Goal: Task Accomplishment & Management: Complete application form

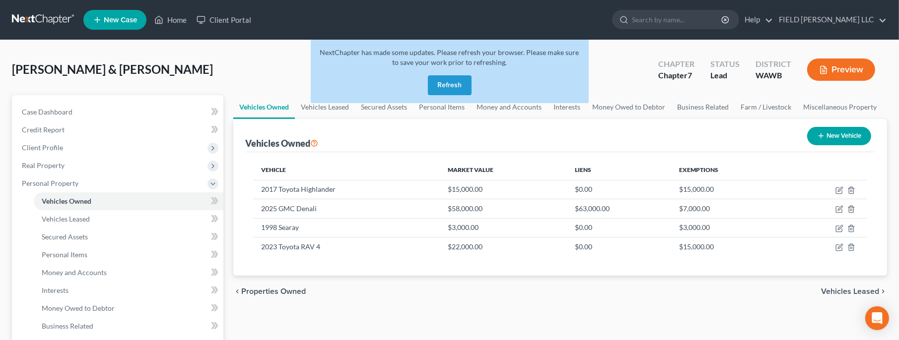
click at [460, 84] on button "Refresh" at bounding box center [450, 85] width 44 height 20
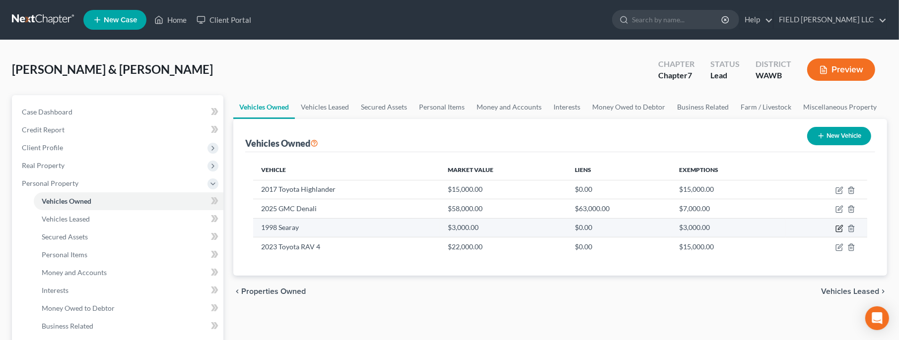
click at [839, 227] on icon "button" at bounding box center [840, 227] width 4 height 4
select select "3"
select select "28"
select select "2"
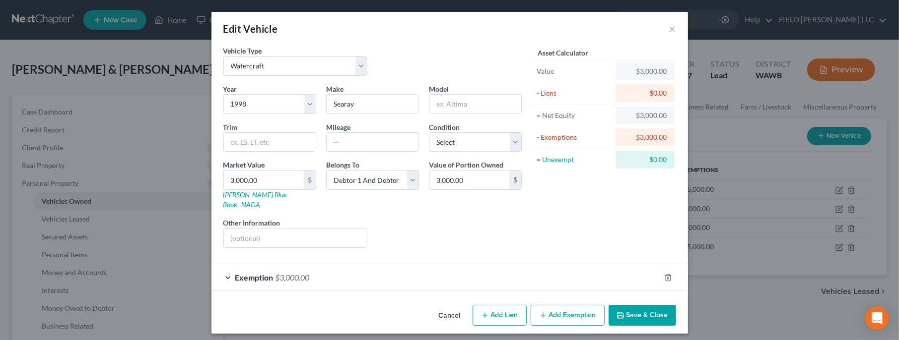
click at [415, 271] on div "Exemption $3,000.00" at bounding box center [435, 278] width 449 height 26
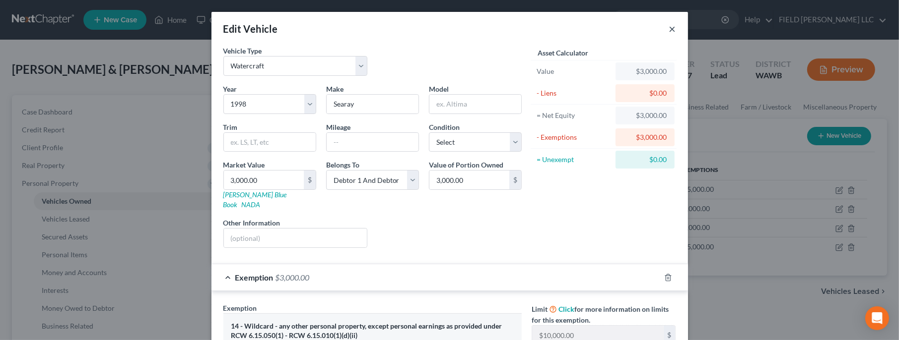
click at [671, 28] on button "×" at bounding box center [672, 29] width 7 height 12
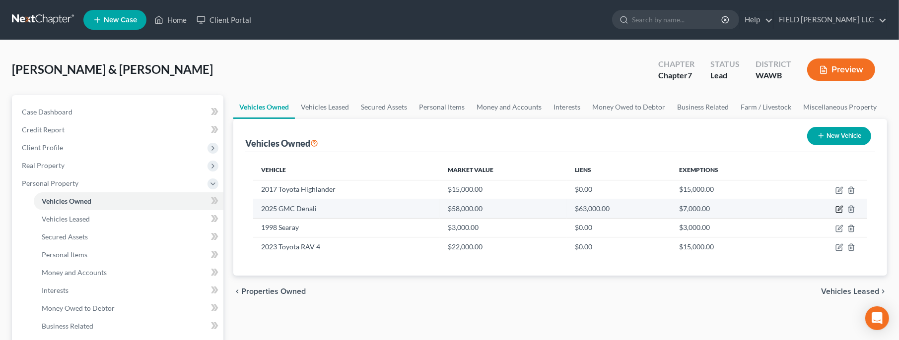
click at [840, 211] on icon "button" at bounding box center [839, 209] width 8 height 8
select select "1"
select select "0"
select select "2"
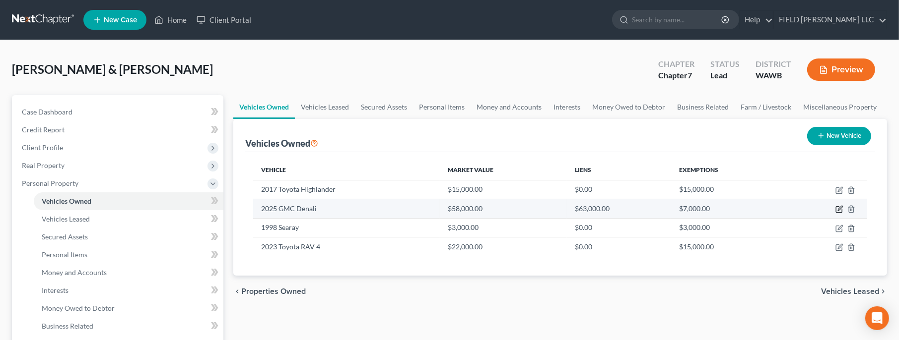
select select "2"
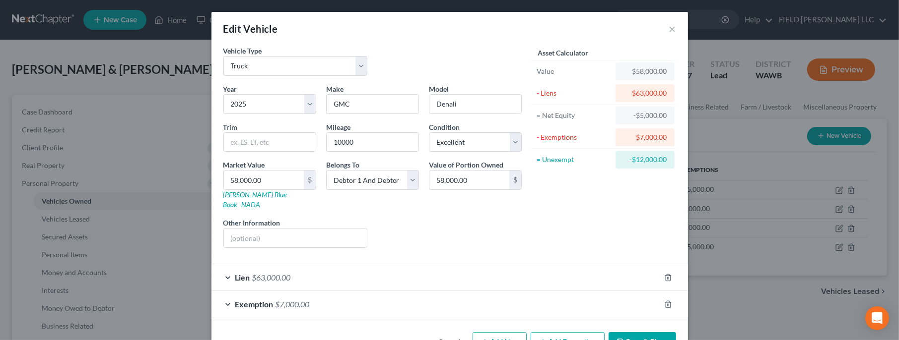
click at [386, 303] on div "Exemption $7,000.00" at bounding box center [435, 304] width 449 height 26
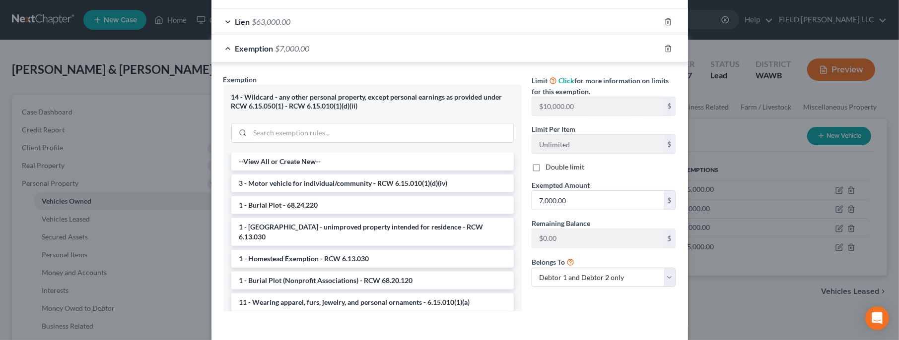
scroll to position [286, 0]
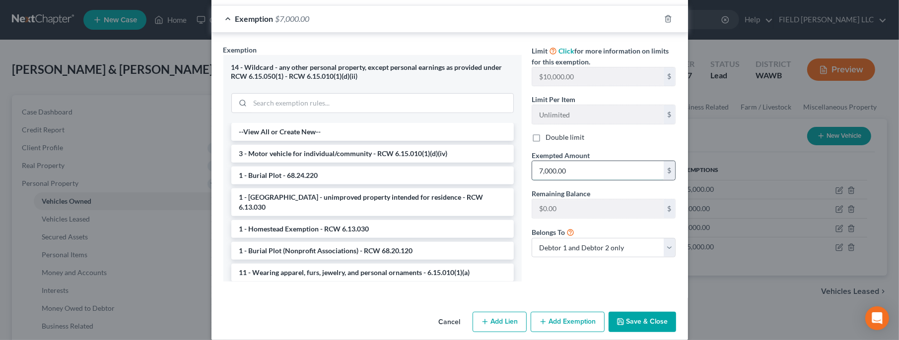
click at [564, 161] on input "7,000.00" at bounding box center [598, 170] width 132 height 19
click at [644, 315] on button "Save & Close" at bounding box center [641, 322] width 67 height 21
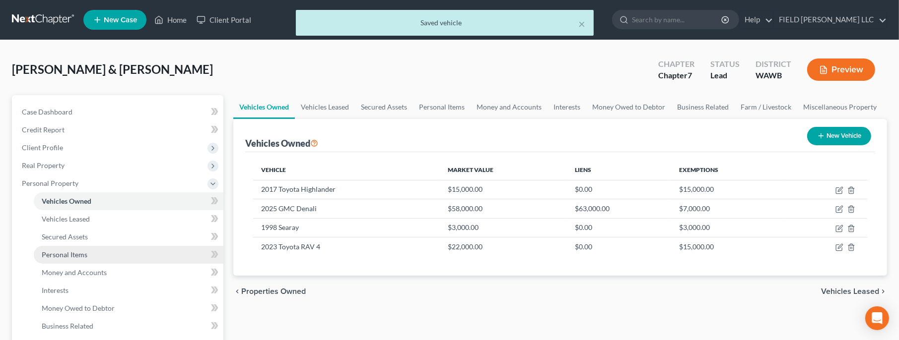
click at [62, 252] on span "Personal Items" at bounding box center [65, 255] width 46 height 8
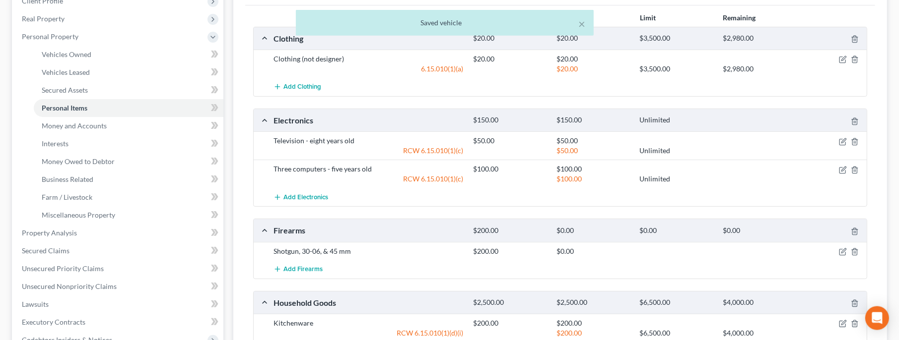
scroll to position [214, 0]
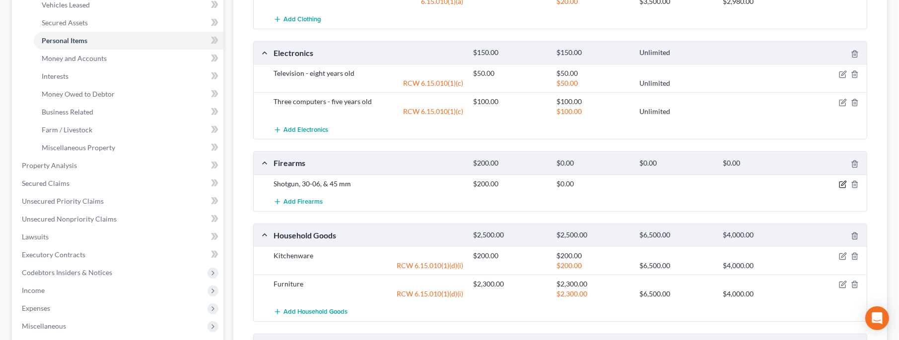
click at [844, 184] on icon "button" at bounding box center [843, 185] width 8 height 8
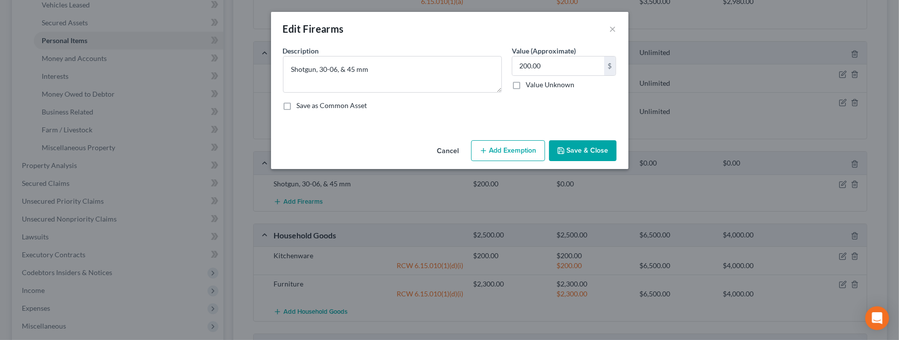
click at [505, 156] on button "Add Exemption" at bounding box center [508, 150] width 74 height 21
select select "2"
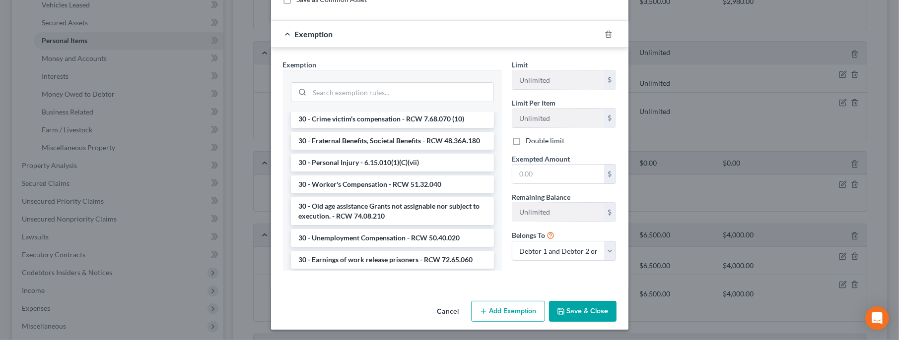
scroll to position [858, 0]
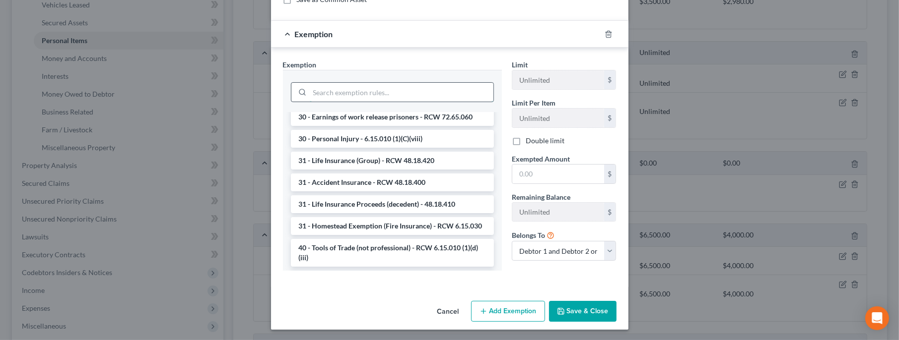
click at [353, 93] on input "search" at bounding box center [402, 92] width 184 height 19
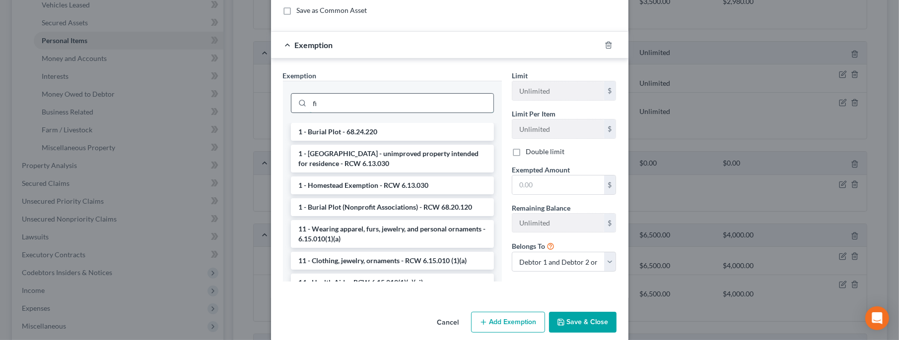
type input "f"
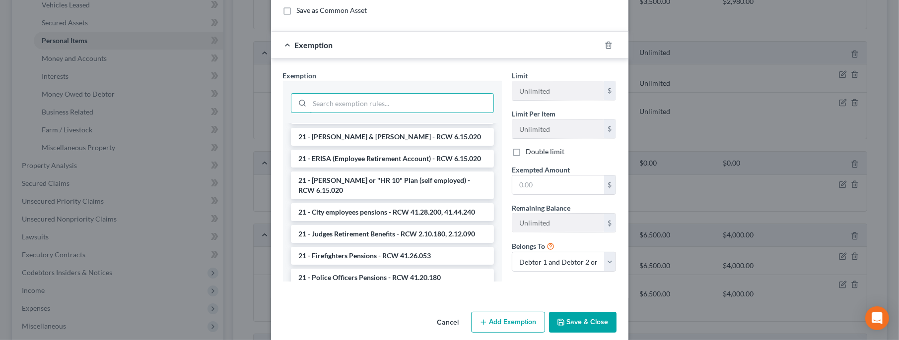
scroll to position [286, 0]
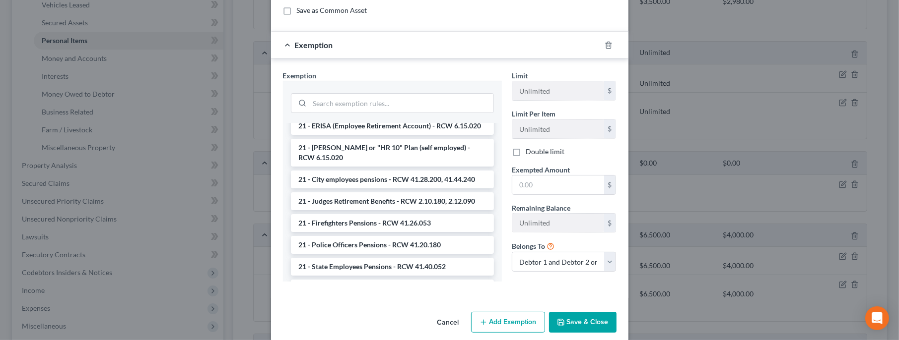
click at [448, 325] on button "Cancel" at bounding box center [448, 323] width 38 height 20
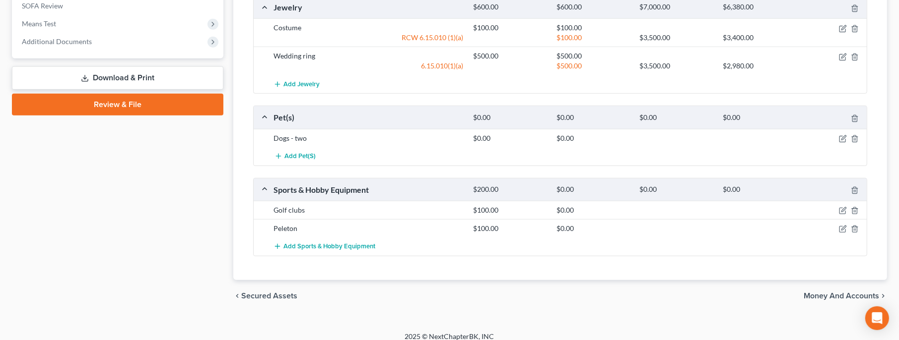
scroll to position [558, 0]
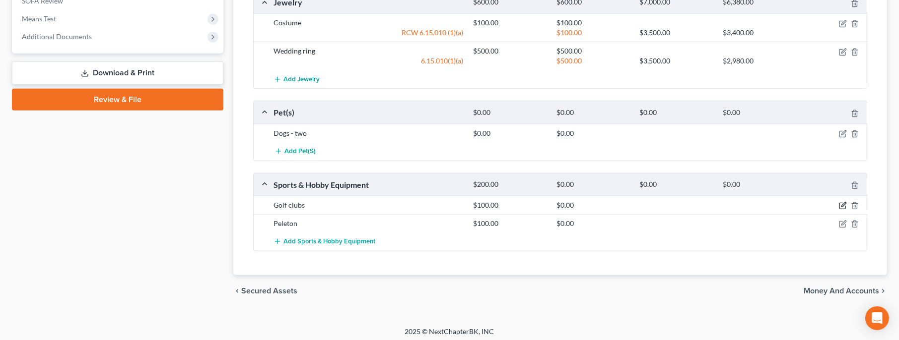
click at [843, 202] on icon "button" at bounding box center [843, 206] width 8 height 8
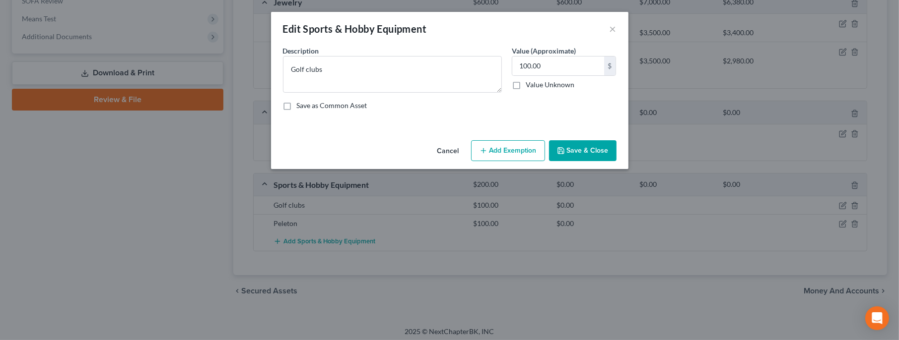
click at [506, 150] on button "Add Exemption" at bounding box center [508, 150] width 74 height 21
select select "2"
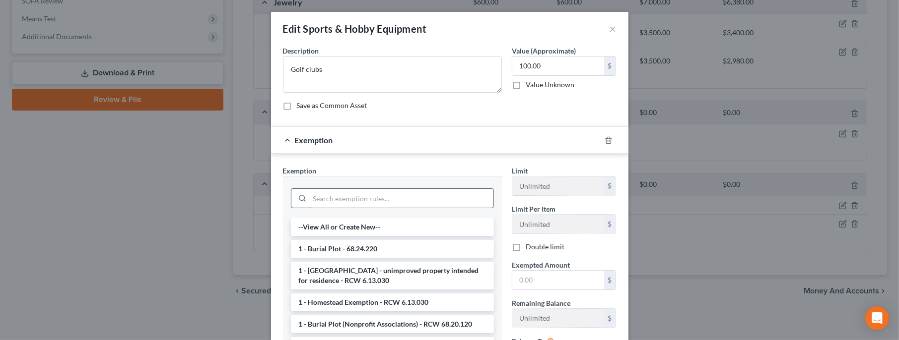
click at [383, 194] on input "search" at bounding box center [402, 198] width 184 height 19
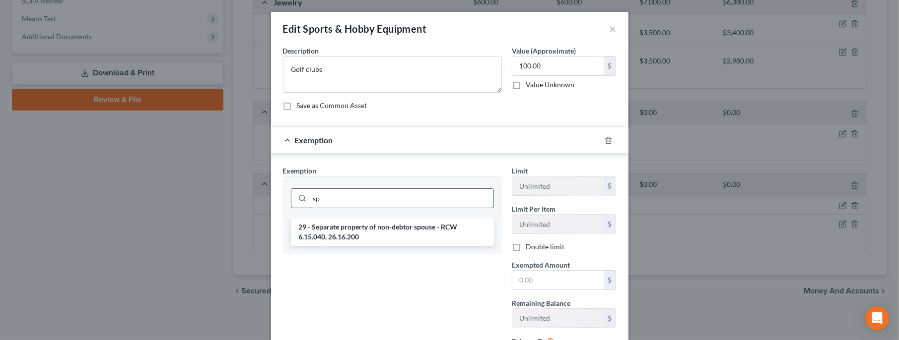
type input "s"
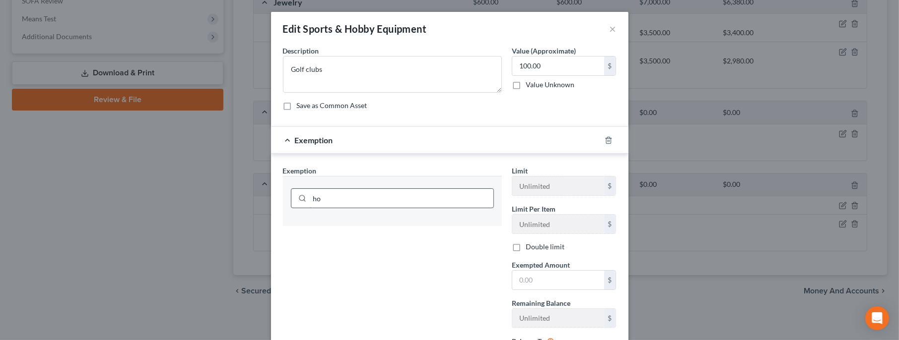
type input "h"
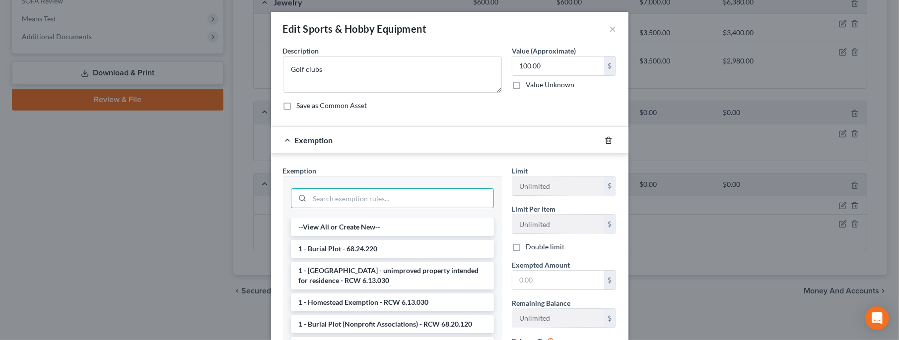
click at [608, 138] on polyline "button" at bounding box center [608, 138] width 6 height 0
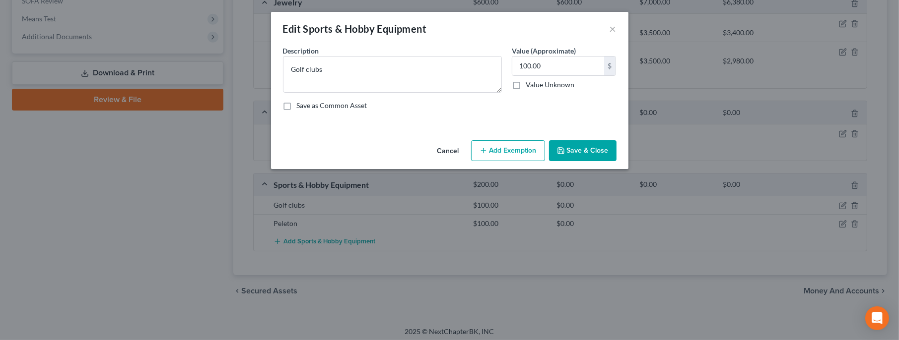
click at [594, 146] on button "Save & Close" at bounding box center [582, 150] width 67 height 21
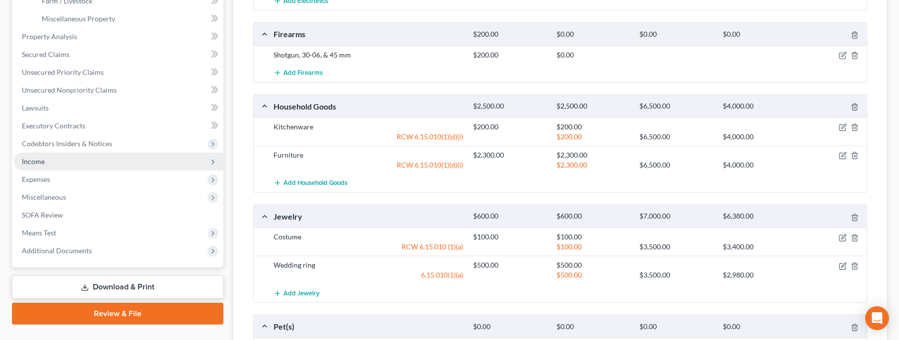
scroll to position [129, 0]
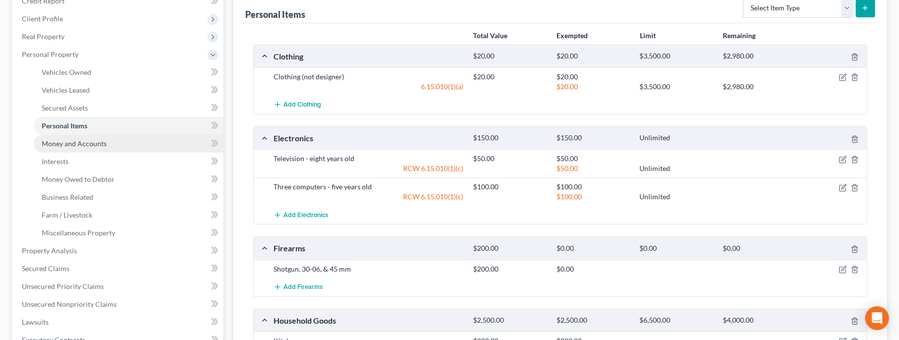
click at [73, 143] on span "Money and Accounts" at bounding box center [74, 143] width 65 height 8
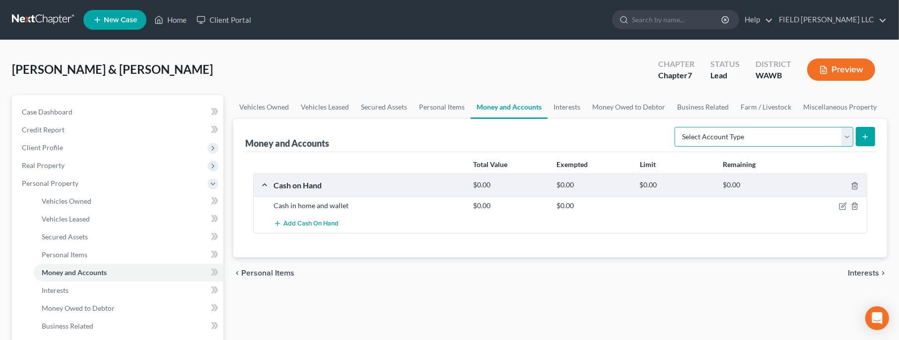
click at [674, 127] on select "Select Account Type Brokerage Cash on Hand Certificates of Deposit Checking Acc…" at bounding box center [763, 137] width 179 height 20
select select "checking"
click option "Checking Account" at bounding box center [0, 0] width 0 height 0
click at [868, 142] on button "submit" at bounding box center [865, 136] width 19 height 19
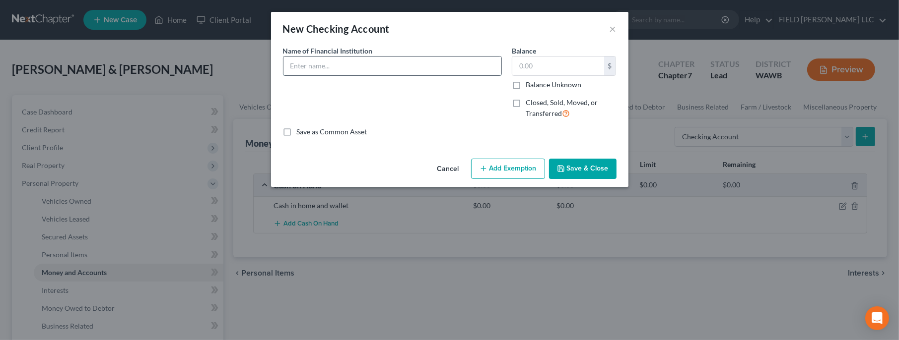
click at [379, 65] on input "text" at bounding box center [392, 66] width 218 height 19
type input "NW Priority Credit Union"
click at [543, 65] on input "text" at bounding box center [558, 66] width 92 height 19
type input "0"
click at [610, 28] on button "×" at bounding box center [612, 29] width 7 height 12
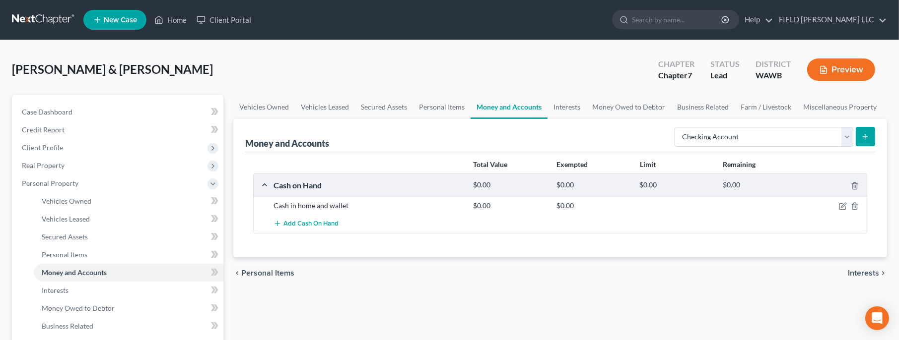
click at [867, 132] on button "submit" at bounding box center [865, 136] width 19 height 19
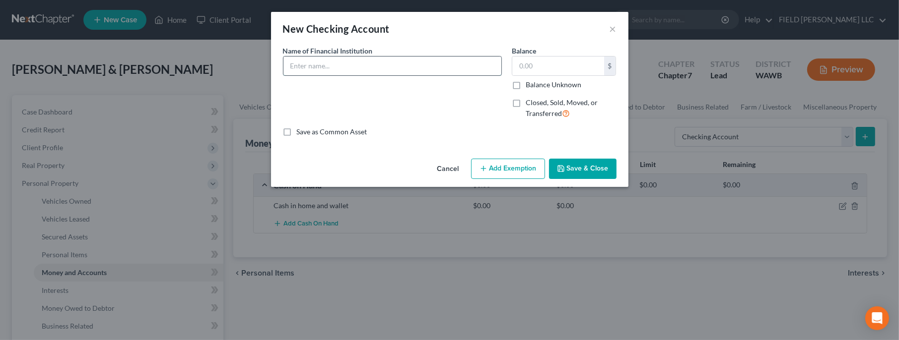
click at [319, 68] on input "text" at bounding box center [392, 66] width 218 height 19
type input "NW Priority Credit Union"
click at [526, 85] on label "Balance Unknown" at bounding box center [554, 85] width 56 height 10
click at [530, 85] on input "Balance Unknown" at bounding box center [533, 83] width 6 height 6
checkbox input "true"
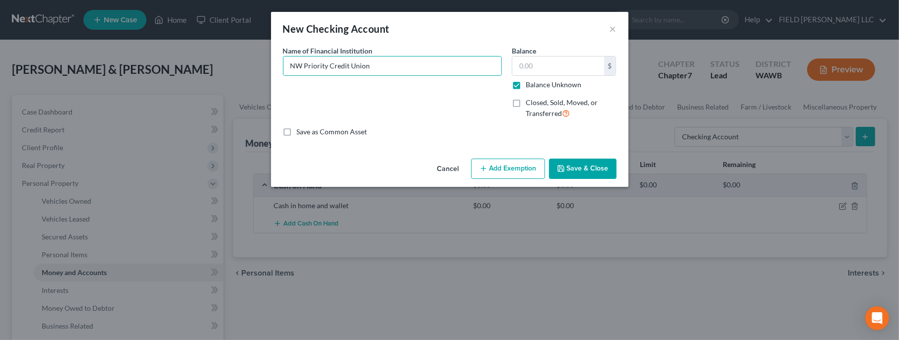
type input "0.00"
click at [526, 84] on label "Balance Unknown" at bounding box center [554, 85] width 56 height 10
click at [530, 84] on input "Balance Unknown" at bounding box center [533, 83] width 6 height 6
checkbox input "false"
click at [583, 167] on button "Save & Close" at bounding box center [582, 169] width 67 height 21
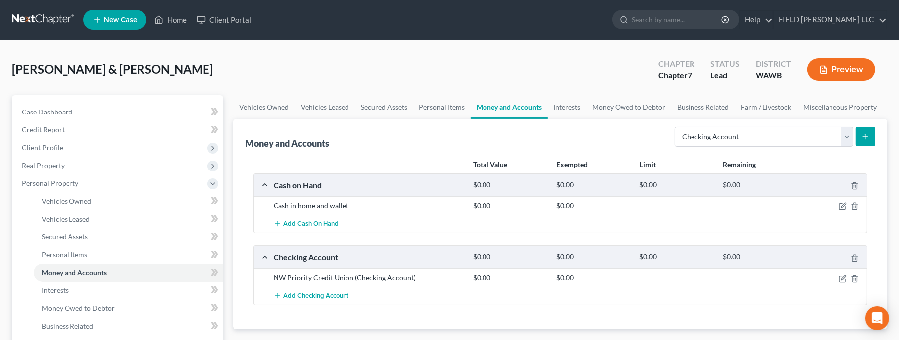
click at [869, 138] on icon "submit" at bounding box center [865, 137] width 8 height 8
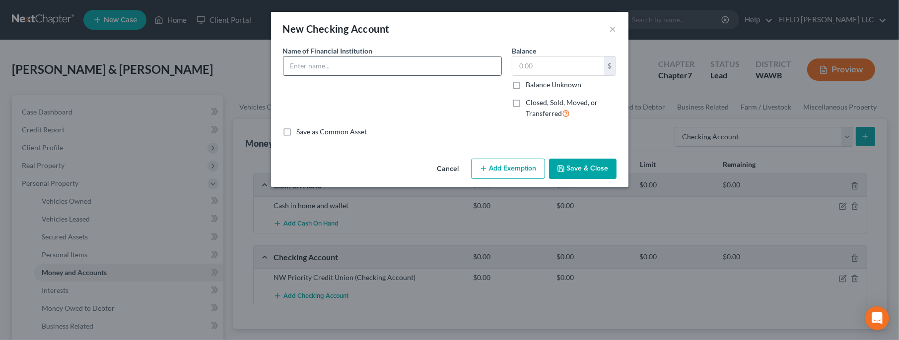
click at [373, 65] on input "text" at bounding box center [392, 66] width 218 height 19
type input "NW Priority Credit Union"
click at [555, 71] on input "text" at bounding box center [558, 66] width 92 height 19
type input "0"
click at [578, 168] on button "Save & Close" at bounding box center [582, 169] width 67 height 21
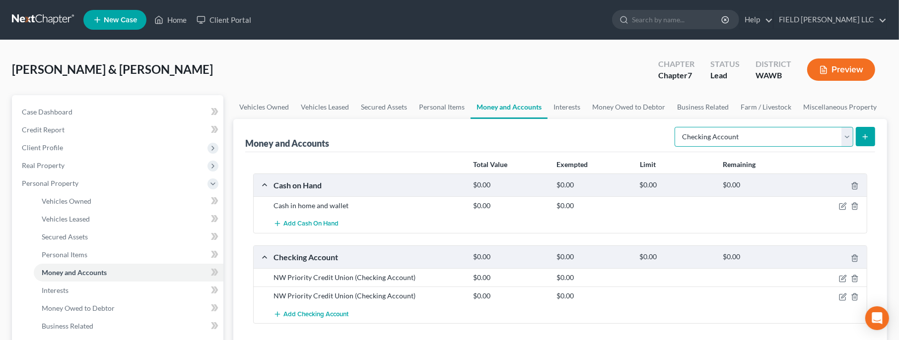
click at [674, 127] on select "Select Account Type Brokerage Cash on Hand Certificates of Deposit Checking Acc…" at bounding box center [763, 137] width 179 height 20
select select "savings"
click option "Savings Account" at bounding box center [0, 0] width 0 height 0
click at [869, 138] on icon "submit" at bounding box center [865, 137] width 8 height 8
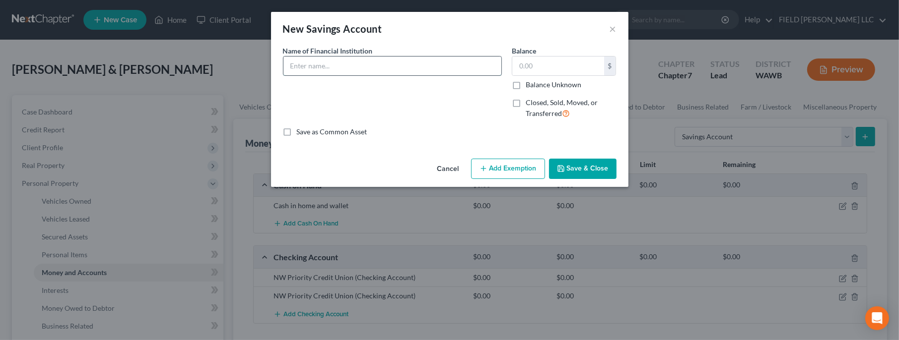
click at [407, 71] on input "text" at bounding box center [392, 66] width 218 height 19
type input "NW Priority Credit Union+"
click at [537, 69] on input "text" at bounding box center [558, 66] width 92 height 19
type input "0"
click at [559, 168] on icon "button" at bounding box center [561, 169] width 8 height 8
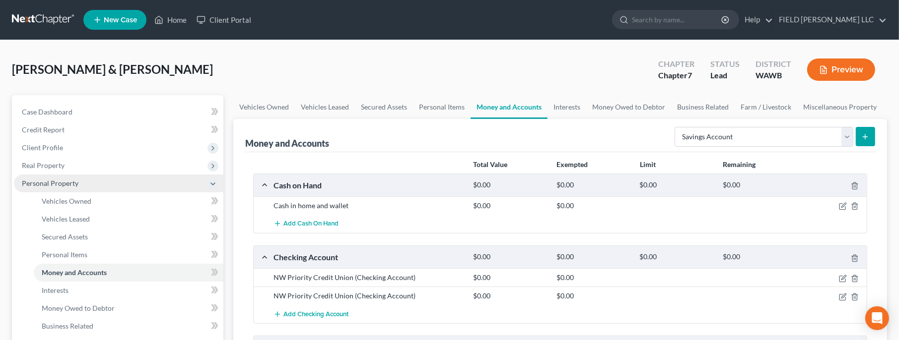
click at [210, 179] on span "Personal Property" at bounding box center [118, 184] width 209 height 18
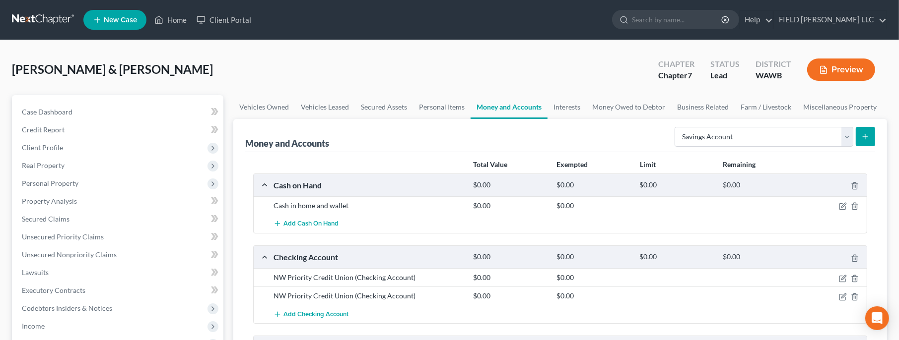
click at [270, 50] on div "[PERSON_NAME] & [PERSON_NAME] Upgraded Chapter Chapter 7 Status Lead District […" at bounding box center [449, 274] width 899 height 469
click at [71, 180] on span "Personal Property" at bounding box center [50, 183] width 57 height 8
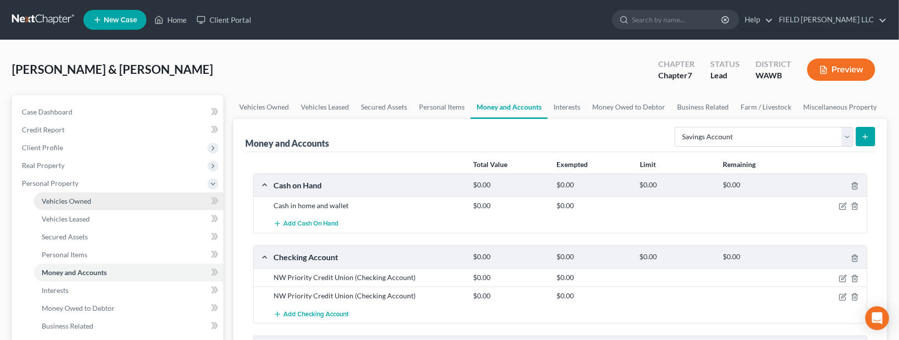
click at [71, 199] on span "Vehicles Owned" at bounding box center [67, 201] width 50 height 8
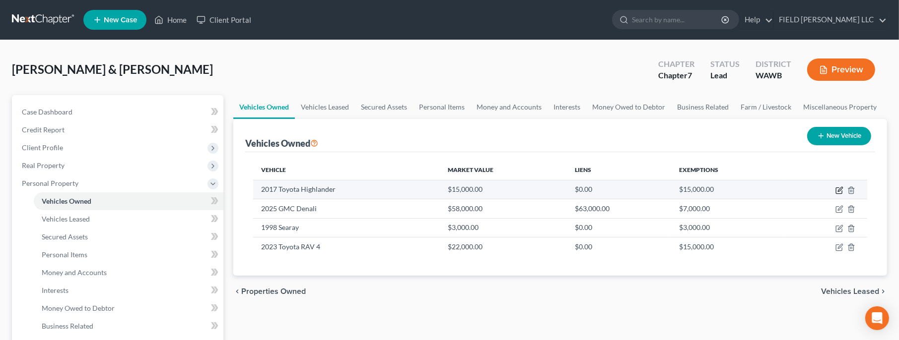
click at [836, 192] on icon "button" at bounding box center [839, 191] width 6 height 6
select select "0"
select select "9"
select select "2"
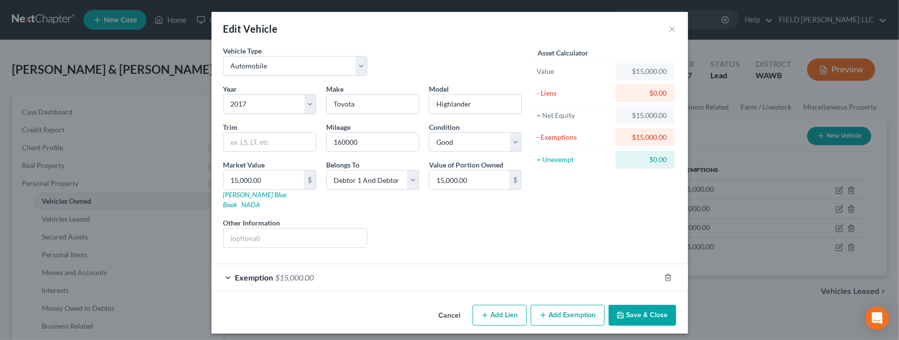
click at [632, 306] on button "Save & Close" at bounding box center [641, 315] width 67 height 21
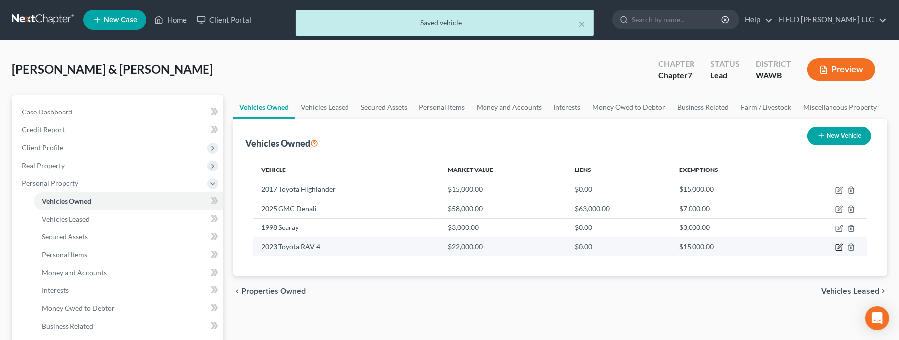
click at [839, 245] on icon "button" at bounding box center [839, 248] width 8 height 8
select select "0"
select select "3"
select select "1"
select select "0"
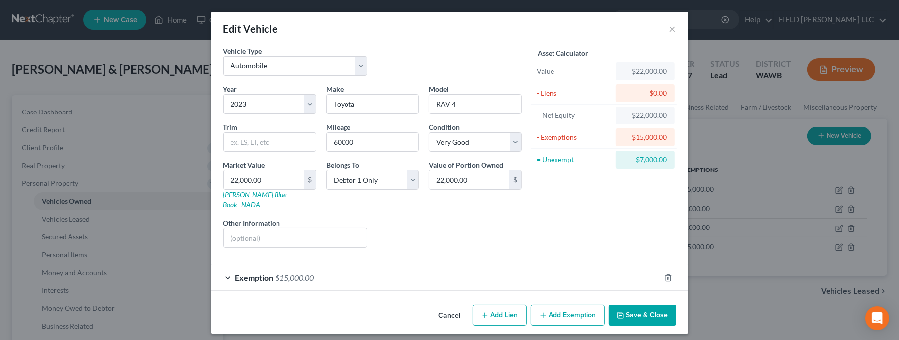
click at [649, 308] on button "Save & Close" at bounding box center [641, 315] width 67 height 21
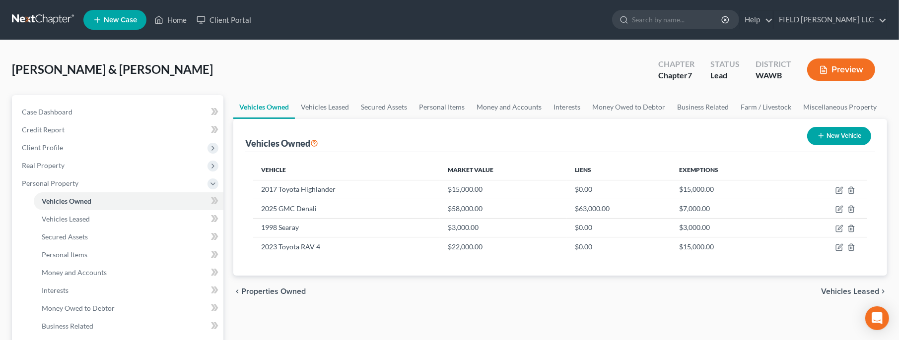
click at [842, 139] on button "New Vehicle" at bounding box center [839, 136] width 64 height 18
select select "0"
select select "2"
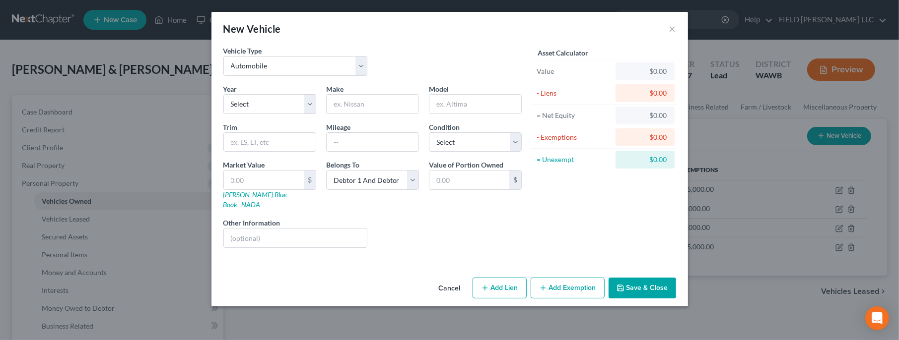
click at [802, 298] on div "New Vehicle × Vehicle Type Select Automobile Truck Trailer Watercraft Aircraft …" at bounding box center [449, 170] width 899 height 340
click at [223, 56] on select "Select Automobile Truck Trailer Watercraft Aircraft Motor Home Atv Other Vehicle" at bounding box center [295, 66] width 144 height 20
select select "1"
click option "Truck" at bounding box center [0, 0] width 0 height 0
click at [223, 94] on select "Select 2026 2025 2024 2023 2022 2021 2020 2019 2018 2017 2016 2015 2014 2013 20…" at bounding box center [269, 104] width 93 height 20
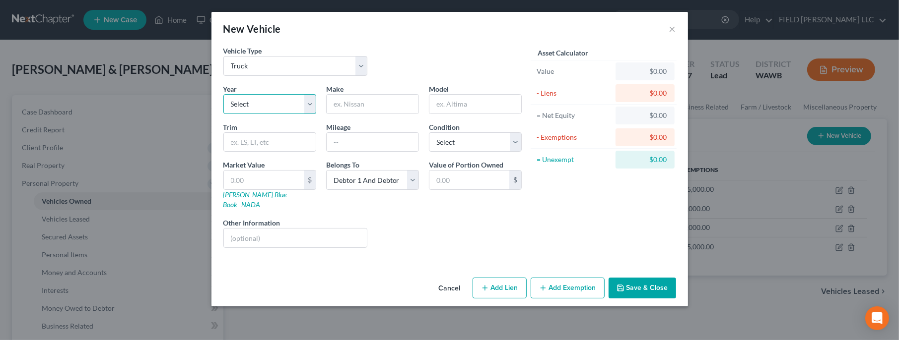
select select "9"
click option "2017" at bounding box center [0, 0] width 0 height 0
click at [352, 100] on input "text" at bounding box center [373, 104] width 92 height 19
type input "Chevy"
click at [446, 105] on input "text" at bounding box center [475, 104] width 92 height 19
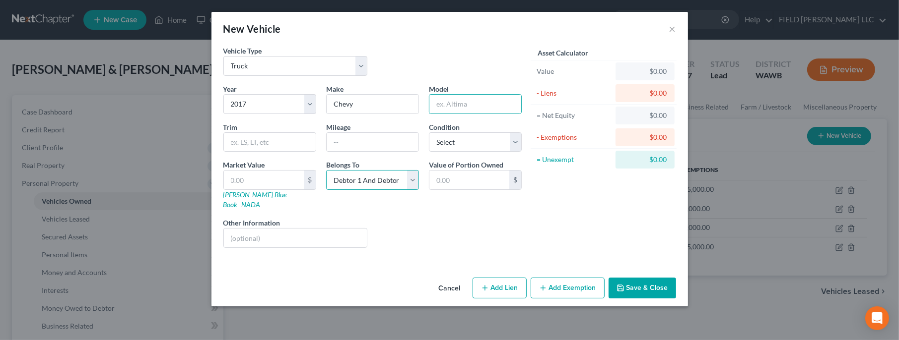
click at [326, 170] on select "Select Debtor 1 Only Debtor 2 Only Debtor 1 And Debtor 2 Only At Least One Of T…" at bounding box center [372, 180] width 93 height 20
select select "3"
click option "At Least One Of The Debtors And Another" at bounding box center [0, 0] width 0 height 0
click at [459, 106] on input "text" at bounding box center [475, 104] width 92 height 19
type input "[US_STATE]"
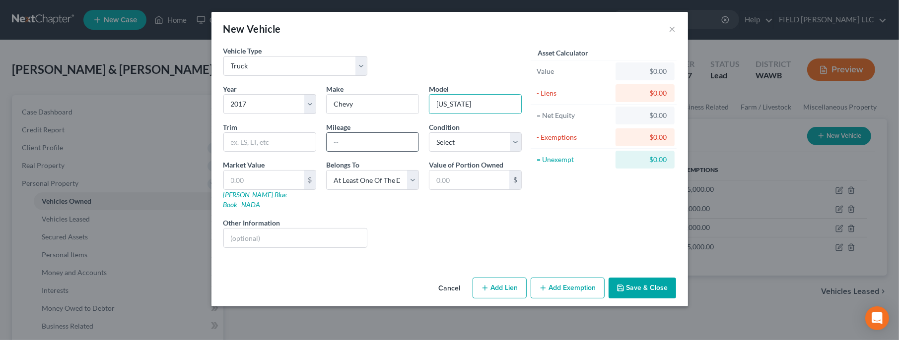
click at [340, 139] on input "text" at bounding box center [373, 142] width 92 height 19
type input "160000"
click at [291, 229] on input "text" at bounding box center [295, 238] width 143 height 19
click at [429, 133] on select "Select Excellent Very Good Good Fair Poor" at bounding box center [475, 143] width 93 height 20
select select "3"
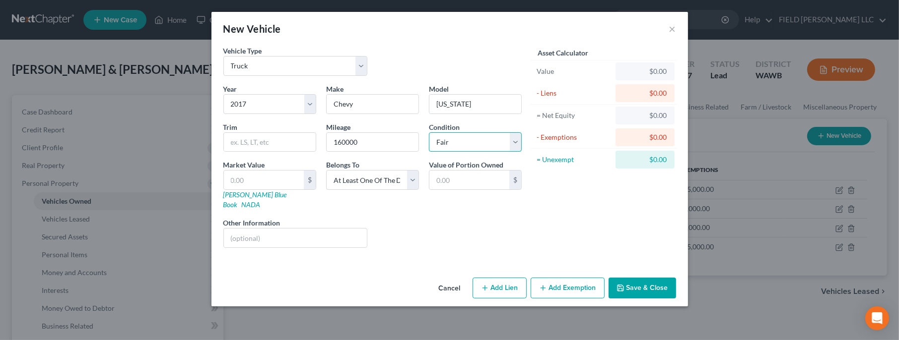
click option "Fair" at bounding box center [0, 0] width 0 height 0
click at [278, 229] on input "text" at bounding box center [295, 238] width 143 height 19
type input "Titled to debtors' defunct business"
click at [429, 133] on select "Select Excellent Very Good Good Fair Poor" at bounding box center [475, 143] width 93 height 20
select select "4"
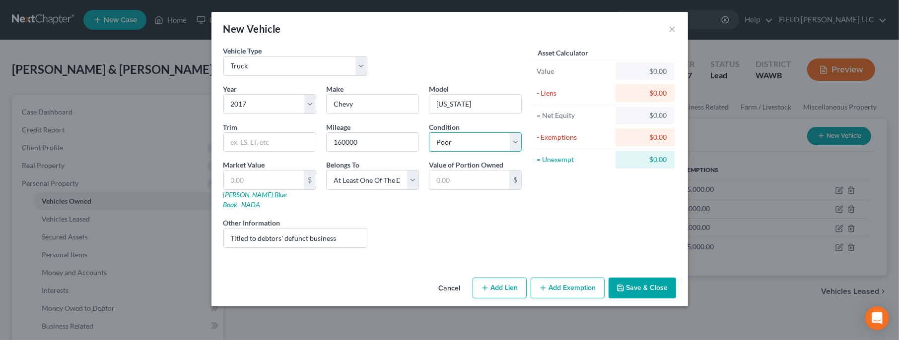
click option "Poor" at bounding box center [0, 0] width 0 height 0
click at [348, 229] on input "Titled to debtors' defunct business" at bounding box center [295, 238] width 143 height 19
drag, startPoint x: 360, startPoint y: 226, endPoint x: 183, endPoint y: 230, distance: 177.2
click at [224, 230] on input "Titled to debtors' defunct business. Bank currently holds title." at bounding box center [295, 238] width 143 height 19
type input "Titled to debtors' defunct business. Bank currently holds title."
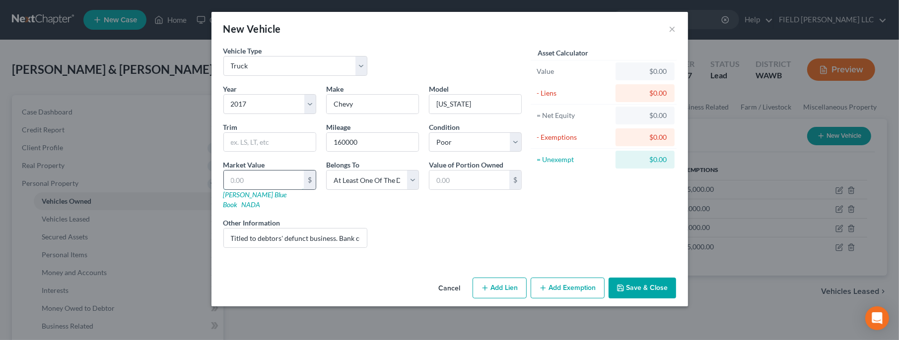
click at [286, 176] on input "text" at bounding box center [264, 180] width 80 height 19
type input "1"
type input "1.00"
type input "11"
type input "11.00"
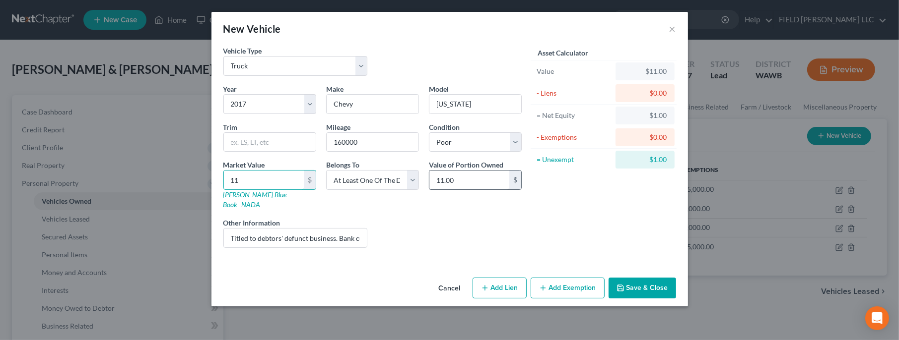
type input "110"
type input "110.00"
type input "1100"
type input "1,100.00"
type input "1,1000"
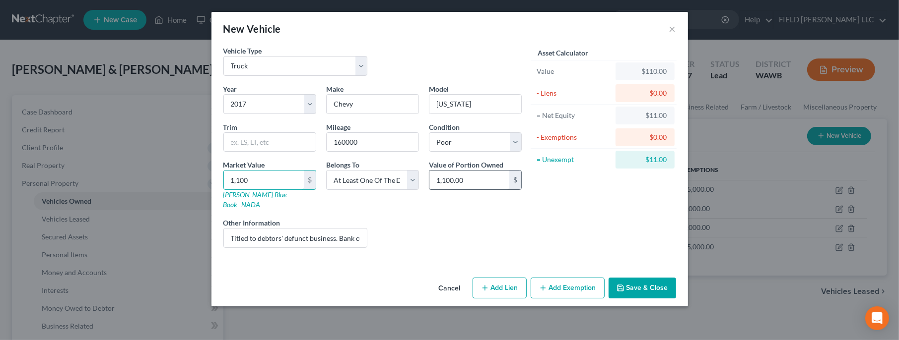
type input "11,000.00"
type input "11,000"
click at [499, 279] on button "Add Lien" at bounding box center [499, 288] width 54 height 21
select select "3"
select select "0"
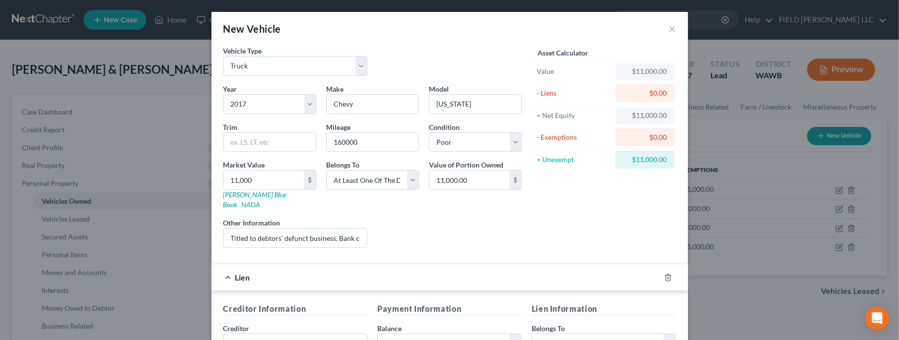
scroll to position [197, 0]
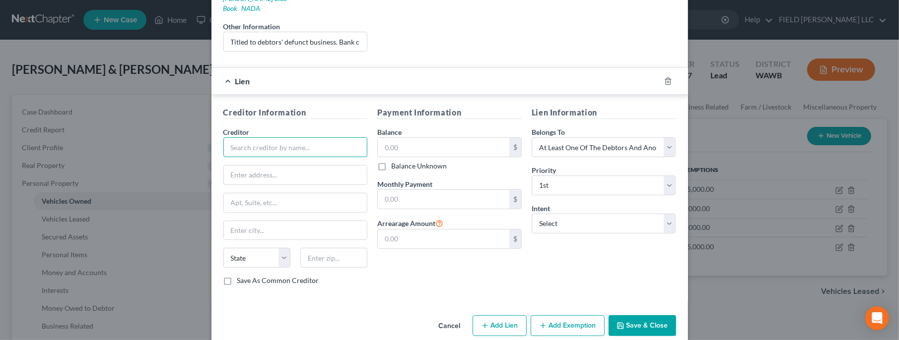
click at [305, 137] on input "text" at bounding box center [295, 147] width 144 height 20
click at [409, 138] on input "text" at bounding box center [444, 147] width 132 height 19
type input "15,063.04"
click at [628, 316] on button "Save & Close" at bounding box center [641, 326] width 67 height 21
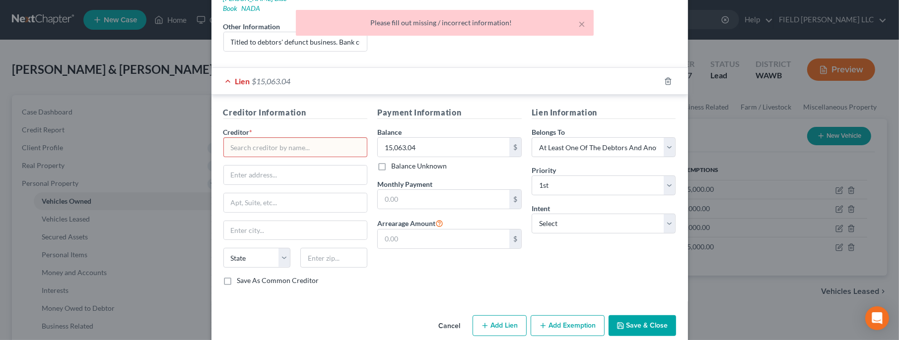
click at [301, 137] on input "text" at bounding box center [295, 147] width 144 height 20
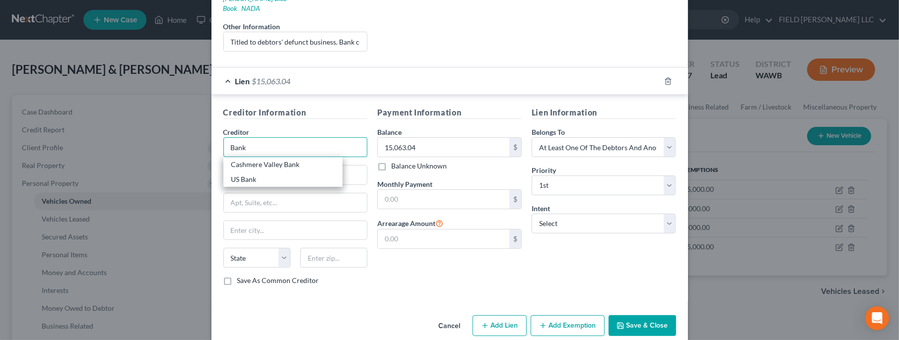
type input "Bank"
click at [650, 316] on button "Save & Close" at bounding box center [641, 326] width 67 height 21
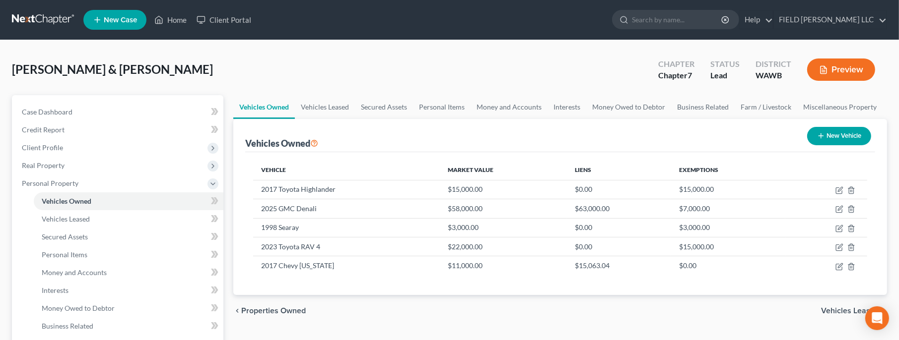
click at [838, 141] on button "New Vehicle" at bounding box center [839, 136] width 64 height 18
select select "0"
select select "2"
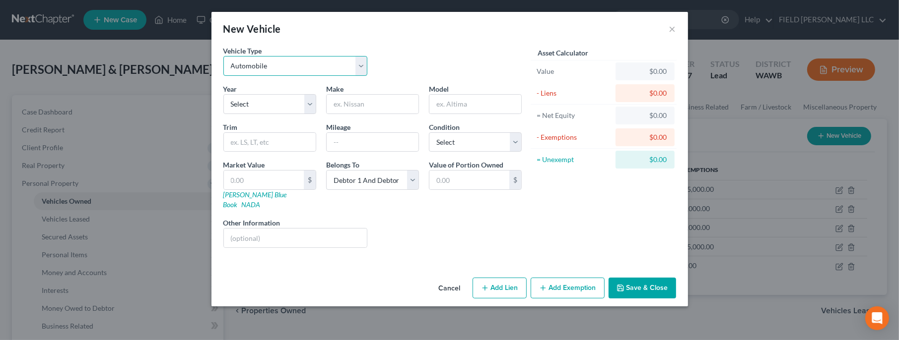
click at [223, 56] on select "Select Automobile Truck Trailer Watercraft Aircraft Motor Home Atv Other Vehicle" at bounding box center [295, 66] width 144 height 20
select select "1"
click option "Truck" at bounding box center [0, 0] width 0 height 0
click at [223, 94] on select "Select 2026 2025 2024 2023 2022 2021 2020 2019 2018 2017 2016 2015 2014 2013 20…" at bounding box center [269, 104] width 93 height 20
select select "2"
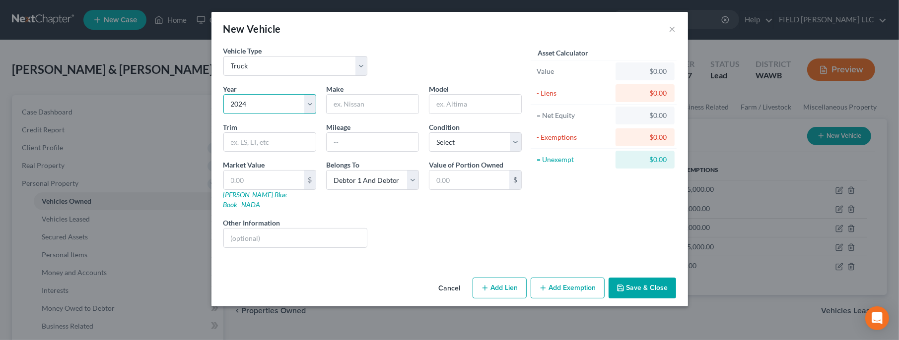
click option "2024" at bounding box center [0, 0] width 0 height 0
click at [429, 133] on select "Select Excellent Very Good Good Fair Poor" at bounding box center [475, 143] width 93 height 20
select select "3"
click option "Fair" at bounding box center [0, 0] width 0 height 0
click at [367, 146] on input "text" at bounding box center [373, 142] width 92 height 19
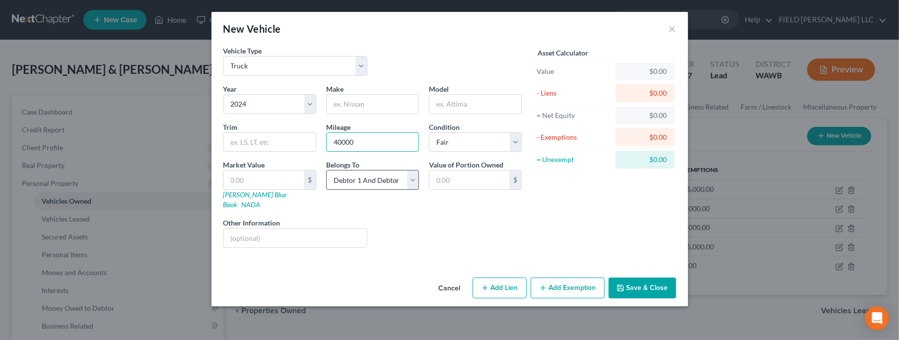
type input "40000"
click at [326, 170] on select "Select Debtor 1 Only Debtor 2 Only Debtor 1 And Debtor 2 Only At Least One Of T…" at bounding box center [372, 180] width 93 height 20
select select "3"
click option "At Least One Of The Debtors And Another" at bounding box center [0, 0] width 0 height 0
click at [299, 229] on input "text" at bounding box center [295, 238] width 143 height 19
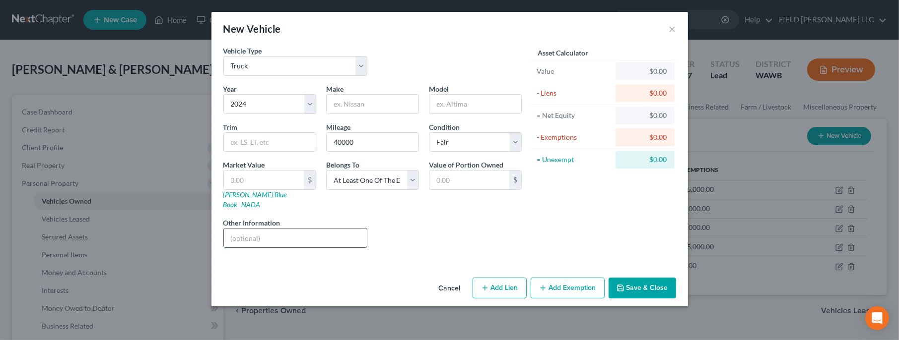
paste input "Titled to debtors' defunct business. Bank currently holds title."
type input "Titled to debtors' defunct business. Bank currently holds title."
click at [372, 102] on input "text" at bounding box center [373, 104] width 92 height 19
type input "Chevy"
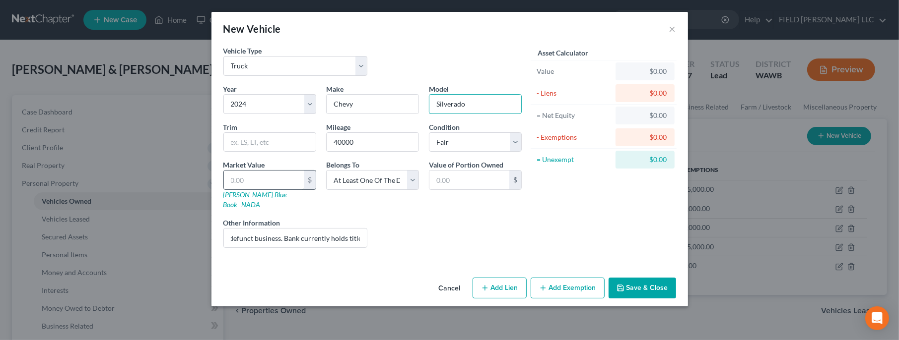
type input "Silverado"
click at [261, 178] on input "text" at bounding box center [264, 180] width 80 height 19
type input "3"
type input "3.00"
type input "39"
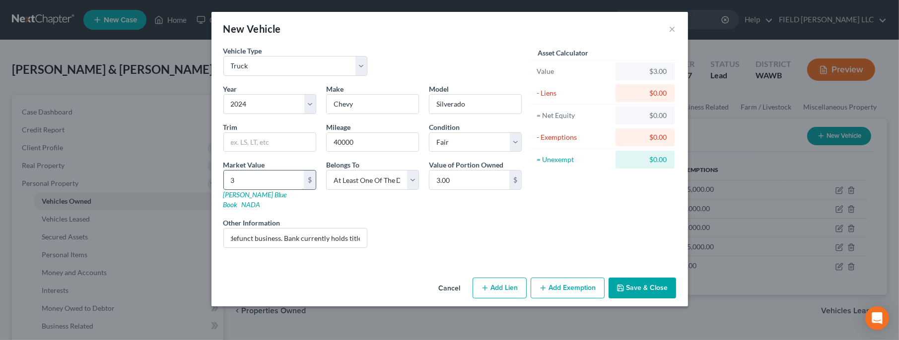
type input "39.00"
type input "390"
type input "390.00"
type input "3900"
type input "3,900.00"
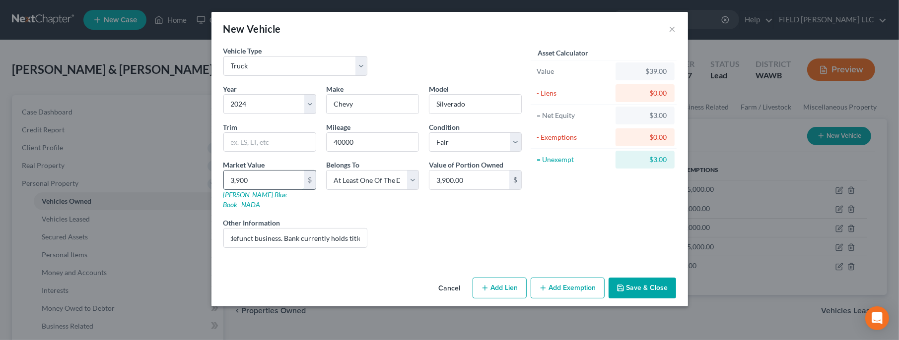
type input "3,9000"
type input "39,000.00"
type input "39,000"
click at [507, 278] on button "Add Lien" at bounding box center [499, 288] width 54 height 21
select select "3"
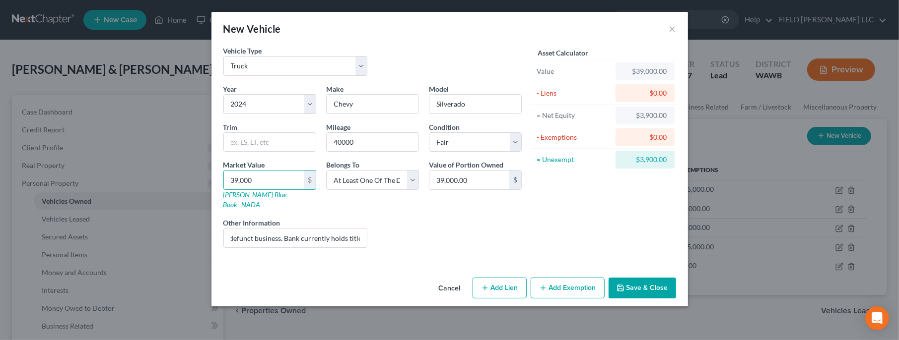
select select "0"
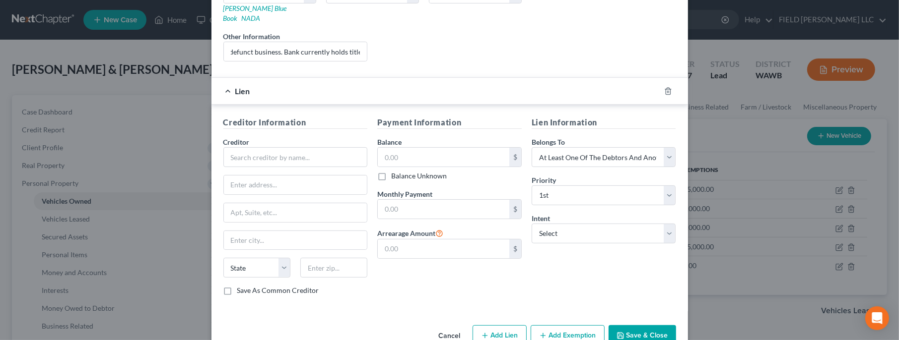
scroll to position [200, 0]
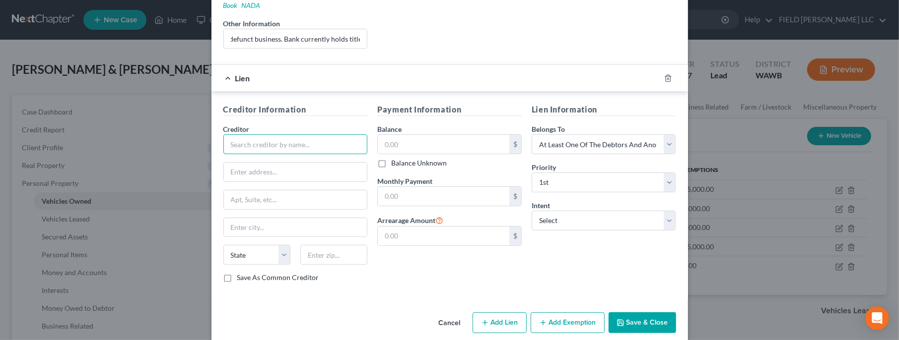
click at [288, 134] on input "text" at bounding box center [295, 144] width 144 height 20
type input "Bank"
click at [428, 135] on input "text" at bounding box center [444, 144] width 132 height 19
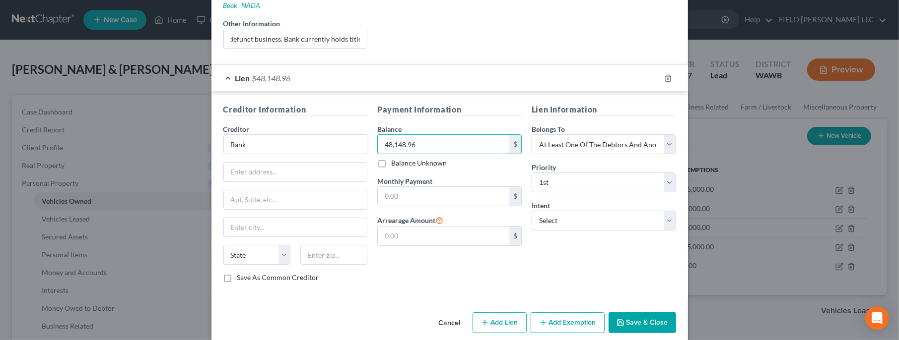
type input "48,148.96"
click at [629, 313] on button "Save & Close" at bounding box center [641, 323] width 67 height 21
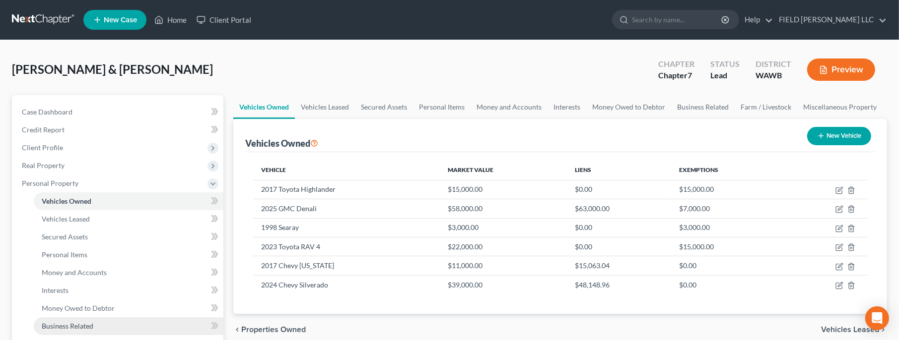
click at [73, 323] on span "Business Related" at bounding box center [68, 326] width 52 height 8
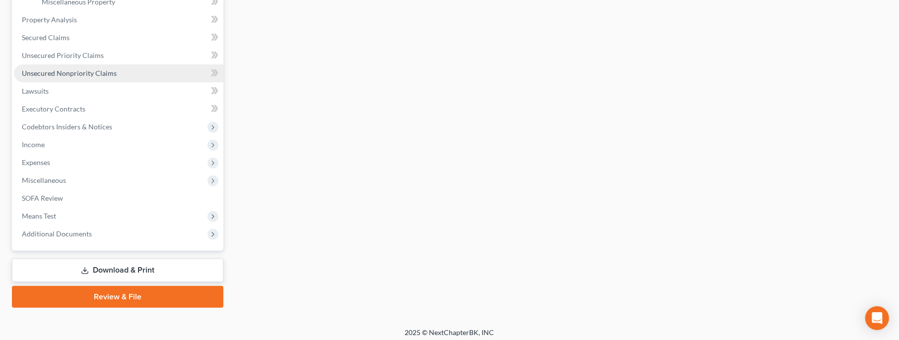
scroll to position [364, 0]
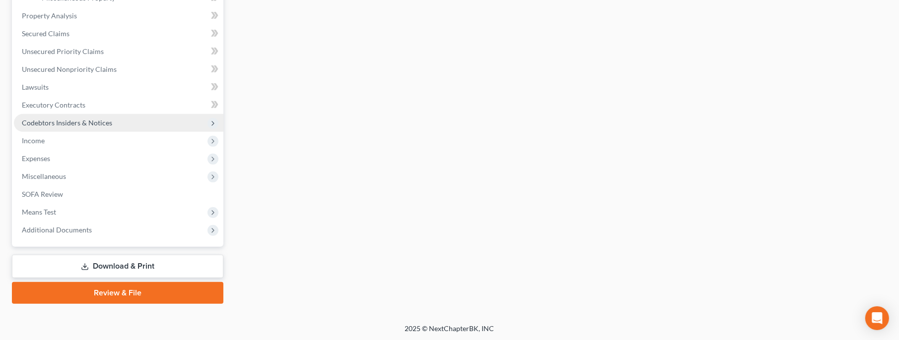
click at [83, 124] on span "Codebtors Insiders & Notices" at bounding box center [67, 123] width 90 height 8
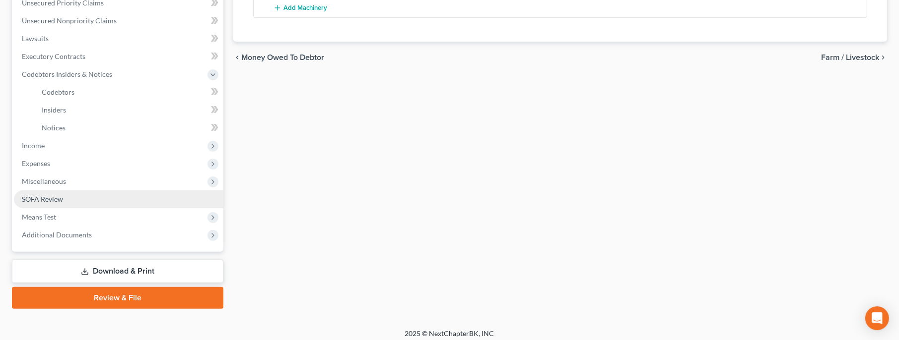
scroll to position [239, 0]
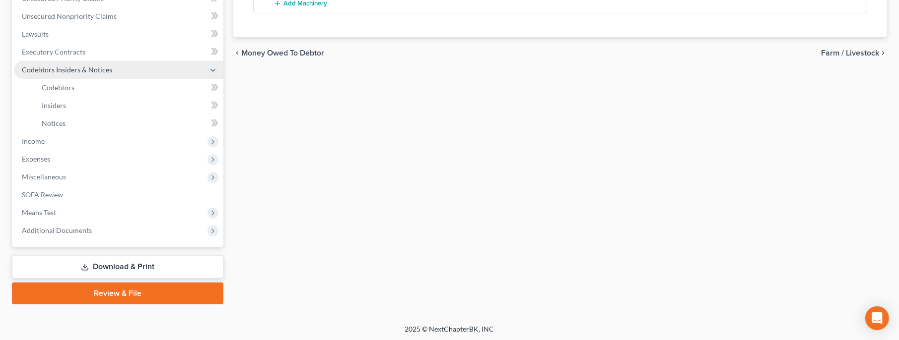
click at [70, 70] on span "Codebtors Insiders & Notices" at bounding box center [67, 70] width 90 height 8
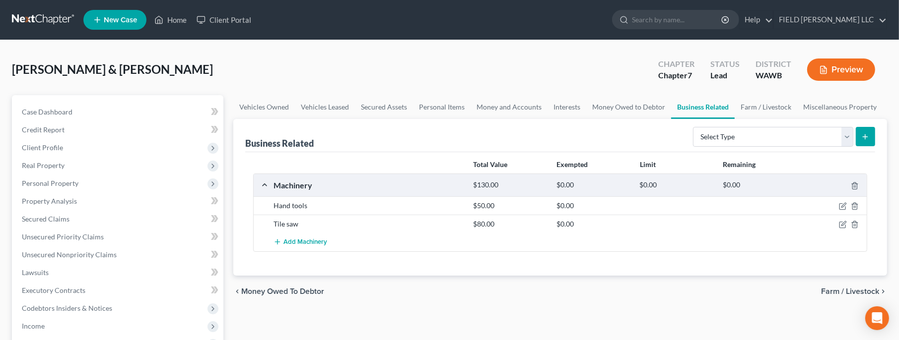
scroll to position [186, 0]
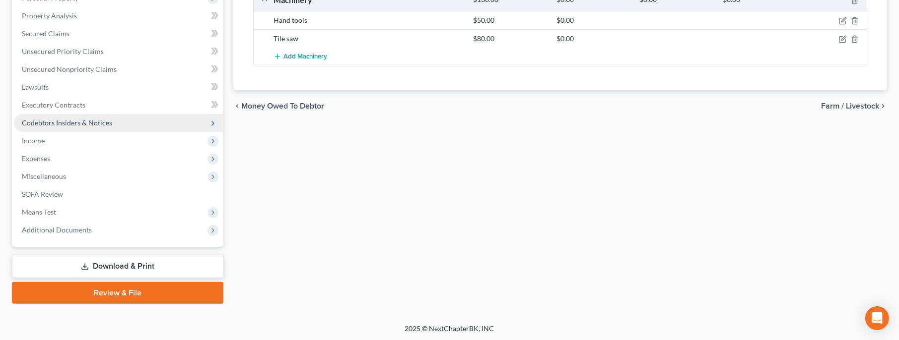
click at [81, 119] on span "Codebtors Insiders & Notices" at bounding box center [67, 123] width 90 height 8
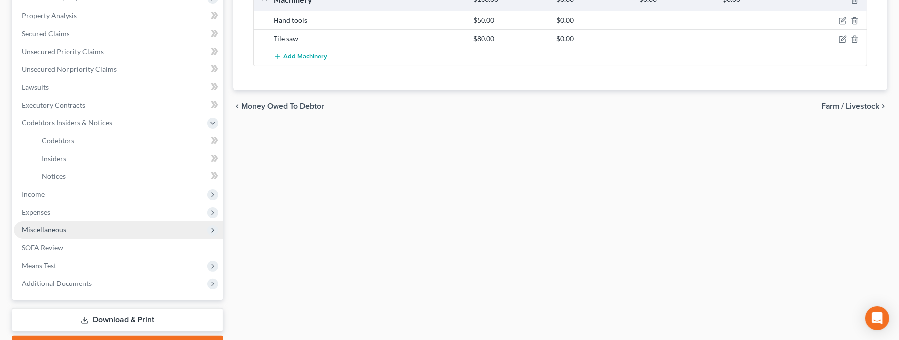
click at [50, 230] on span "Miscellaneous" at bounding box center [44, 230] width 44 height 8
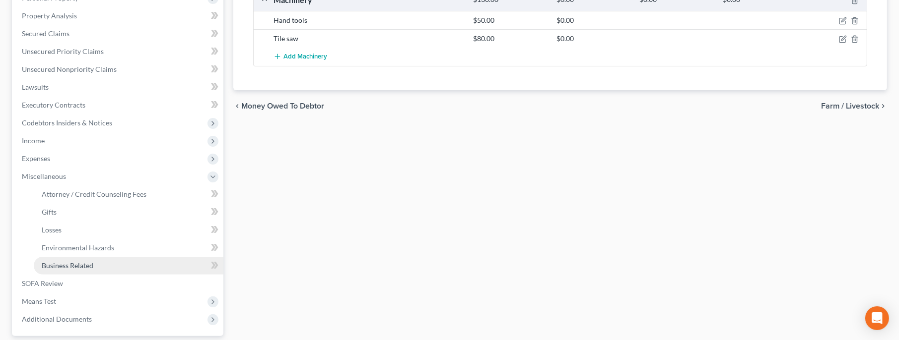
click at [50, 267] on span "Business Related" at bounding box center [68, 266] width 52 height 8
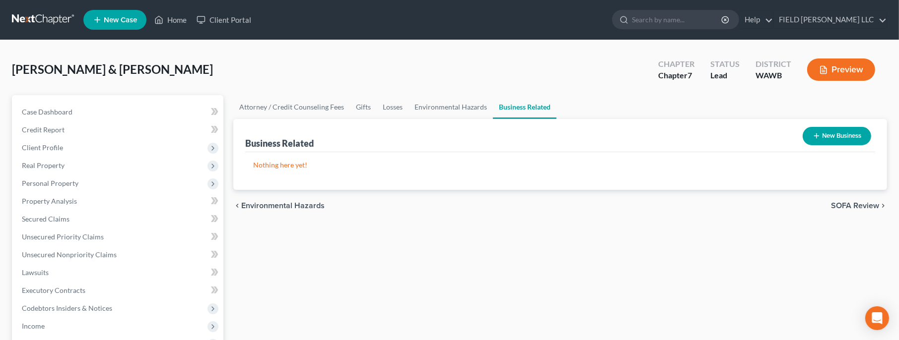
click at [853, 140] on button "New Business" at bounding box center [837, 136] width 68 height 18
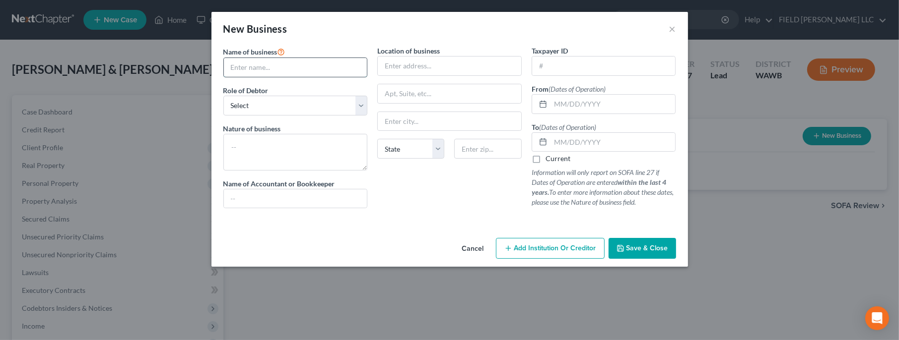
click at [312, 71] on input "text" at bounding box center [295, 67] width 143 height 19
type input "J & C LLC"
click at [223, 96] on select "Select A member of a limited liability company (LLC) or limited liability partn…" at bounding box center [295, 106] width 144 height 20
select select "member"
click option "A member of a limited liability company (LLC) or limited liability partnership …" at bounding box center [0, 0] width 0 height 0
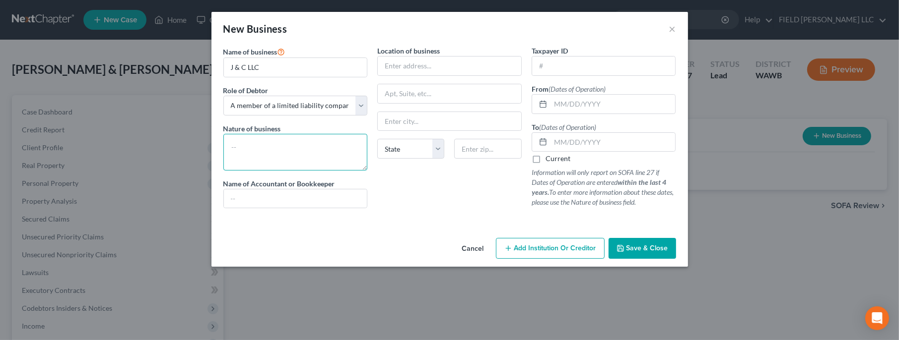
click at [324, 140] on textarea at bounding box center [295, 152] width 144 height 37
click at [398, 68] on input "text" at bounding box center [449, 66] width 143 height 19
paste input "[STREET_ADDRESS]"
click at [425, 66] on input "[STREET_ADDRESS]" at bounding box center [449, 66] width 143 height 19
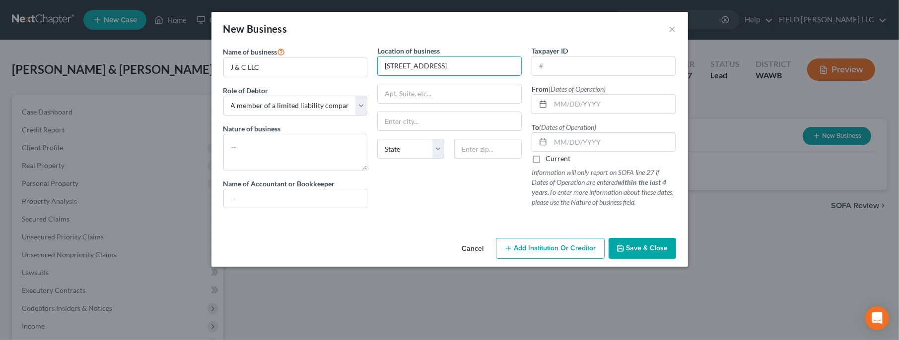
type input "[STREET_ADDRESS]"
click at [482, 151] on input "text" at bounding box center [487, 149] width 67 height 20
paste input "85239"
type input "85239"
click at [310, 142] on textarea at bounding box center [295, 152] width 144 height 37
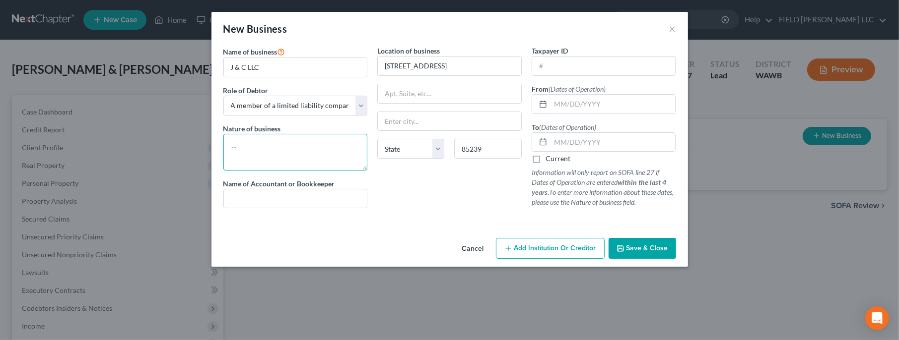
type input "Maricopa"
select select "3"
click at [248, 68] on input "J & C LLC" at bounding box center [295, 67] width 143 height 19
type input "J & C of [US_STATE] L.L.C."
click at [584, 99] on input "text" at bounding box center [612, 104] width 125 height 19
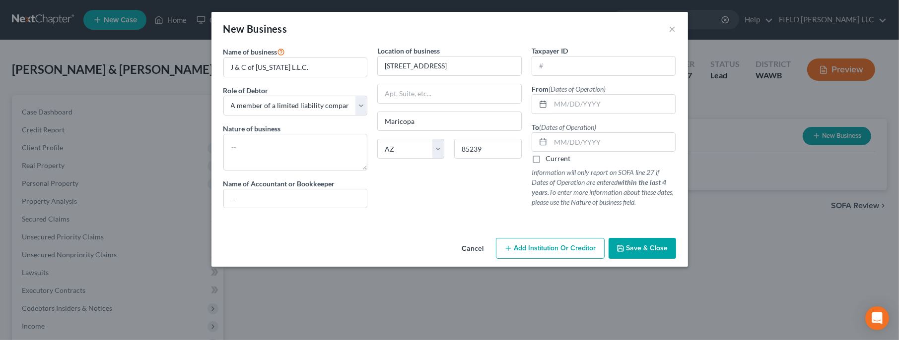
click at [545, 159] on label "Current" at bounding box center [557, 159] width 25 height 10
click at [549, 159] on input "Current" at bounding box center [552, 157] width 6 height 6
checkbox input "true"
click at [561, 105] on input "text" at bounding box center [612, 104] width 125 height 19
paste input "[DATE]"
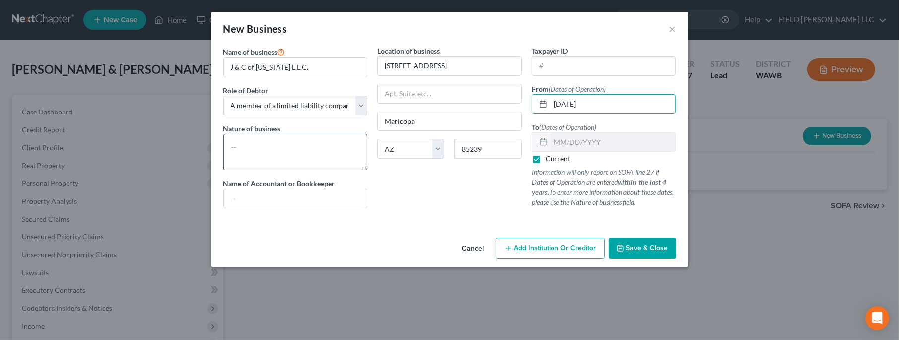
type input "[DATE]"
click at [274, 154] on textarea at bounding box center [295, 152] width 144 height 37
paste textarea "[STREET_ADDRESS]"
click at [329, 156] on textarea "Management company of [US_STATE] property located at [STREET_ADDRESS]" at bounding box center [295, 152] width 144 height 37
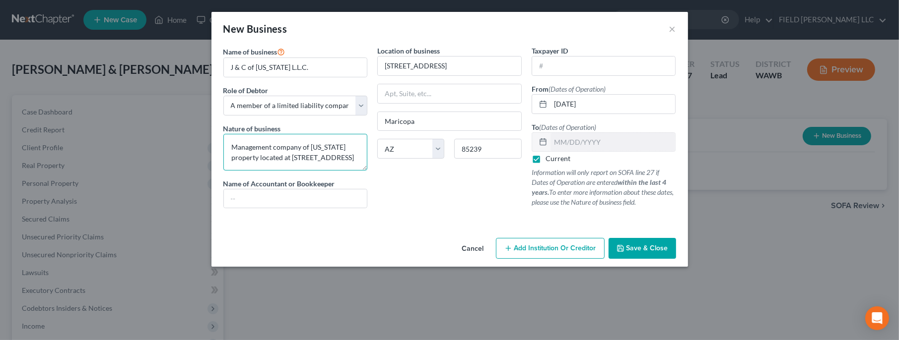
click at [329, 156] on textarea "Management company of [US_STATE] property located at [STREET_ADDRESS]" at bounding box center [295, 152] width 144 height 37
type textarea "Management company of [US_STATE] property located at [STREET_ADDRESS]."
click at [308, 197] on input "text" at bounding box center [295, 199] width 143 height 19
type input "[PERSON_NAME]"
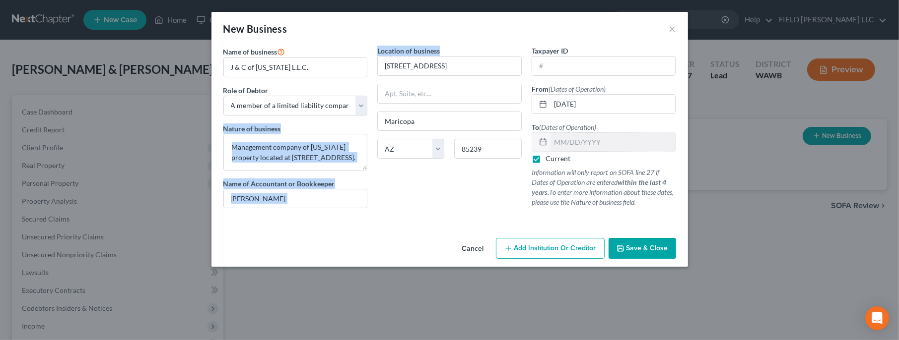
drag, startPoint x: 515, startPoint y: 15, endPoint x: 514, endPoint y: 49, distance: 34.2
click at [514, 49] on div "New Business × Name of business * J & C of [US_STATE] L.L.C. Role of Debtor * S…" at bounding box center [449, 139] width 476 height 255
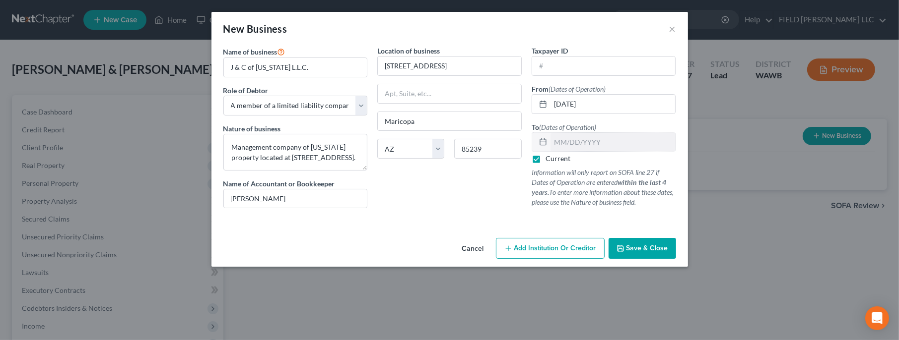
click at [452, 207] on div "Location of business 43175 W [GEOGRAPHIC_DATA] [US_STATE] AK AR [GEOGRAPHIC_DAT…" at bounding box center [449, 131] width 154 height 171
click at [637, 251] on span "Save & Close" at bounding box center [647, 248] width 42 height 8
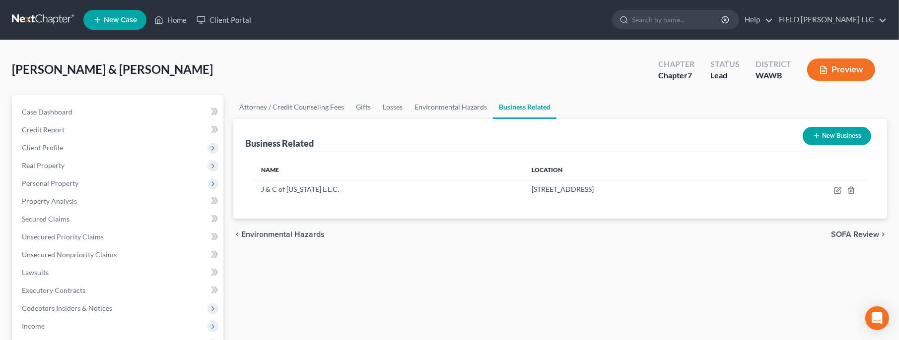
click at [824, 131] on button "New Business" at bounding box center [837, 136] width 68 height 18
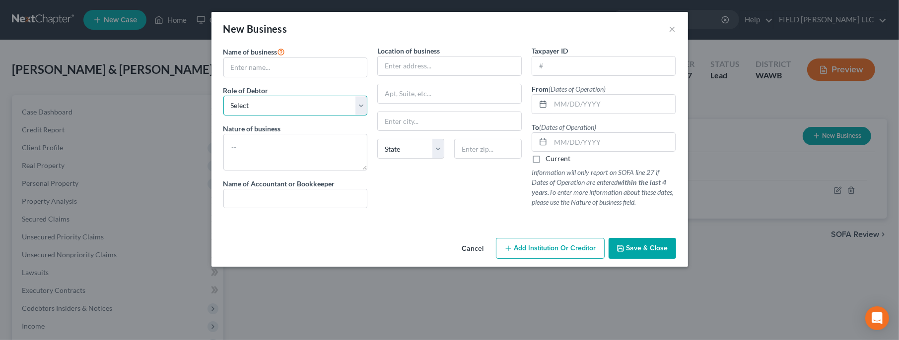
click at [223, 96] on select "Select A member of a limited liability company (LLC) or limited liability partn…" at bounding box center [295, 106] width 144 height 20
select select "officer"
click option "An officer, director, or managing executive of a corporation" at bounding box center [0, 0] width 0 height 0
click at [254, 72] on input "text" at bounding box center [295, 67] width 143 height 19
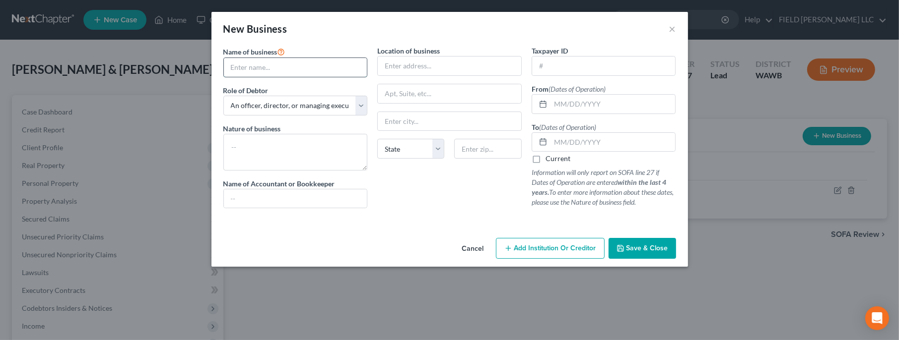
paste input "[STREET_ADDRESS]"
type input "[STREET_ADDRESS]"
type input "NW Umpqua Roofing & Waterproofing Inc."
click at [383, 64] on input "text" at bounding box center [449, 66] width 143 height 19
paste input "[STREET_ADDRESS]"
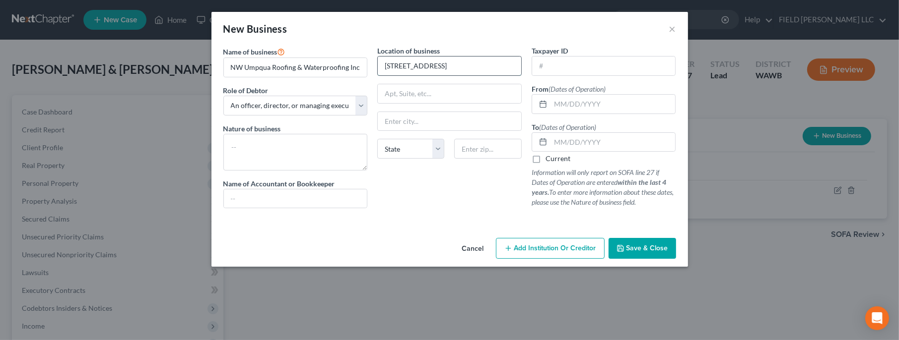
click at [397, 67] on input "[STREET_ADDRESS]" at bounding box center [449, 66] width 143 height 19
click at [455, 66] on input "[STREET_ADDRESS]" at bounding box center [449, 66] width 143 height 19
click at [439, 66] on input "[STREET_ADDRESS]" at bounding box center [449, 66] width 143 height 19
type input "[STREET_ADDRESS]"
click at [472, 154] on input "text" at bounding box center [487, 149] width 67 height 20
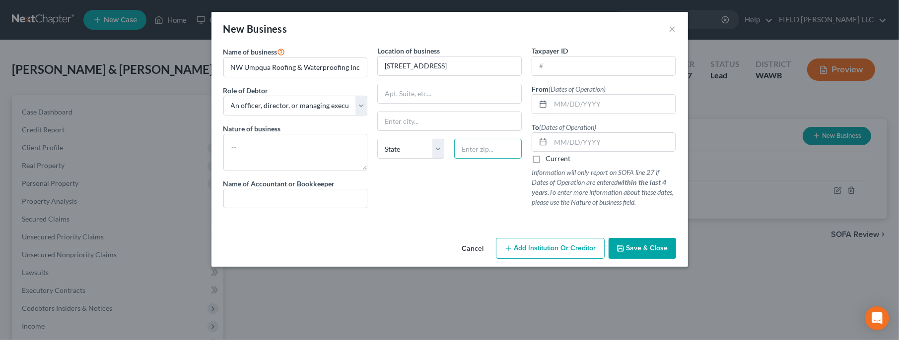
click at [484, 151] on input "text" at bounding box center [487, 149] width 67 height 20
type input "97606"
click at [507, 155] on input "97606" at bounding box center [487, 149] width 67 height 20
click at [377, 139] on select "State [US_STATE] AK AR AZ CA CO CT DE DC [GEOGRAPHIC_DATA] [GEOGRAPHIC_DATA] GU…" at bounding box center [410, 149] width 67 height 20
click at [409, 121] on input "text" at bounding box center [449, 121] width 143 height 19
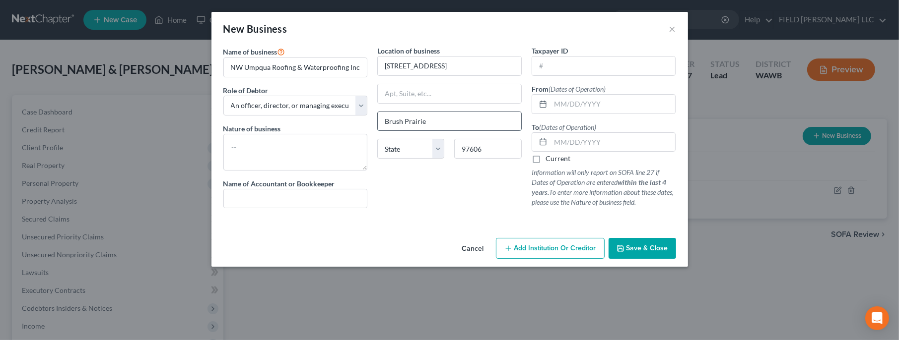
type input "Brush Prairie"
select select "50"
click at [274, 142] on textarea at bounding box center [295, 152] width 144 height 37
type textarea "Roofing and waterproofing company."
click at [321, 200] on input "text" at bounding box center [295, 199] width 143 height 19
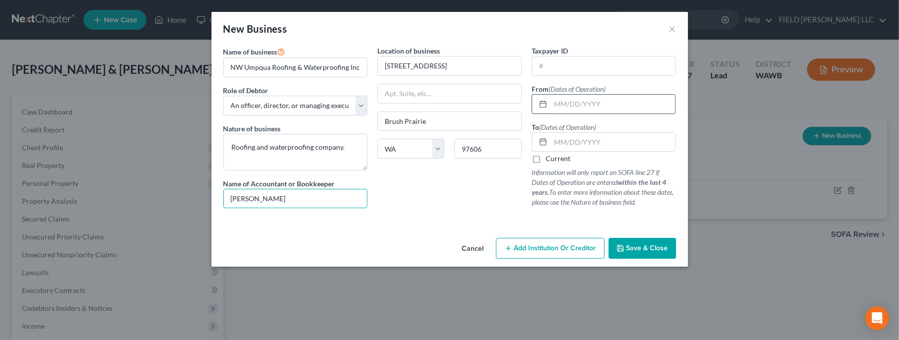
type input "[PERSON_NAME]"
click at [574, 100] on input "text" at bounding box center [612, 104] width 125 height 19
drag, startPoint x: 451, startPoint y: 63, endPoint x: 375, endPoint y: 62, distance: 75.9
click at [378, 62] on input "[STREET_ADDRESS]" at bounding box center [449, 66] width 143 height 19
paste input "[STREET_ADDRESS]"
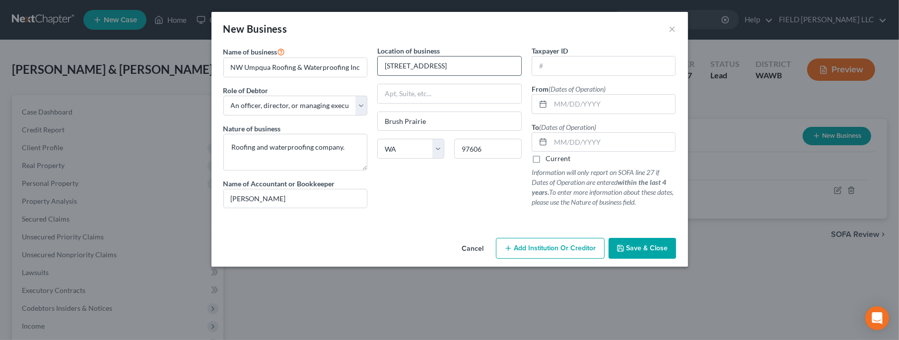
click at [417, 64] on input "[STREET_ADDRESS]" at bounding box center [449, 66] width 143 height 19
click at [451, 64] on input "[STREET_ADDRESS]" at bounding box center [449, 66] width 143 height 19
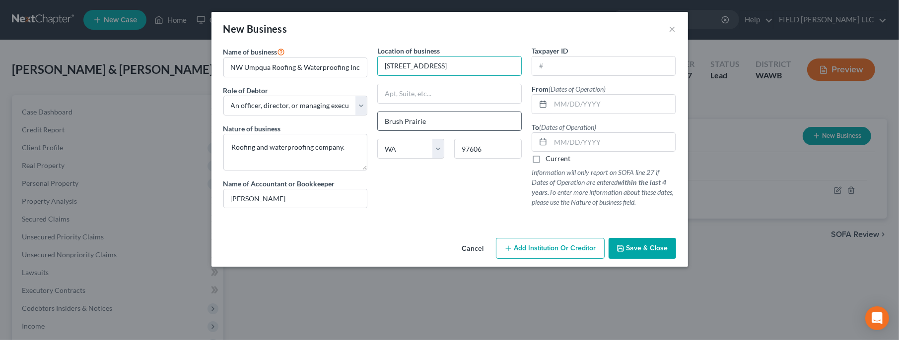
type input "[STREET_ADDRESS]"
drag, startPoint x: 424, startPoint y: 119, endPoint x: 383, endPoint y: 118, distance: 41.7
click at [383, 118] on input "Brush Prairie" at bounding box center [449, 121] width 143 height 19
type input "[GEOGRAPHIC_DATA]"
click at [475, 150] on input "97606" at bounding box center [487, 149] width 67 height 20
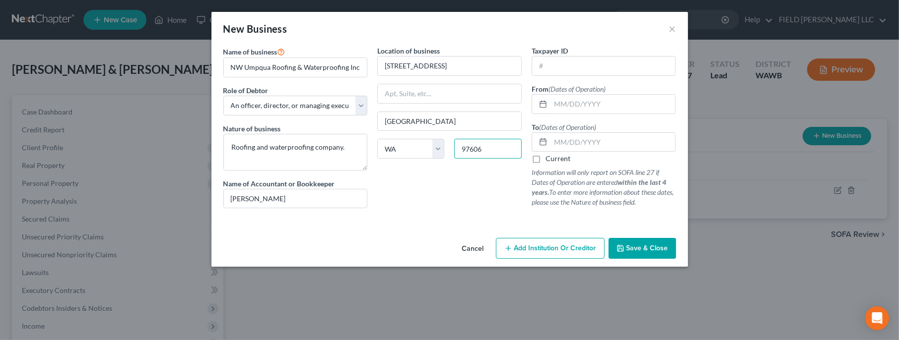
click at [475, 150] on input "97606" at bounding box center [487, 149] width 67 height 20
type input "98604"
click at [556, 108] on input "text" at bounding box center [612, 104] width 125 height 19
paste input "[DATE]"
type input "[DATE]"
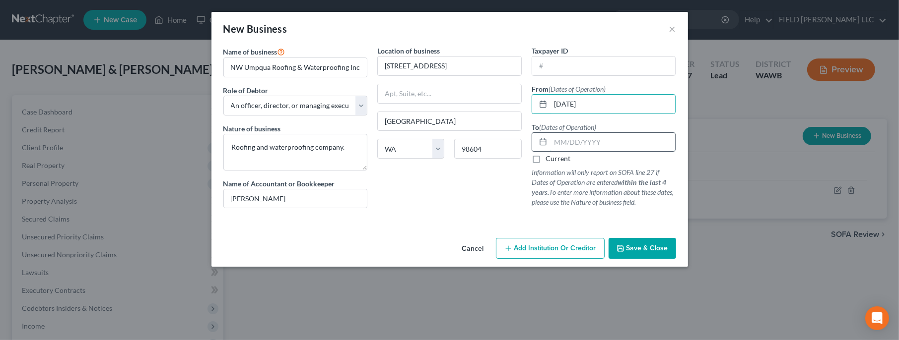
click at [557, 141] on input "text" at bounding box center [612, 142] width 125 height 19
click at [545, 157] on label "Current" at bounding box center [557, 159] width 25 height 10
click at [549, 157] on input "Current" at bounding box center [552, 157] width 6 height 6
checkbox input "true"
click at [647, 245] on span "Save & Close" at bounding box center [647, 248] width 42 height 8
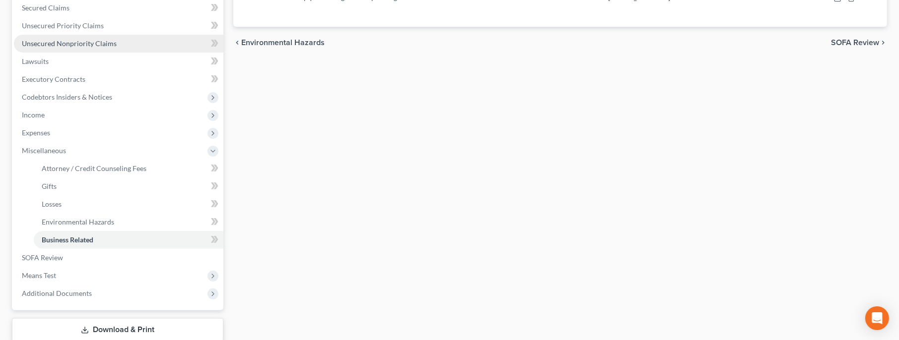
scroll to position [214, 0]
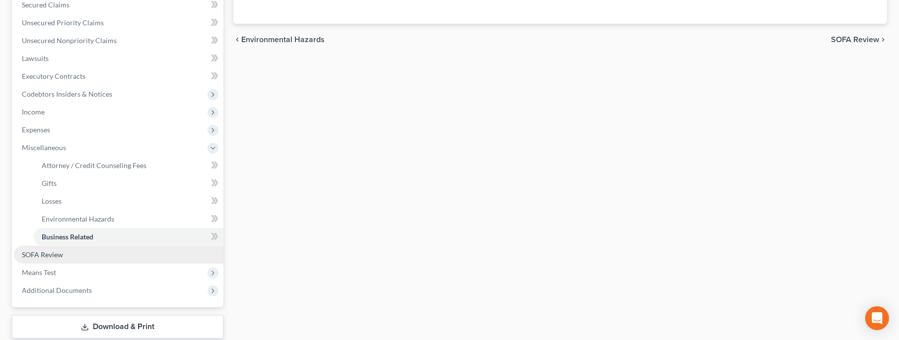
click at [71, 251] on link "SOFA Review" at bounding box center [118, 255] width 209 height 18
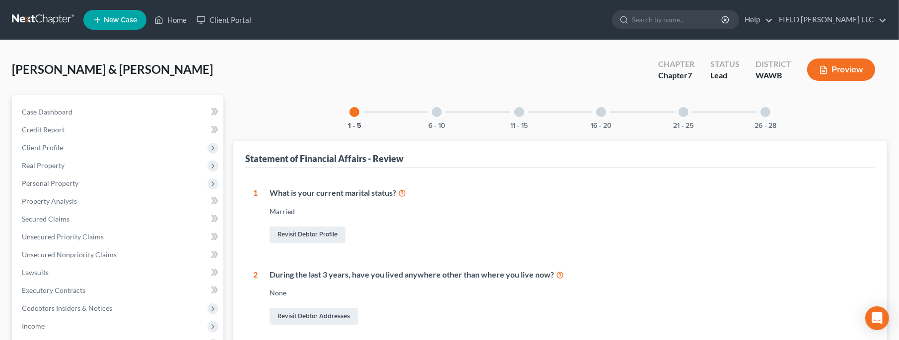
click at [438, 111] on div at bounding box center [437, 112] width 10 height 10
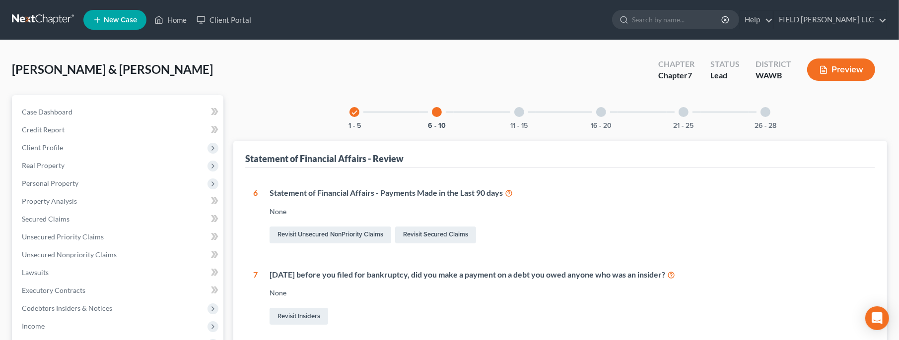
click at [518, 108] on div at bounding box center [519, 112] width 10 height 10
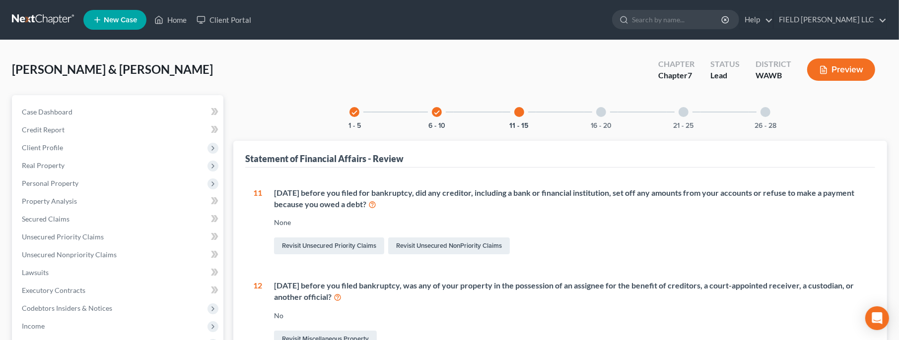
click at [600, 113] on div at bounding box center [601, 112] width 10 height 10
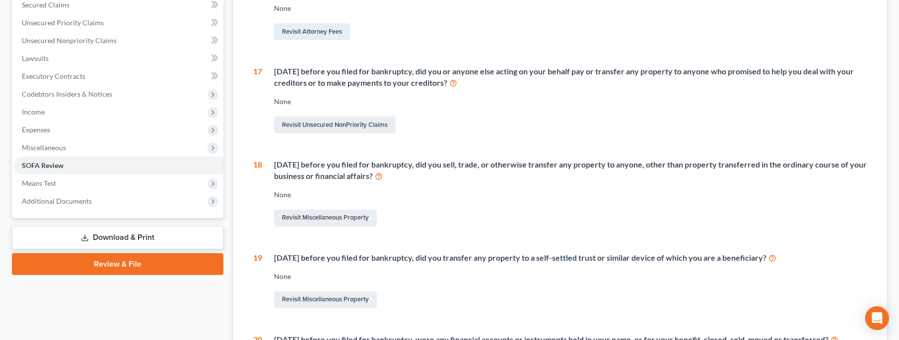
scroll to position [371, 0]
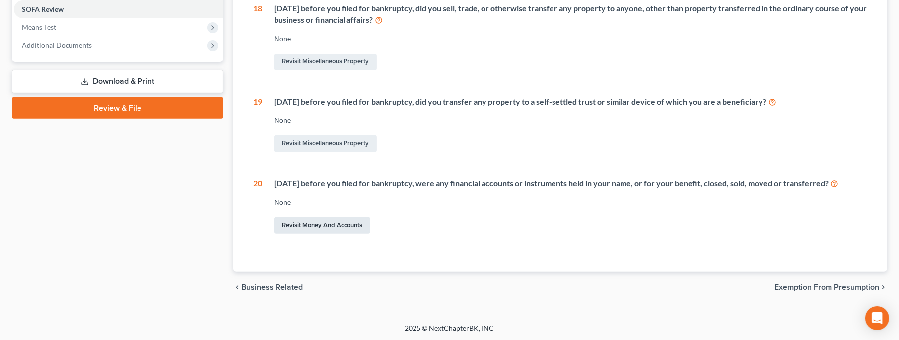
click at [332, 228] on link "Revisit Money and Accounts" at bounding box center [322, 225] width 96 height 17
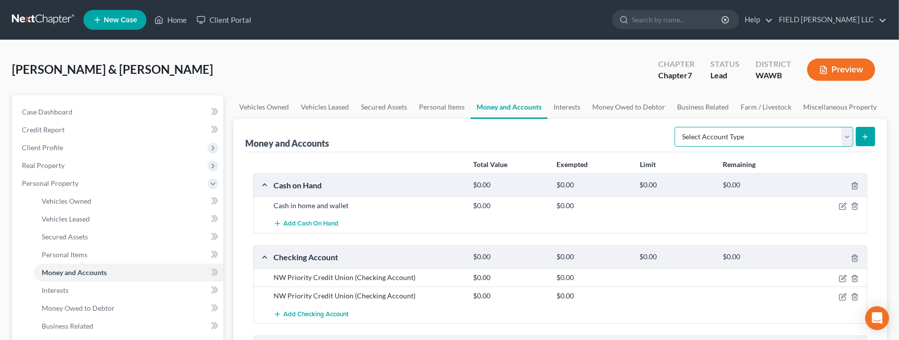
click at [674, 127] on select "Select Account Type Brokerage Cash on Hand Certificates of Deposit Checking Acc…" at bounding box center [763, 137] width 179 height 20
select select "checking"
click option "Checking Account" at bounding box center [0, 0] width 0 height 0
click at [864, 138] on icon "submit" at bounding box center [865, 137] width 8 height 8
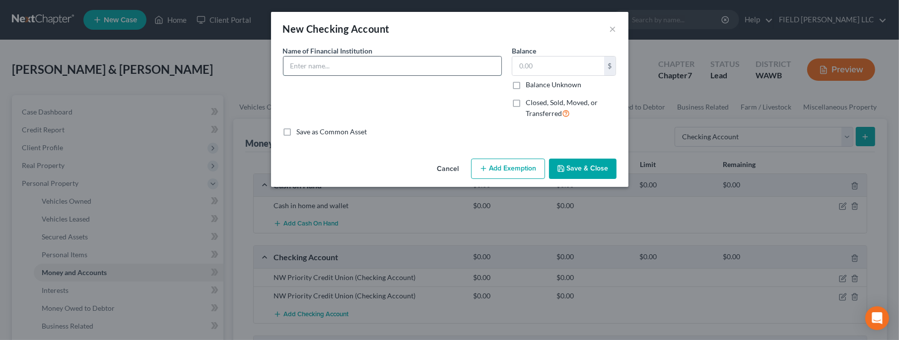
click at [437, 69] on input "text" at bounding box center [392, 66] width 218 height 19
type input "Columbia Bank"
click at [526, 103] on label "Closed, Sold, Moved, or Transferred" at bounding box center [571, 108] width 91 height 21
click at [530, 103] on input "Closed, Sold, Moved, or Transferred" at bounding box center [533, 101] width 6 height 6
checkbox input "true"
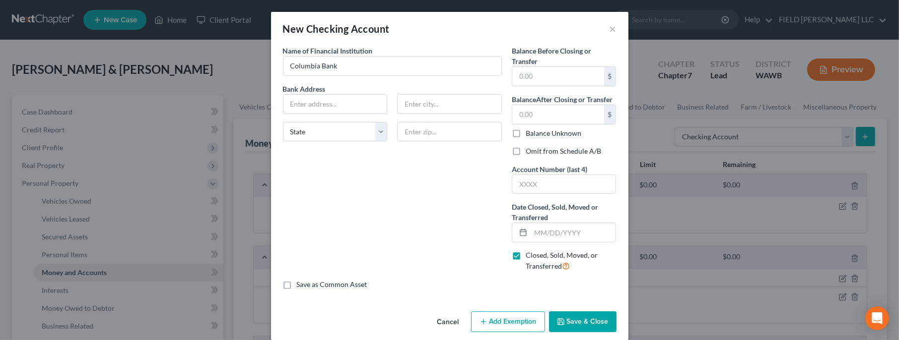
click at [526, 134] on label "Balance Unknown" at bounding box center [554, 134] width 56 height 10
click at [530, 134] on input "Balance Unknown" at bounding box center [533, 132] width 6 height 6
checkbox input "true"
type input "0.00"
click at [531, 187] on input "text" at bounding box center [564, 184] width 104 height 19
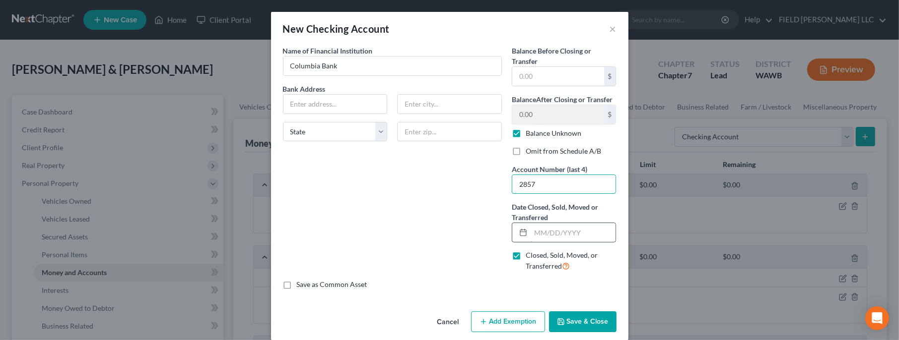
type input "2857"
click at [536, 239] on input "text" at bounding box center [573, 232] width 85 height 19
type input "[DATE]"
click at [574, 323] on button "Save & Close" at bounding box center [582, 322] width 67 height 21
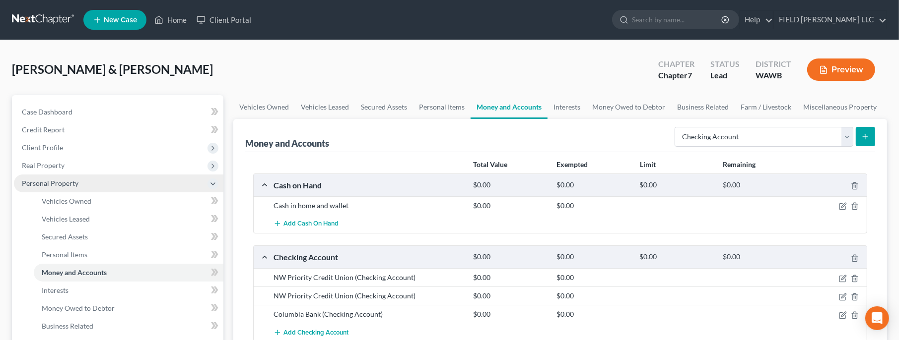
click at [68, 180] on span "Personal Property" at bounding box center [50, 183] width 57 height 8
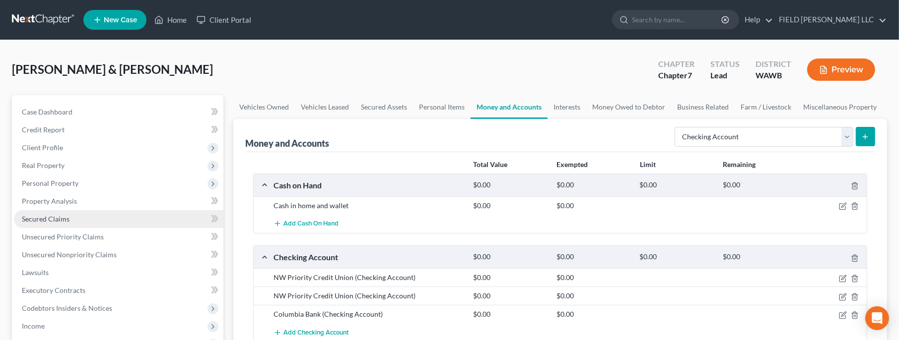
click at [65, 218] on span "Secured Claims" at bounding box center [46, 219] width 48 height 8
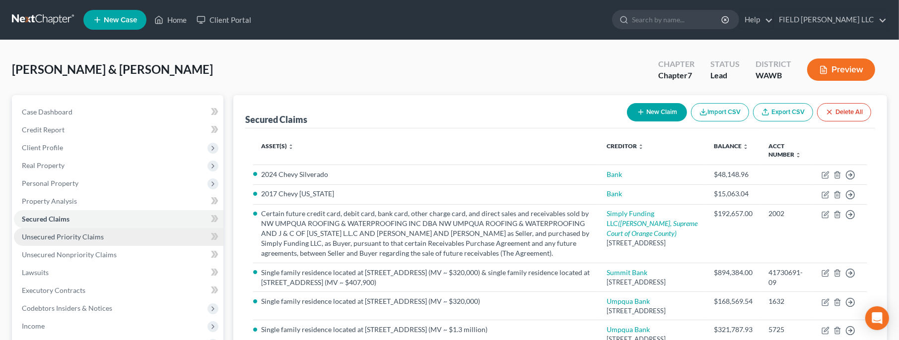
click at [119, 239] on link "Unsecured Priority Claims" at bounding box center [118, 237] width 209 height 18
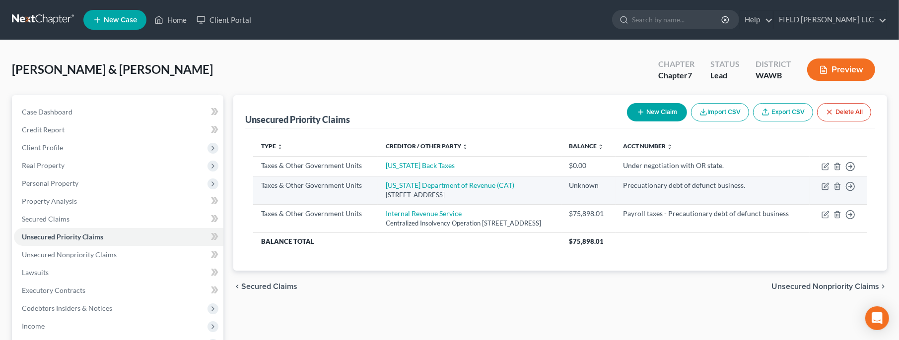
click at [826, 190] on td "Move to D Move to F Move to G Move to Notice Only" at bounding box center [838, 190] width 58 height 28
click at [825, 191] on icon "button" at bounding box center [825, 187] width 8 height 8
select select "2"
select select "38"
select select "3"
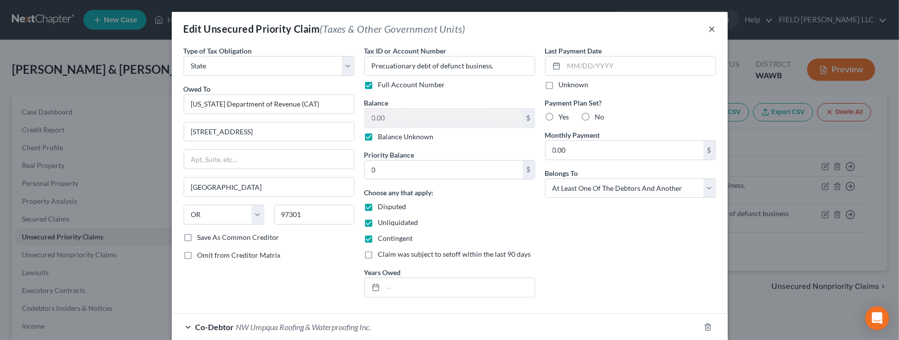
click at [710, 31] on button "×" at bounding box center [712, 29] width 7 height 12
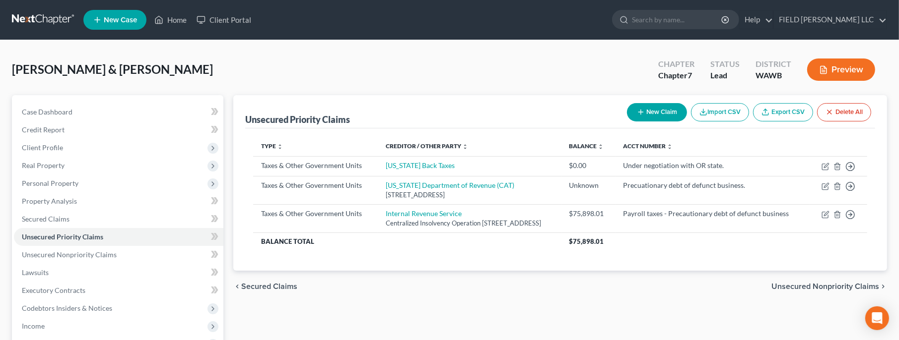
click at [743, 323] on div "Unsecured Priority Claims New Claim Import CSV Export CSV Delete All Type expan…" at bounding box center [560, 292] width 664 height 395
click at [81, 256] on span "Unsecured Nonpriority Claims" at bounding box center [69, 255] width 95 height 8
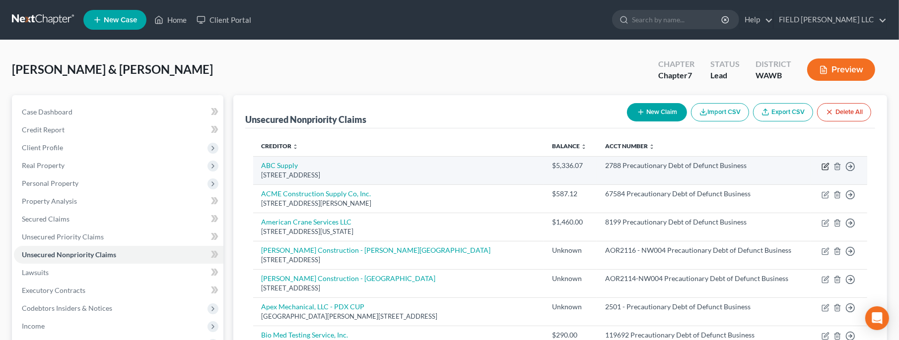
click at [824, 166] on icon "button" at bounding box center [826, 165] width 4 height 4
select select "38"
select select "18"
select select "3"
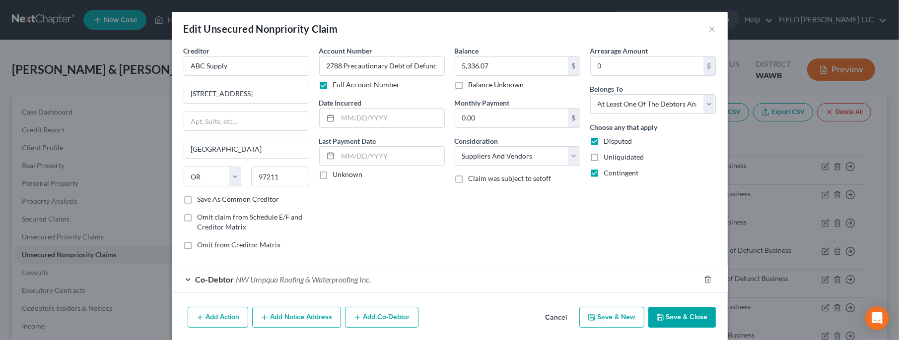
click at [693, 321] on button "Save & Close" at bounding box center [681, 317] width 67 height 21
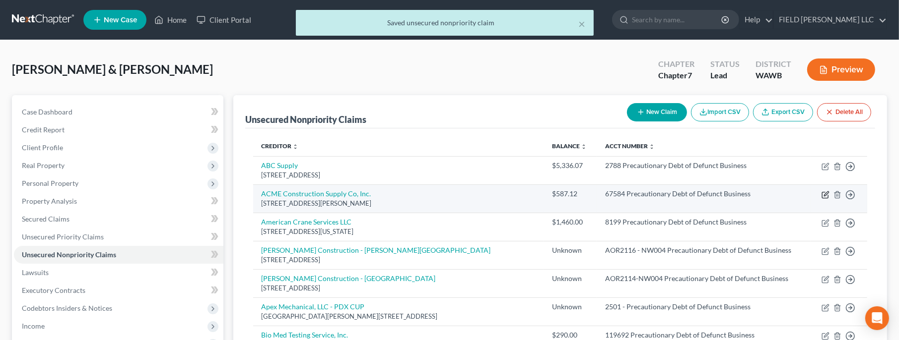
click at [823, 192] on icon "button" at bounding box center [825, 195] width 8 height 8
select select "38"
select select "18"
select select "3"
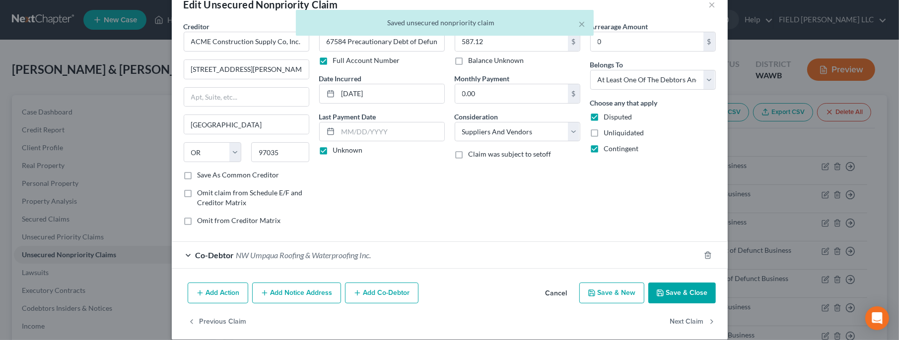
scroll to position [34, 0]
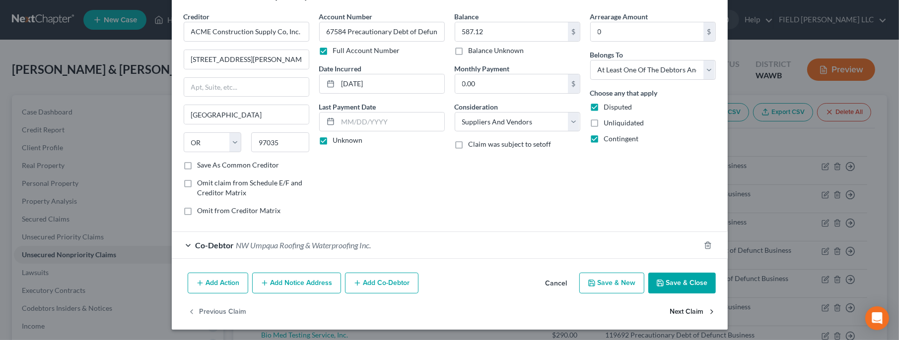
click at [689, 311] on button "Next Claim" at bounding box center [693, 312] width 46 height 21
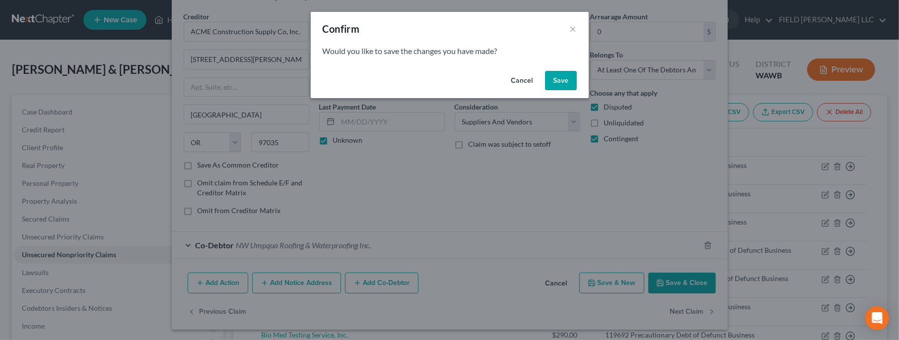
click at [558, 83] on button "Save" at bounding box center [561, 81] width 32 height 20
select select "38"
select select "18"
select select "2"
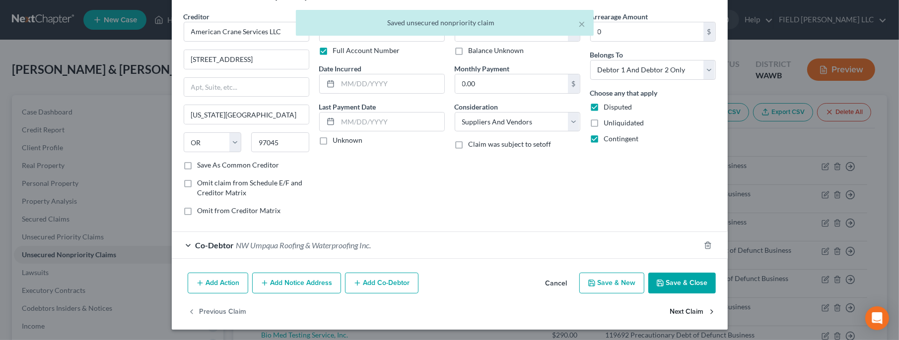
click at [679, 309] on button "Next Claim" at bounding box center [693, 312] width 46 height 21
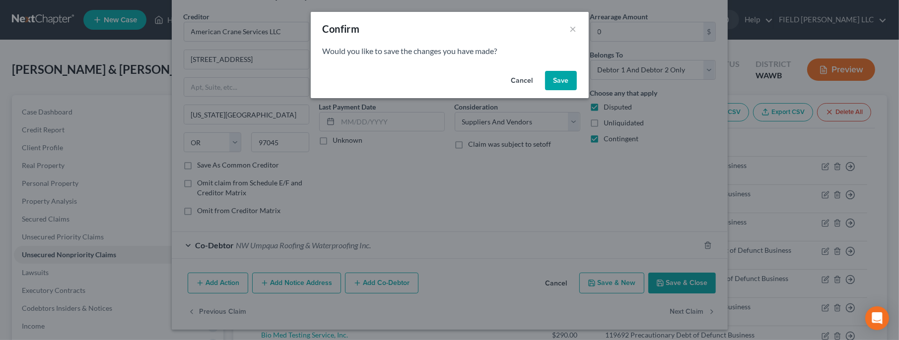
click at [567, 83] on button "Save" at bounding box center [561, 81] width 32 height 20
select select "38"
select select "14"
select select "3"
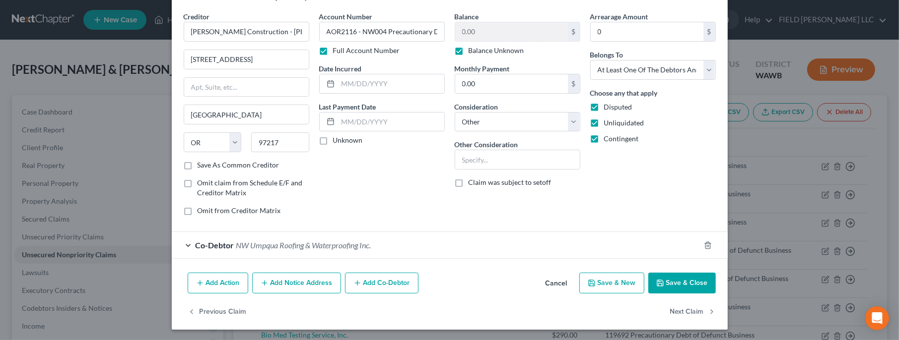
click at [604, 122] on label "Unliquidated" at bounding box center [624, 123] width 40 height 10
click at [608, 122] on input "Unliquidated" at bounding box center [611, 121] width 6 height 6
checkbox input "false"
click at [469, 51] on label "Balance Unknown" at bounding box center [497, 51] width 56 height 10
click at [472, 51] on input "Balance Unknown" at bounding box center [475, 49] width 6 height 6
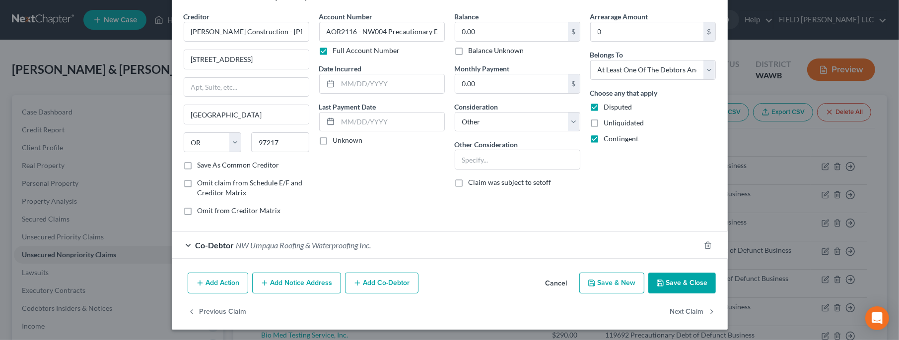
click at [633, 223] on form "Creditor * [PERSON_NAME] Construction - [PERSON_NAME][GEOGRAPHIC_DATA] [STREET_…" at bounding box center [450, 135] width 532 height 248
click at [469, 51] on label "Balance Unknown" at bounding box center [497, 51] width 56 height 10
click at [472, 51] on input "Balance Unknown" at bounding box center [475, 49] width 6 height 6
checkbox input "true"
click at [604, 124] on label "Unliquidated" at bounding box center [624, 123] width 40 height 10
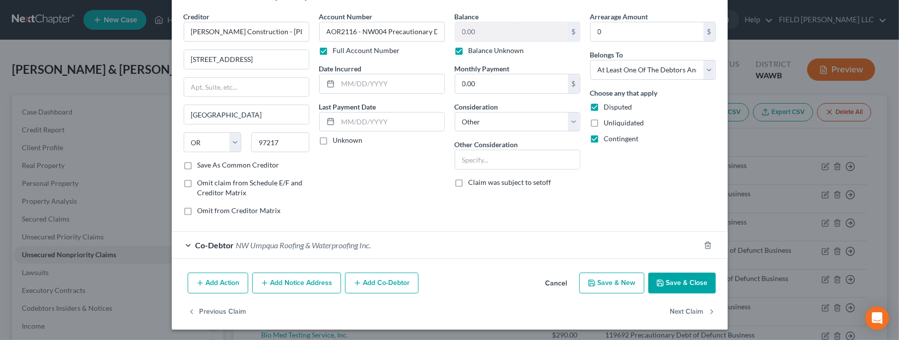
click at [608, 124] on input "Unliquidated" at bounding box center [611, 121] width 6 height 6
checkbox input "true"
click at [455, 112] on select "Select Cable / Satellite Services Collection Agency Credit Card Debt Debt Couns…" at bounding box center [518, 122] width 126 height 20
click option "Other" at bounding box center [0, 0] width 0 height 0
click at [692, 309] on button "Next Claim" at bounding box center [693, 312] width 46 height 21
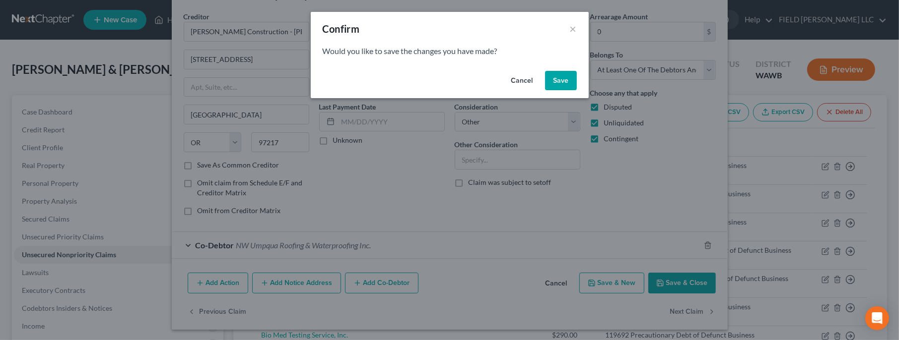
click at [572, 84] on button "Save" at bounding box center [561, 81] width 32 height 20
select select "38"
select select "14"
select select "3"
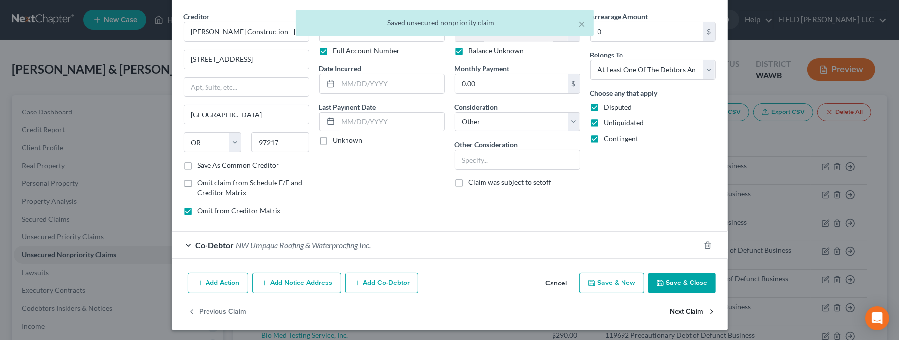
click at [680, 309] on button "Next Claim" at bounding box center [693, 312] width 46 height 21
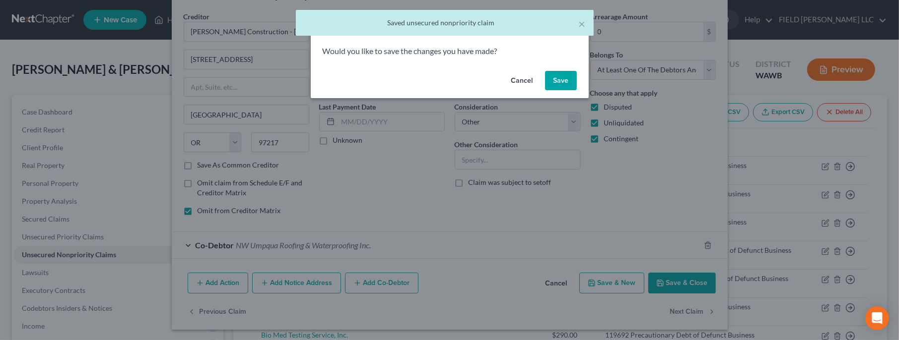
click at [564, 79] on button "Save" at bounding box center [561, 81] width 32 height 20
select select "50"
select select "3"
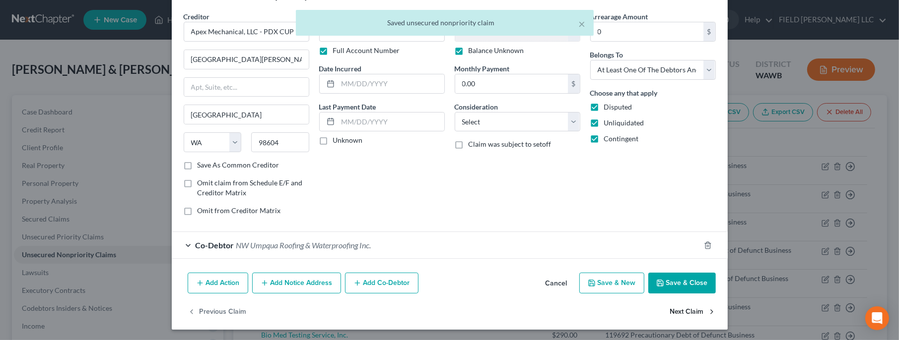
click at [688, 311] on button "Next Claim" at bounding box center [693, 312] width 46 height 21
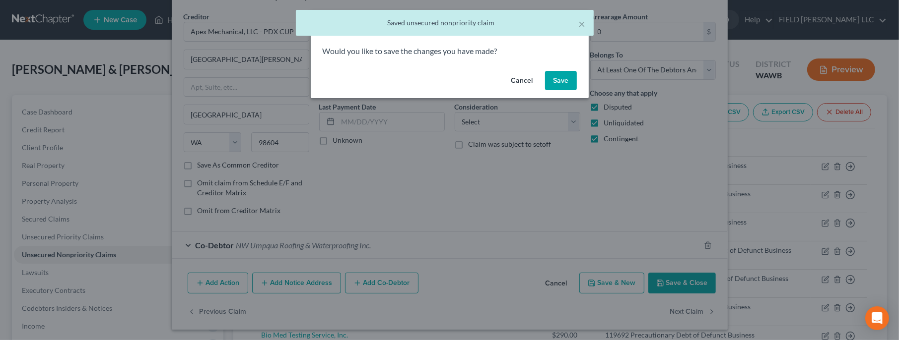
click at [565, 78] on button "Save" at bounding box center [561, 81] width 32 height 20
select select "38"
select select "3"
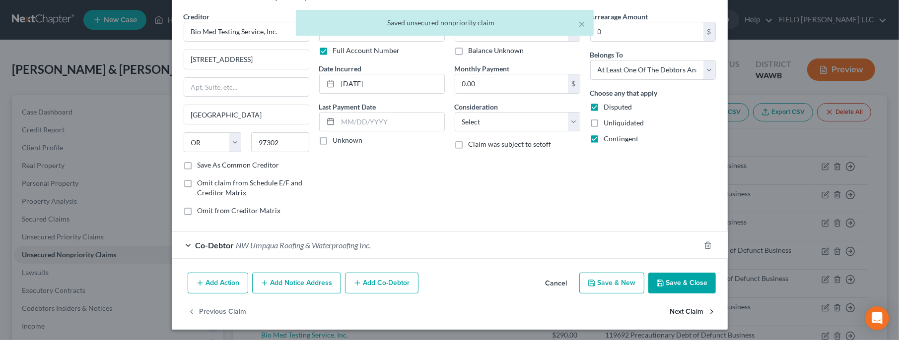
click at [683, 311] on button "Next Claim" at bounding box center [693, 312] width 46 height 21
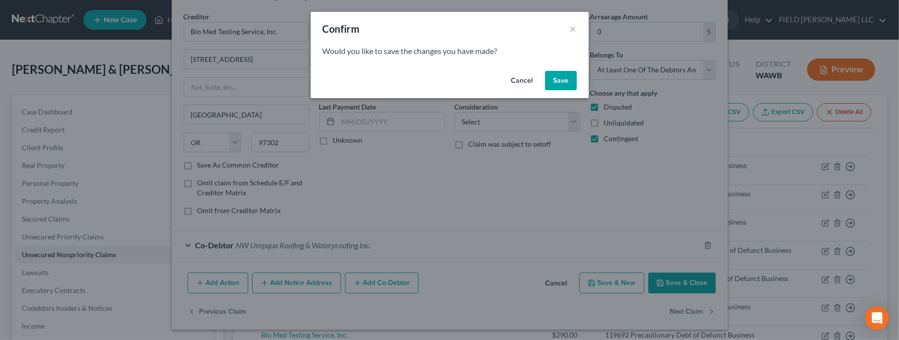
click at [569, 85] on button "Save" at bounding box center [561, 81] width 32 height 20
select select "38"
select select "3"
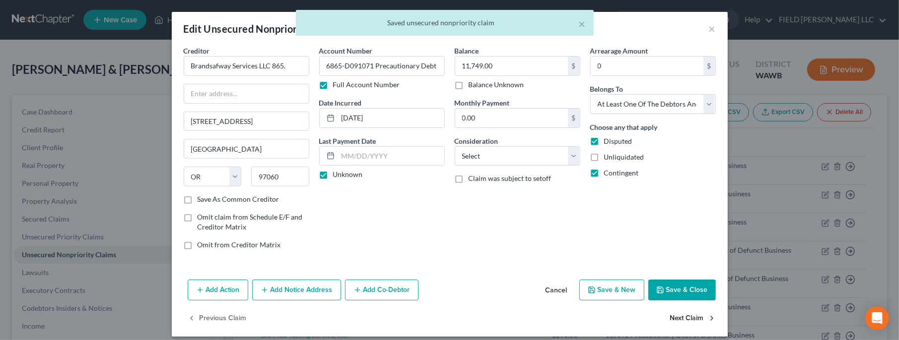
click at [686, 315] on button "Next Claim" at bounding box center [693, 319] width 46 height 21
select select "4"
select select "18"
select select "3"
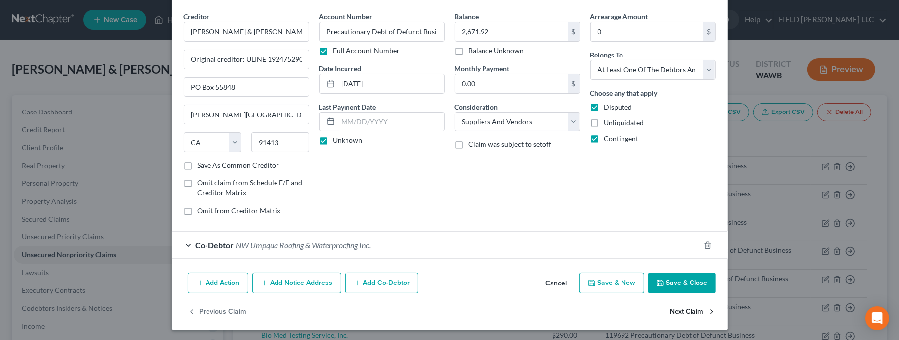
click at [683, 311] on button "Next Claim" at bounding box center [693, 312] width 46 height 21
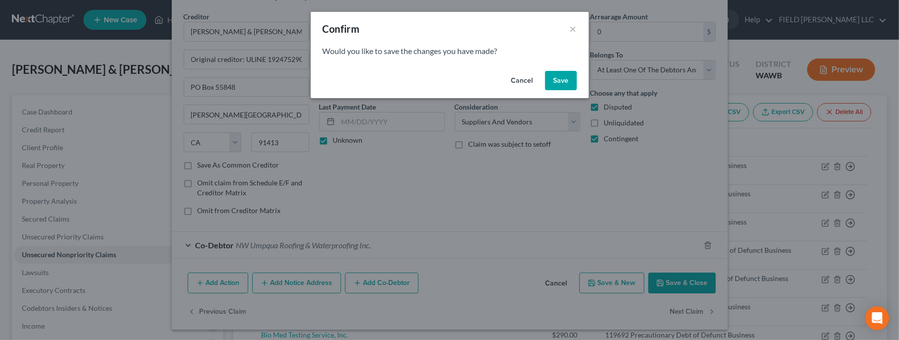
click at [567, 77] on button "Save" at bounding box center [561, 81] width 32 height 20
select select "48"
select select "2"
select select "3"
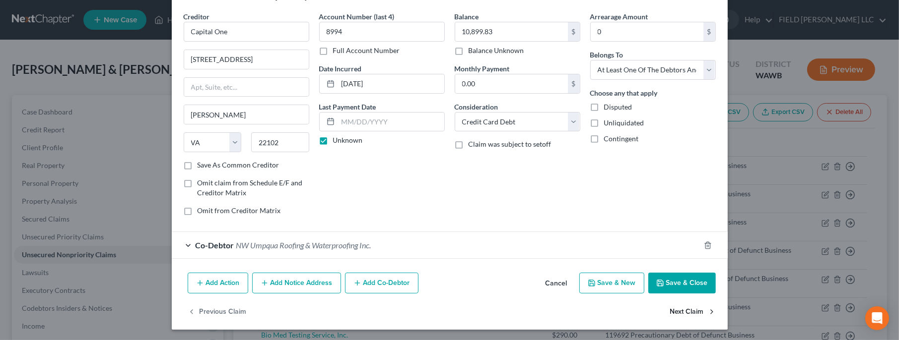
click at [688, 311] on button "Next Claim" at bounding box center [693, 312] width 46 height 21
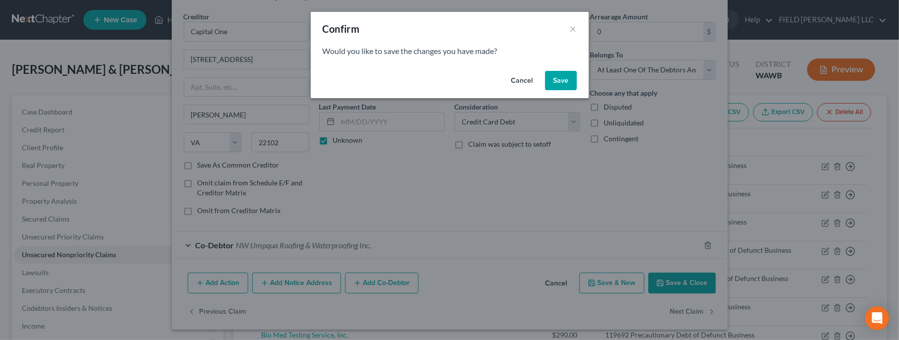
click at [567, 84] on button "Save" at bounding box center [561, 81] width 32 height 20
select select "7"
select select "2"
select select "3"
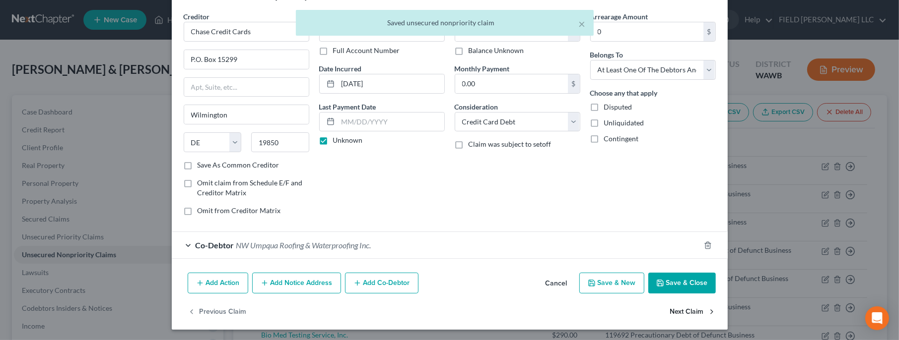
click at [697, 311] on button "Next Claim" at bounding box center [693, 312] width 46 height 21
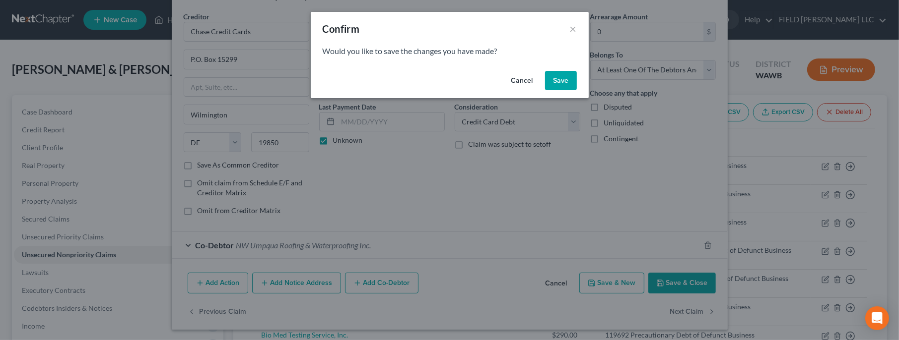
click at [568, 79] on button "Save" at bounding box center [561, 81] width 32 height 20
select select "43"
select select "2"
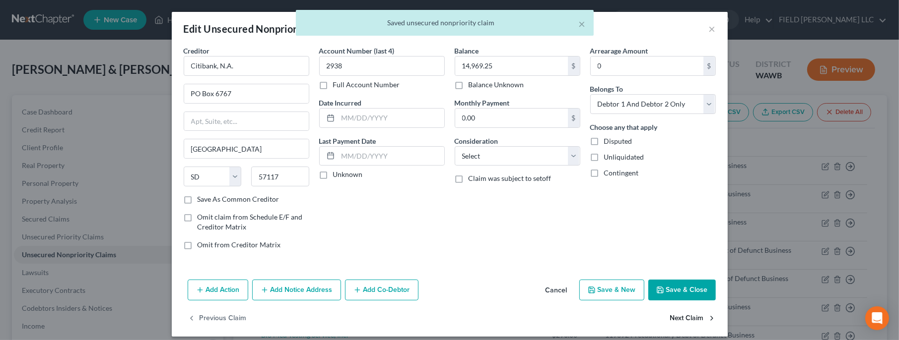
click at [689, 319] on button "Next Claim" at bounding box center [693, 319] width 46 height 21
select select "50"
select select "20"
select select "3"
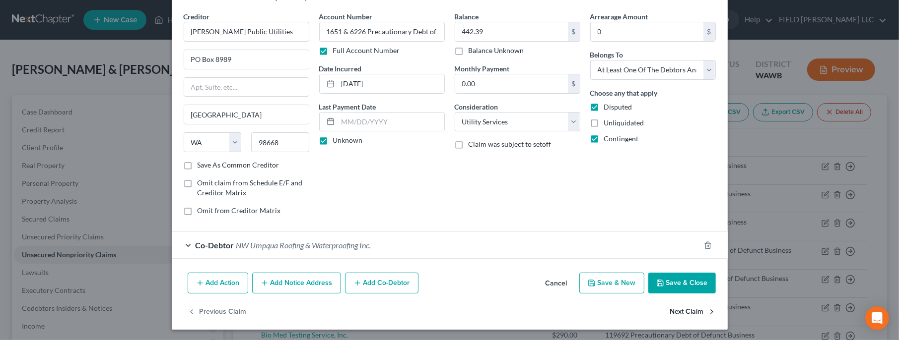
click at [685, 311] on button "Next Claim" at bounding box center [693, 312] width 46 height 21
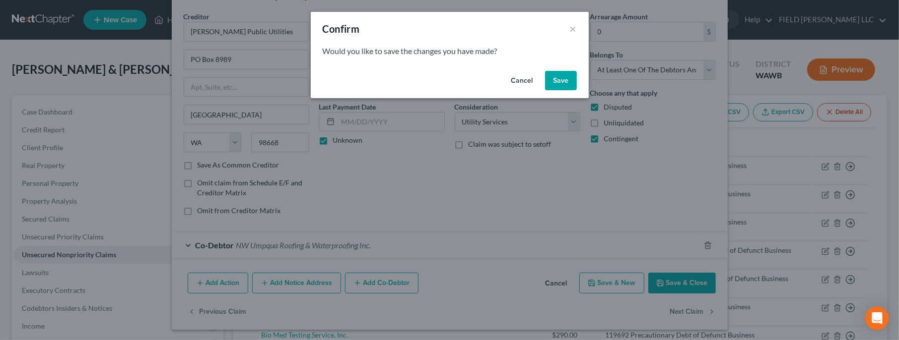
click at [564, 85] on button "Save" at bounding box center [561, 81] width 32 height 20
select select "50"
select select "3"
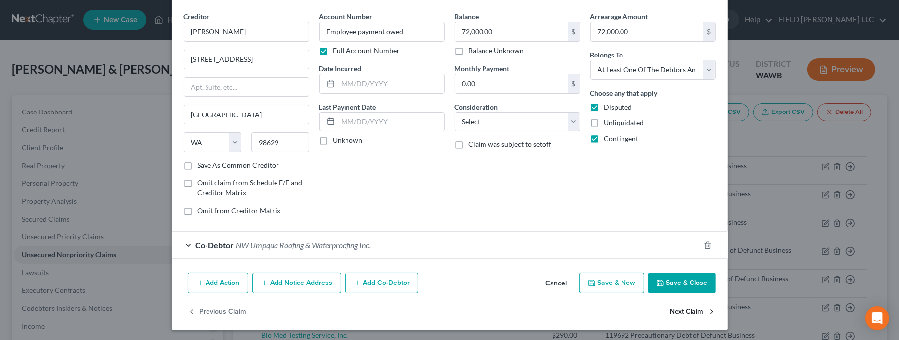
click at [689, 307] on button "Next Claim" at bounding box center [693, 312] width 46 height 21
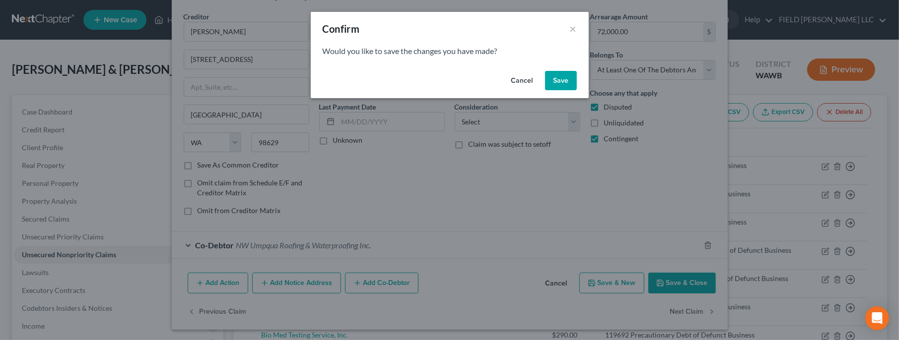
click at [553, 83] on button "Save" at bounding box center [561, 81] width 32 height 20
select select "38"
select select "3"
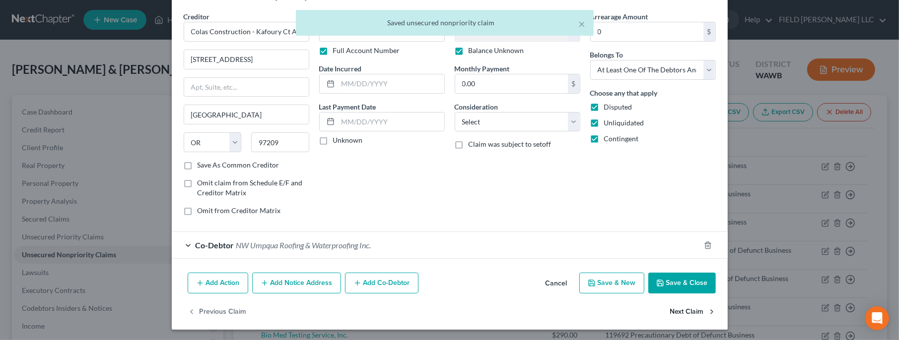
click at [680, 308] on button "Next Claim" at bounding box center [693, 312] width 46 height 21
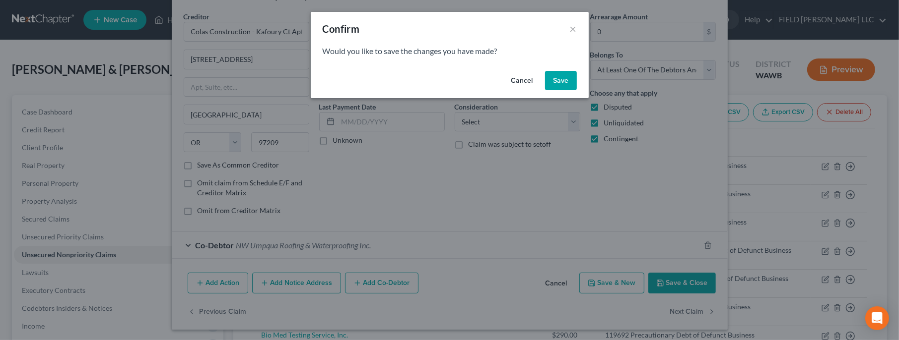
click at [559, 87] on button "Save" at bounding box center [561, 81] width 32 height 20
select select "38"
select select "3"
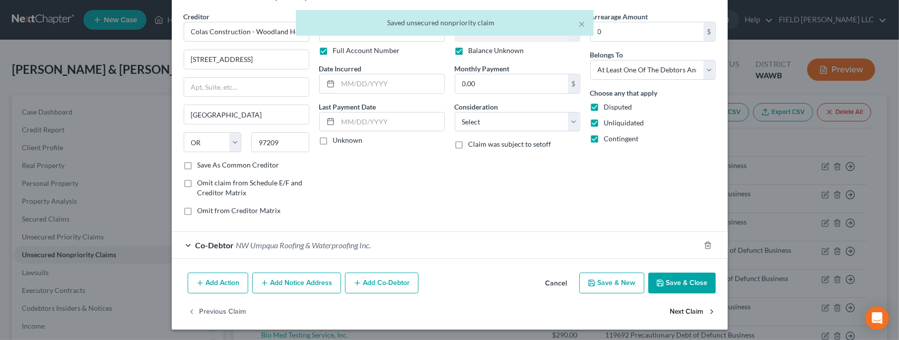
click at [683, 311] on button "Next Claim" at bounding box center [693, 312] width 46 height 21
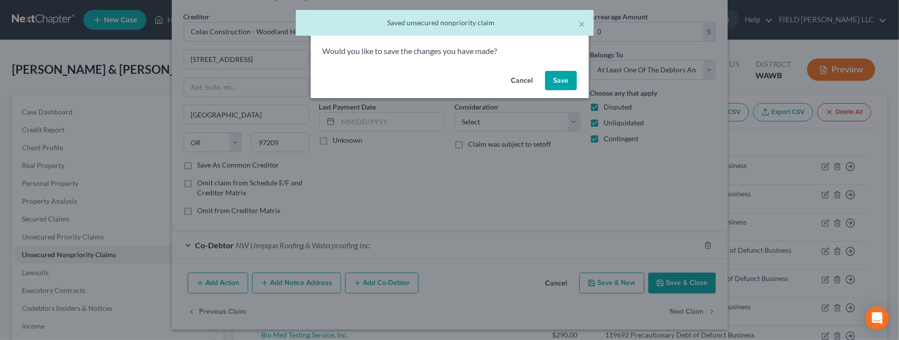
click at [570, 75] on button "Save" at bounding box center [561, 81] width 32 height 20
select select "50"
select select "18"
select select "3"
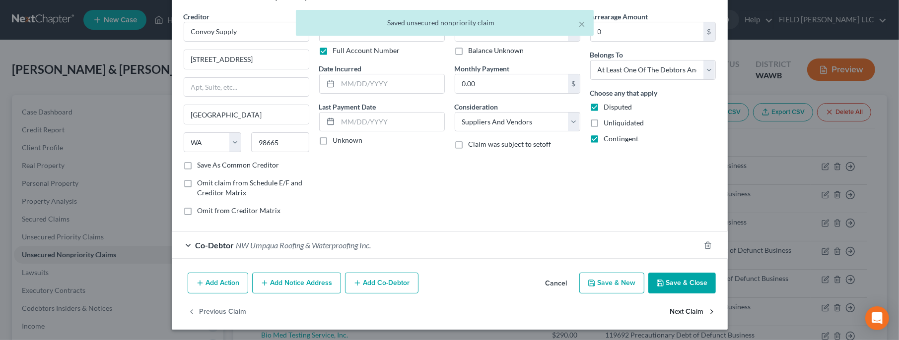
click at [683, 309] on button "Next Claim" at bounding box center [693, 312] width 46 height 21
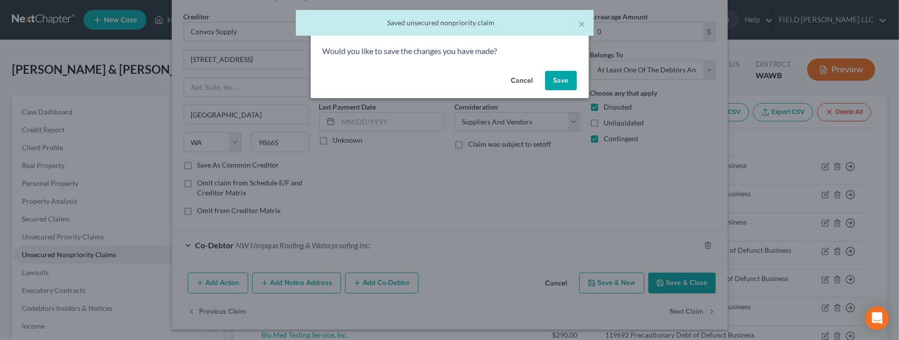
click at [555, 76] on button "Save" at bounding box center [561, 81] width 32 height 20
select select "38"
select select "18"
select select "3"
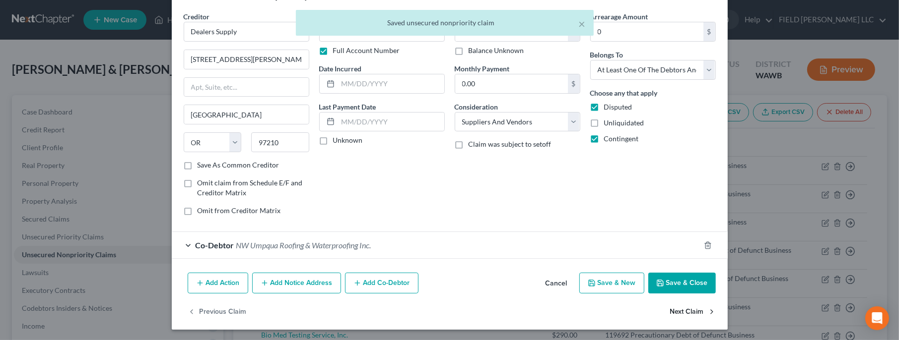
click at [678, 310] on button "Next Claim" at bounding box center [693, 312] width 46 height 21
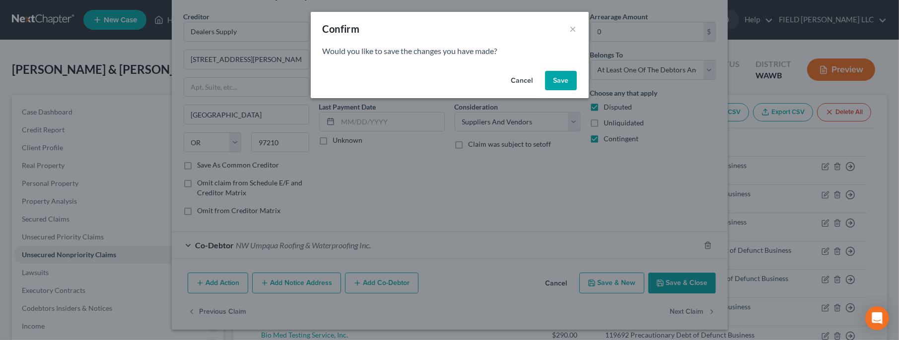
click at [561, 83] on button "Save" at bounding box center [561, 81] width 32 height 20
select select "38"
select select "18"
select select "3"
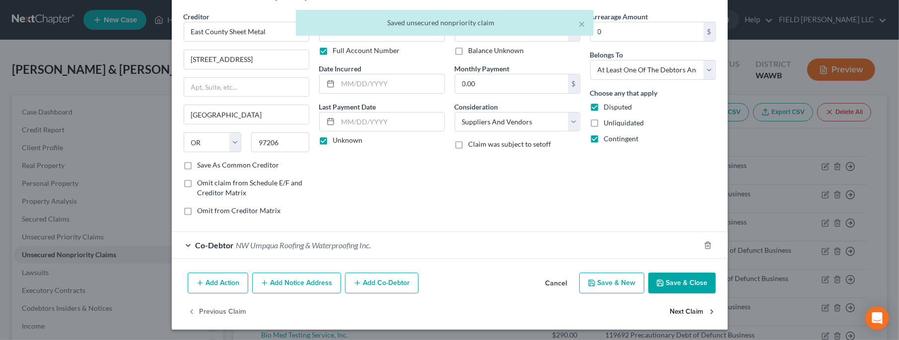
click at [680, 310] on button "Next Claim" at bounding box center [693, 312] width 46 height 21
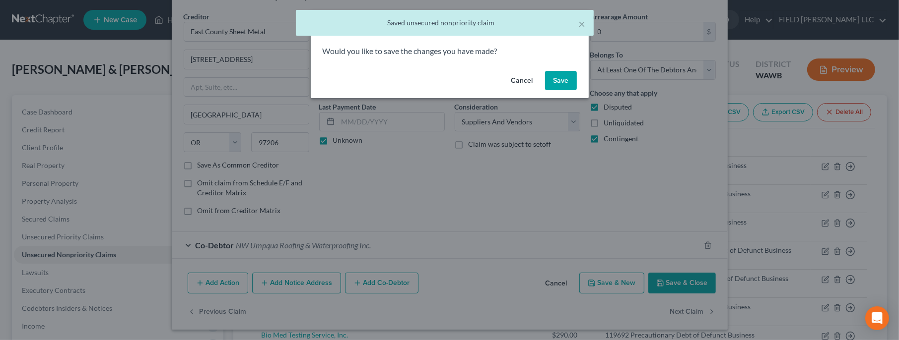
click at [553, 80] on button "Save" at bounding box center [561, 81] width 32 height 20
select select "3"
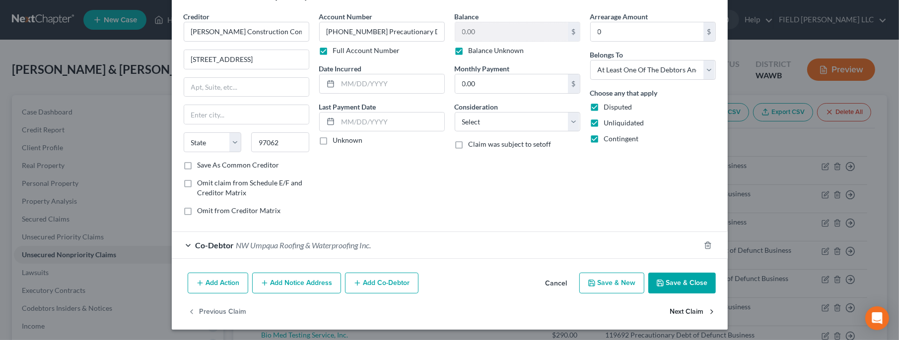
click at [678, 314] on button "Next Claim" at bounding box center [693, 312] width 46 height 21
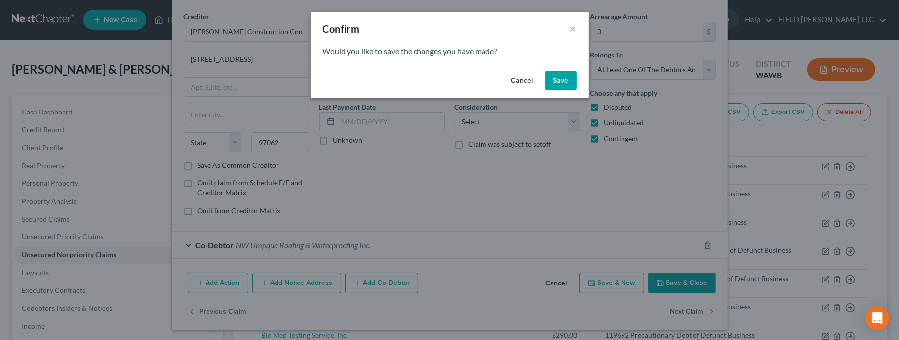
click at [558, 78] on button "Save" at bounding box center [561, 81] width 32 height 20
select select "38"
select select "3"
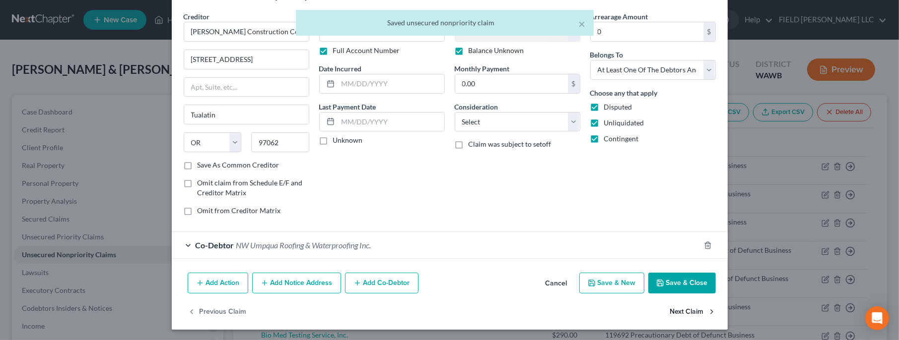
click at [684, 310] on button "Next Claim" at bounding box center [693, 312] width 46 height 21
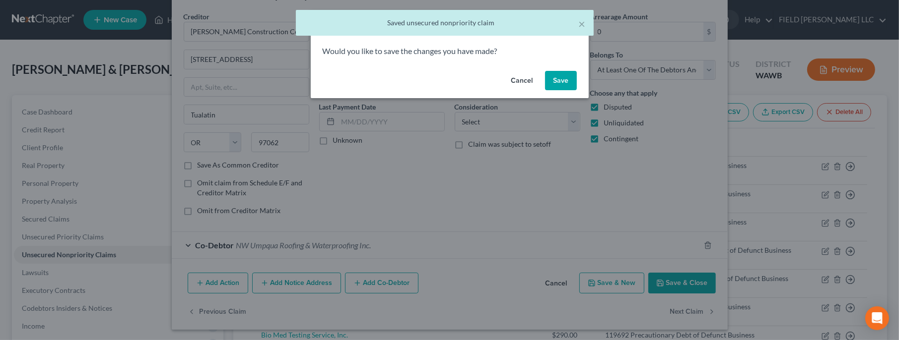
click at [565, 85] on button "Save" at bounding box center [561, 81] width 32 height 20
select select "31"
select select "3"
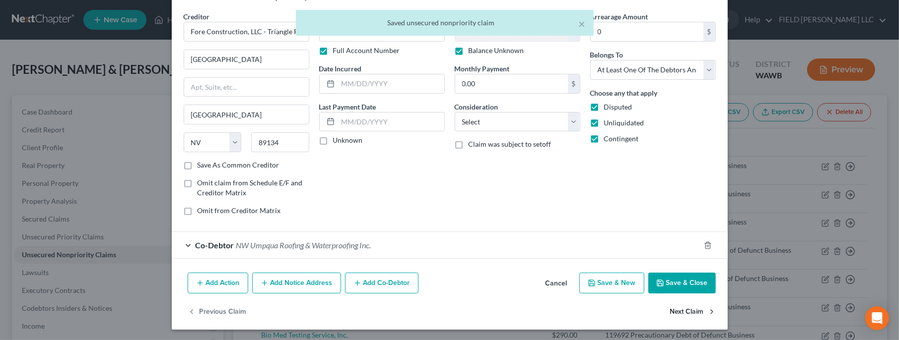
click at [697, 313] on button "Next Claim" at bounding box center [693, 312] width 46 height 21
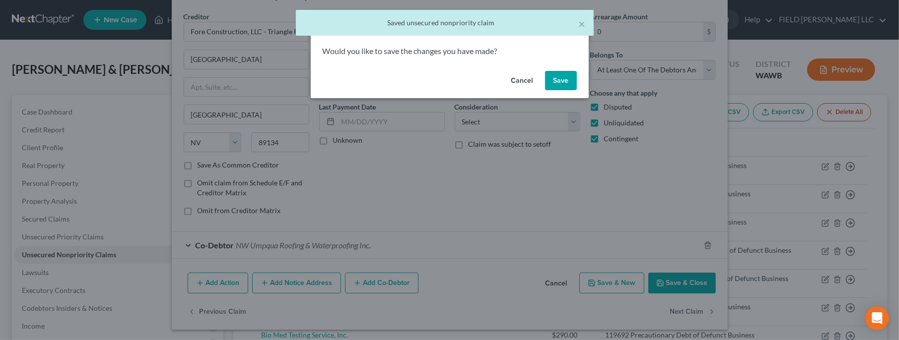
click at [567, 79] on button "Save" at bounding box center [561, 81] width 32 height 20
select select "38"
select select "3"
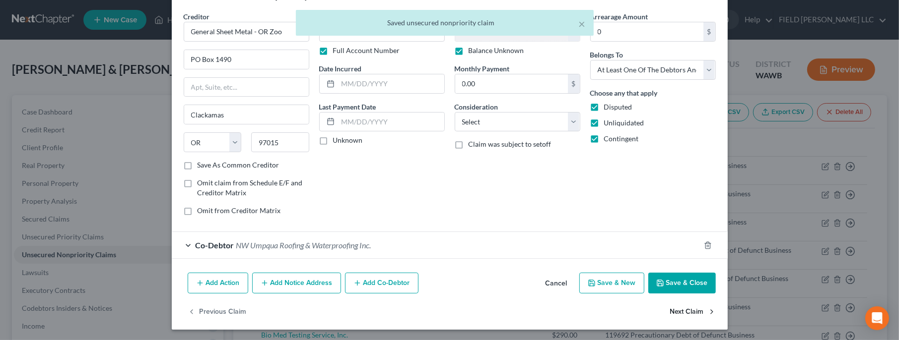
click at [681, 307] on button "Next Claim" at bounding box center [693, 312] width 46 height 21
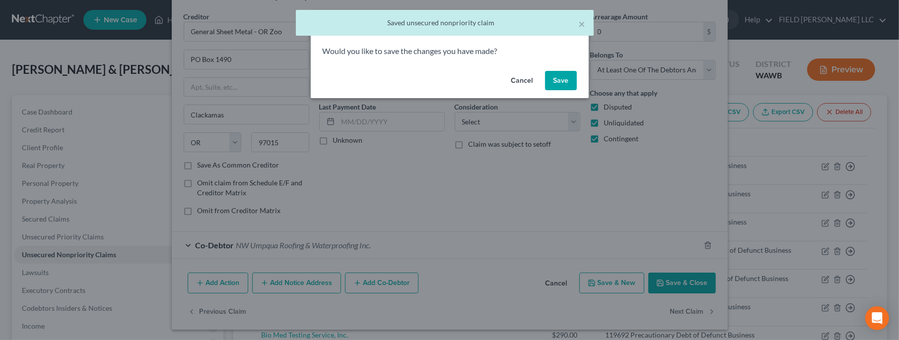
click at [561, 74] on button "Save" at bounding box center [561, 81] width 32 height 20
select select "39"
select select "2"
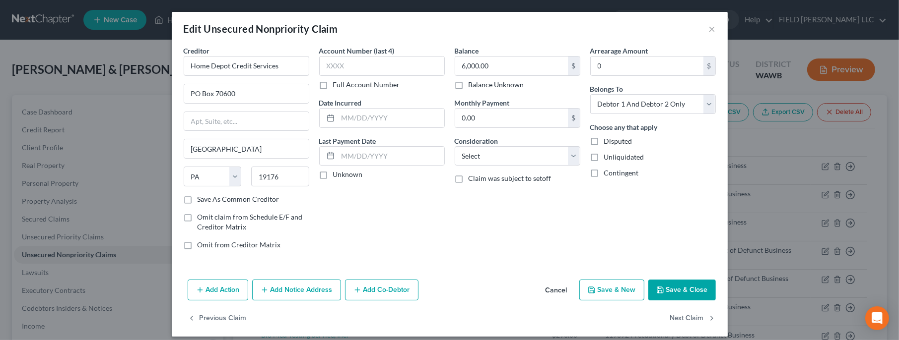
click at [469, 85] on label "Balance Unknown" at bounding box center [497, 85] width 56 height 10
click at [472, 85] on input "Balance Unknown" at bounding box center [475, 83] width 6 height 6
checkbox input "true"
type input "0.00"
click at [604, 156] on label "Unliquidated" at bounding box center [624, 157] width 40 height 10
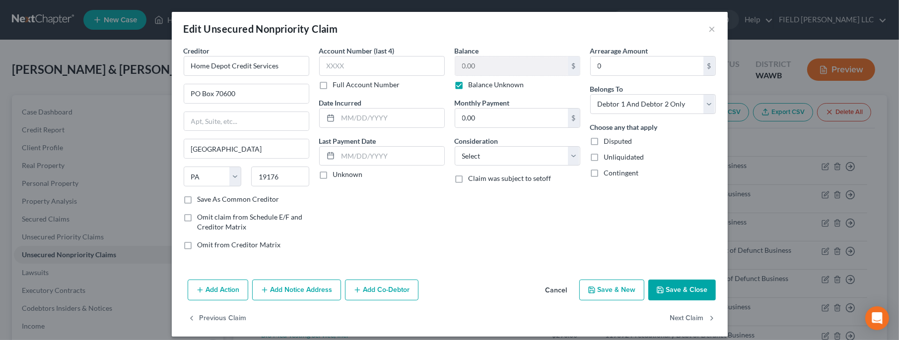
click at [608, 156] on input "Unliquidated" at bounding box center [611, 155] width 6 height 6
checkbox input "true"
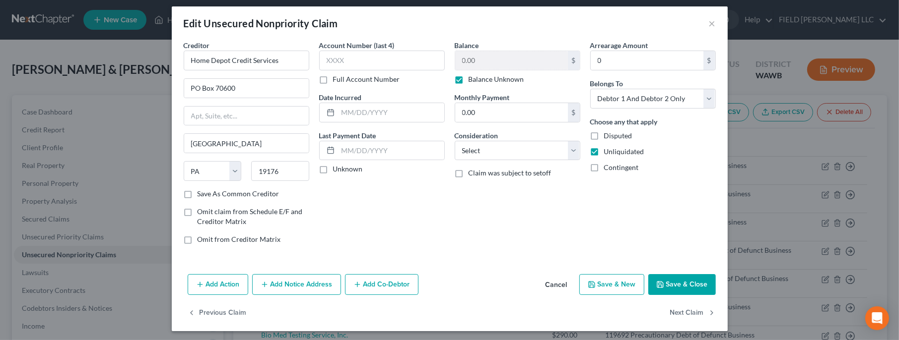
scroll to position [7, 0]
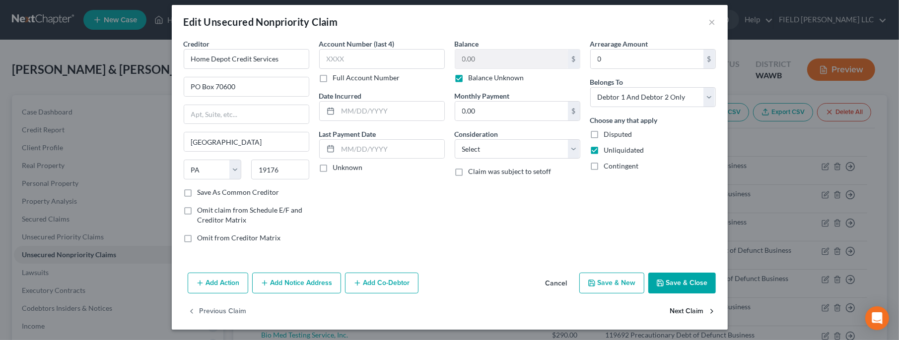
click at [674, 313] on button "Next Claim" at bounding box center [693, 312] width 46 height 21
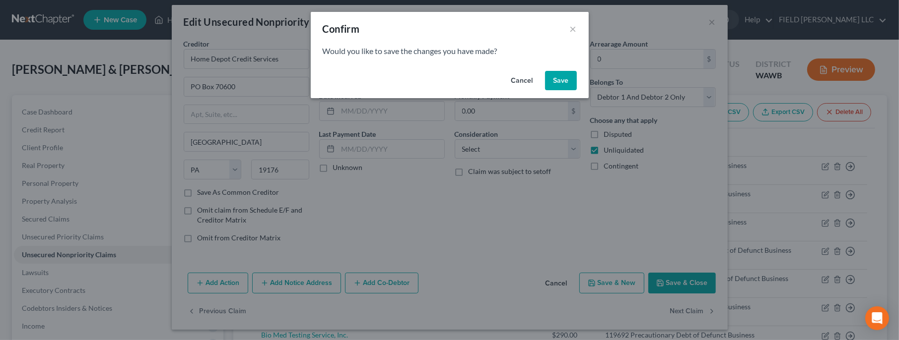
click at [559, 83] on button "Save" at bounding box center [561, 81] width 32 height 20
select select "38"
select select "3"
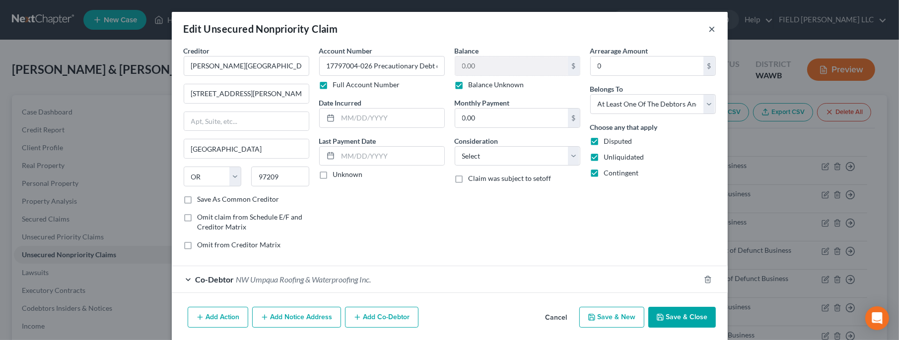
click at [709, 29] on button "×" at bounding box center [712, 29] width 7 height 12
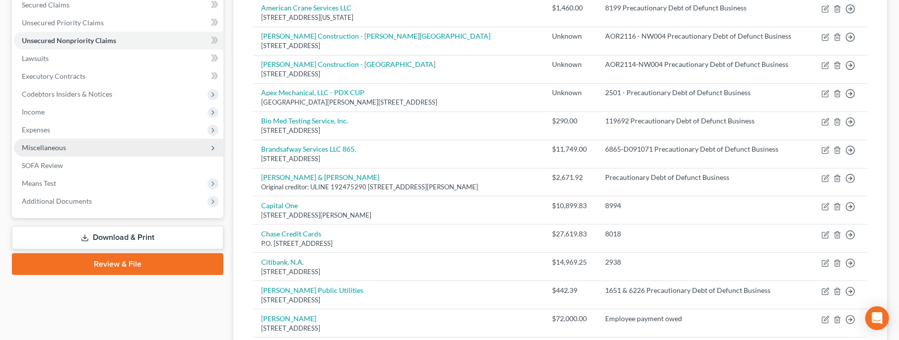
click at [63, 150] on span "Miscellaneous" at bounding box center [44, 147] width 44 height 8
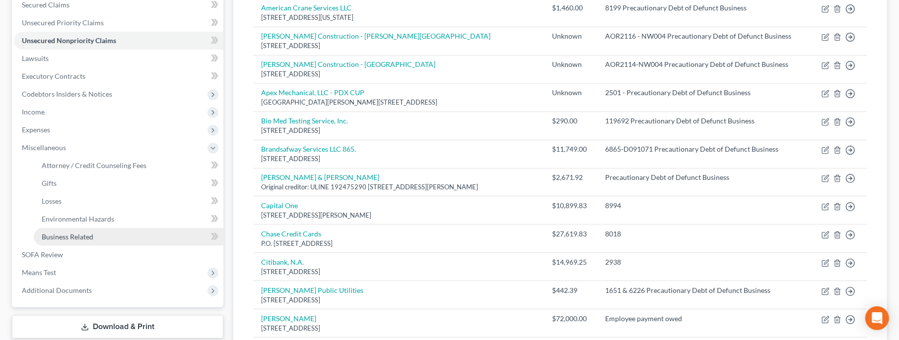
click at [67, 232] on link "Business Related" at bounding box center [129, 237] width 190 height 18
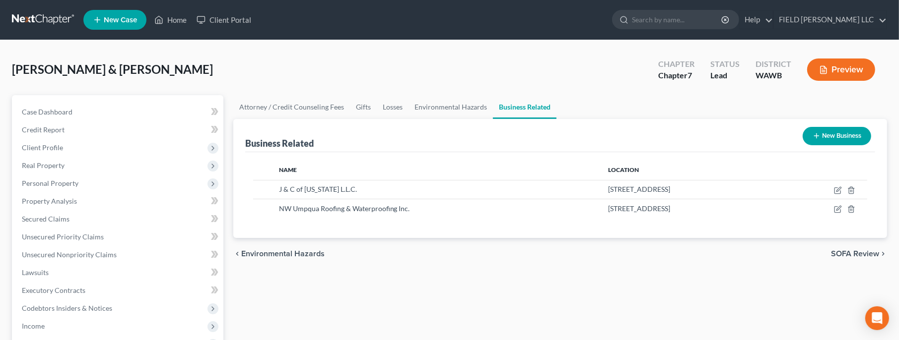
click at [835, 138] on button "New Business" at bounding box center [837, 136] width 68 height 18
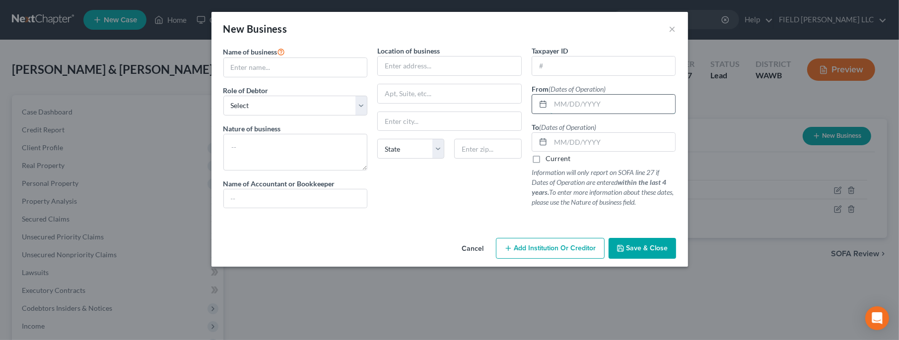
click at [572, 101] on input "text" at bounding box center [612, 104] width 125 height 19
paste input "[DATE]"
type input "[DATE]"
click at [545, 160] on label "Current" at bounding box center [557, 159] width 25 height 10
click at [549, 160] on input "Current" at bounding box center [552, 157] width 6 height 6
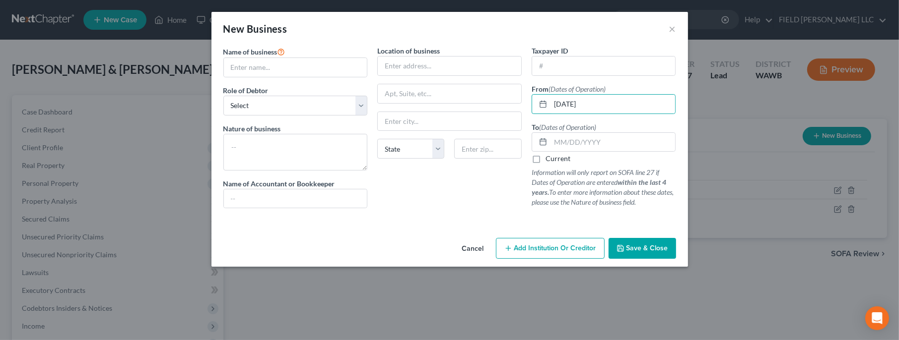
checkbox input "true"
click at [239, 69] on input "text" at bounding box center [295, 67] width 143 height 19
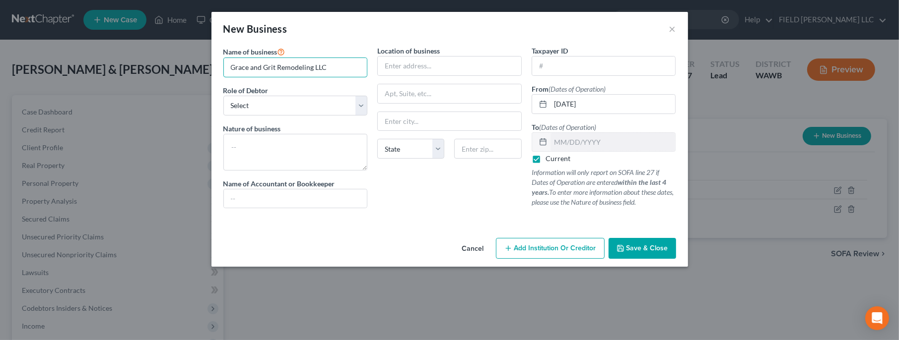
type input "Grace and Grit Remodeling LLC"
click at [400, 70] on input "text" at bounding box center [449, 66] width 143 height 19
paste input "[STREET_ADDRESS]"
click at [436, 66] on input "[STREET_ADDRESS]" at bounding box center [449, 66] width 143 height 19
click at [461, 65] on input "[STREET_ADDRESS]" at bounding box center [449, 66] width 143 height 19
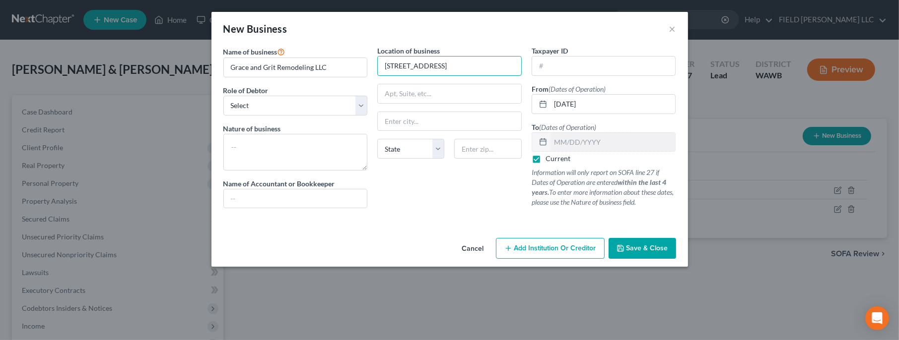
type input "[STREET_ADDRESS]"
click at [466, 148] on input "text" at bounding box center [487, 149] width 67 height 20
paste input "98606"
type input "98606"
type input "Brush Prairie"
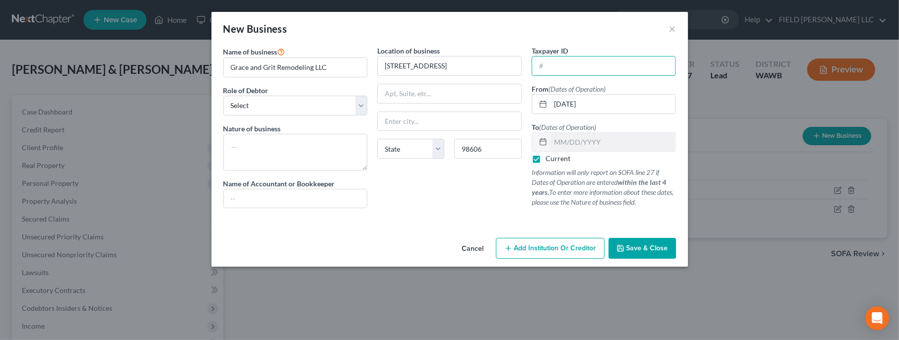
select select "50"
click at [286, 142] on textarea at bounding box center [295, 152] width 144 height 37
type textarea "Home remodeling."
click at [311, 194] on input "text" at bounding box center [295, 199] width 143 height 19
type input "[PERSON_NAME]"
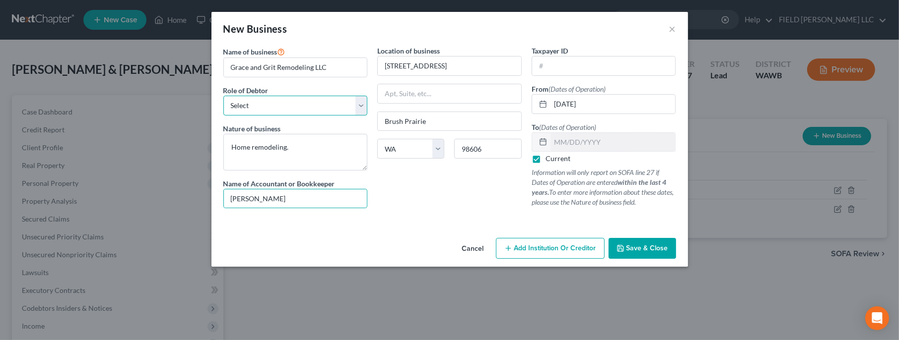
click at [223, 96] on select "Select A member of a limited liability company (LLC) or limited liability partn…" at bounding box center [295, 106] width 144 height 20
select select "member"
click option "A member of a limited liability company (LLC) or limited liability partnership …" at bounding box center [0, 0] width 0 height 0
click at [651, 251] on span "Save & Close" at bounding box center [647, 248] width 42 height 8
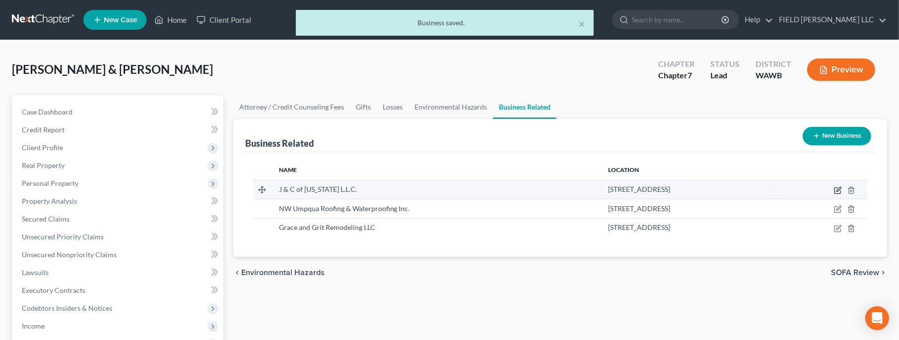
click at [837, 190] on icon "button" at bounding box center [838, 189] width 4 height 4
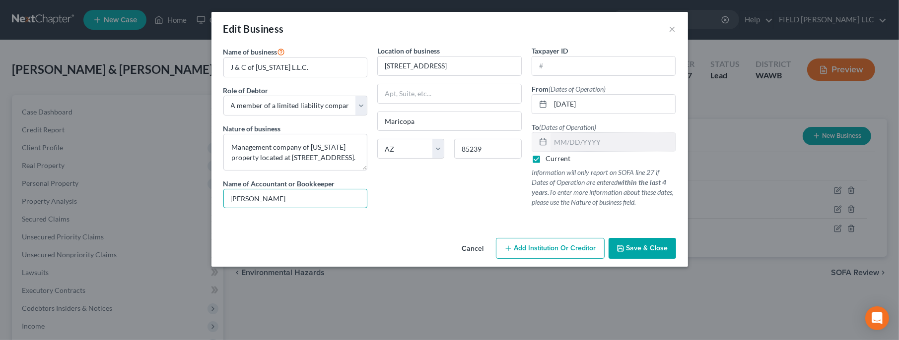
drag, startPoint x: 289, startPoint y: 199, endPoint x: 219, endPoint y: 199, distance: 70.5
click at [219, 199] on div "Name of business * J & C of [US_STATE] L.L.C. Role of Debtor * Select A member …" at bounding box center [295, 131] width 154 height 171
click at [231, 198] on input "[PERSON_NAME]" at bounding box center [295, 199] width 143 height 19
click at [232, 198] on input "[PERSON_NAME]" at bounding box center [295, 199] width 143 height 19
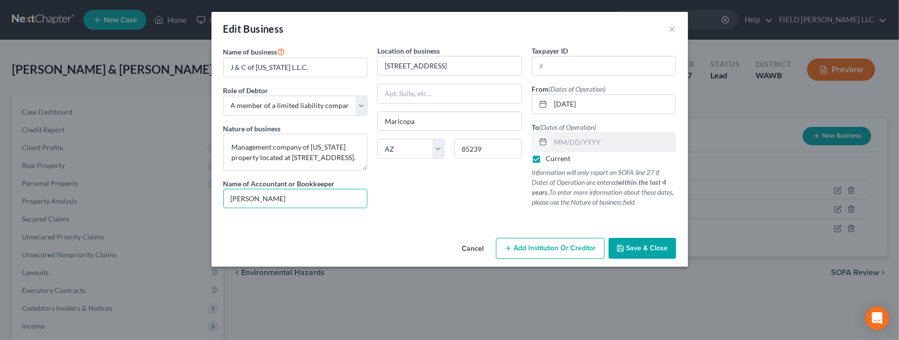
click at [639, 245] on span "Save & Close" at bounding box center [647, 248] width 42 height 8
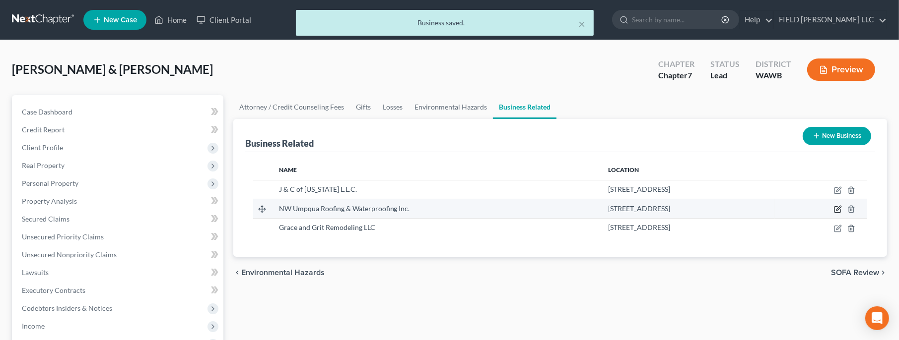
click at [839, 208] on icon "button" at bounding box center [838, 209] width 8 height 8
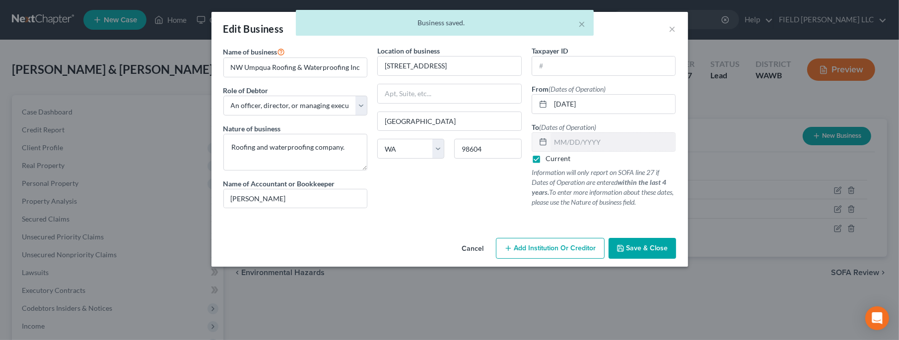
click at [650, 248] on span "Save & Close" at bounding box center [647, 248] width 42 height 8
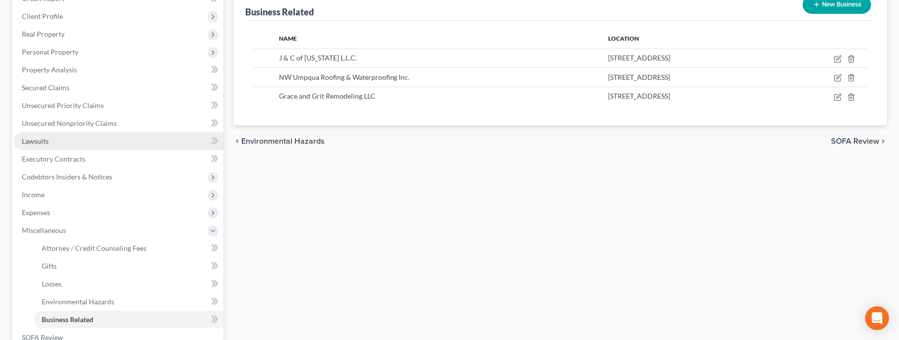
scroll to position [214, 0]
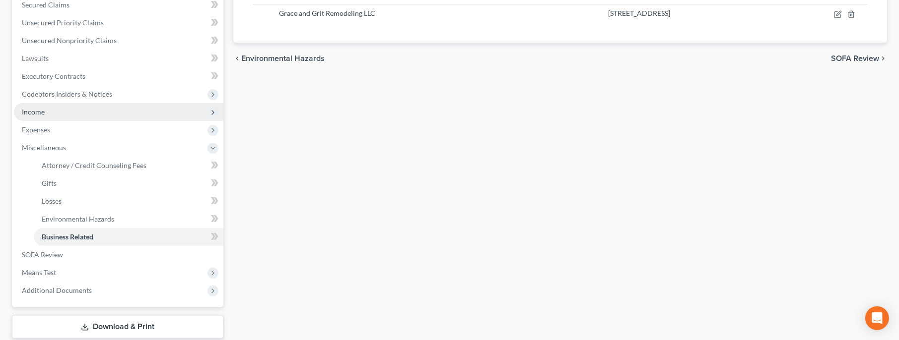
click at [43, 113] on span "Income" at bounding box center [33, 112] width 23 height 8
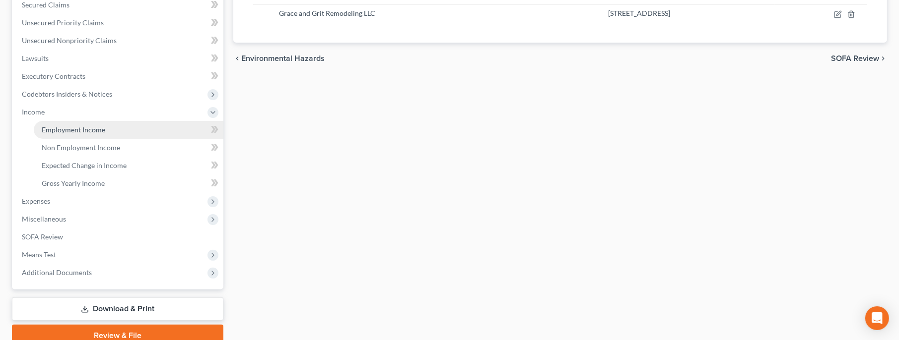
click at [60, 129] on span "Employment Income" at bounding box center [74, 130] width 64 height 8
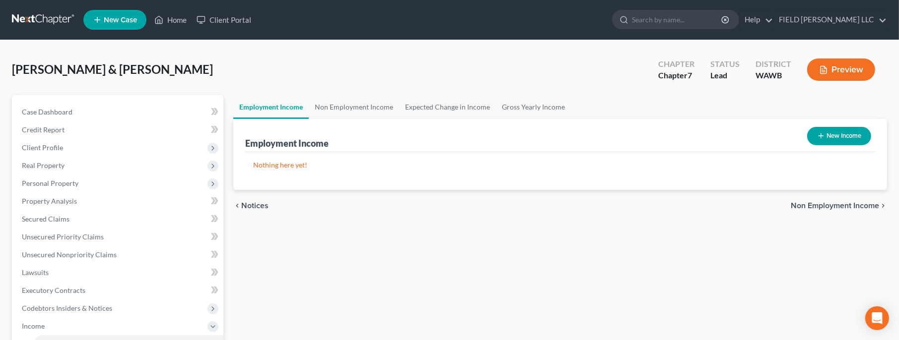
click at [853, 134] on button "New Income" at bounding box center [839, 136] width 64 height 18
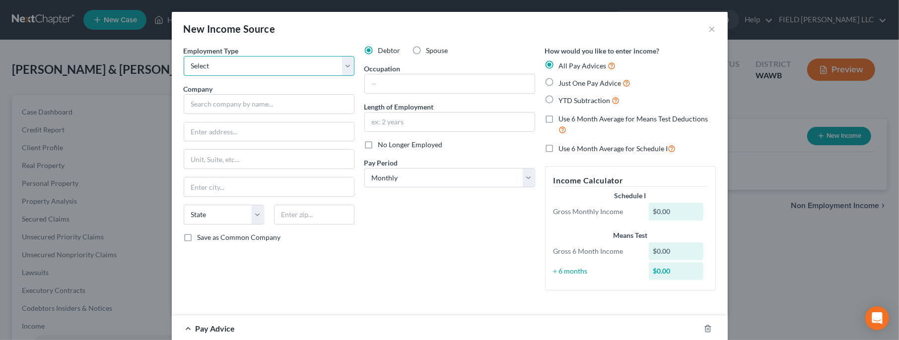
click at [184, 56] on select "Select Full or [DEMOGRAPHIC_DATA] Employment Self Employment" at bounding box center [269, 66] width 171 height 20
click option "Self Employment" at bounding box center [0, 0] width 0 height 0
click at [248, 109] on input "text" at bounding box center [269, 104] width 171 height 20
click at [231, 132] on input "text" at bounding box center [269, 132] width 170 height 19
paste input "s: [STREET_ADDRESS]"
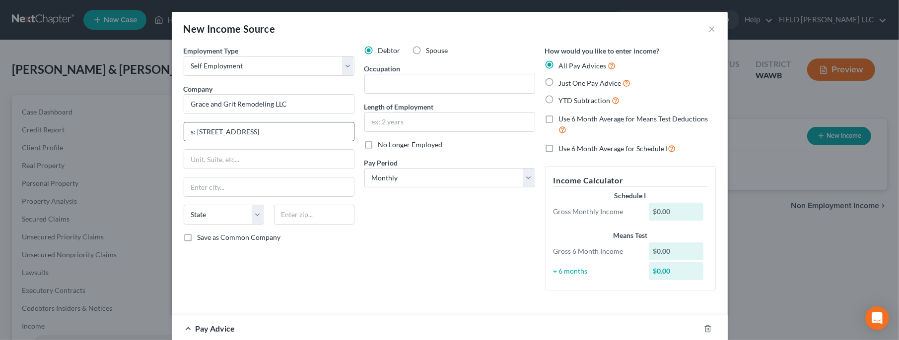
drag, startPoint x: 198, startPoint y: 129, endPoint x: 177, endPoint y: 131, distance: 20.9
click at [184, 131] on input "s: [STREET_ADDRESS]" at bounding box center [269, 132] width 170 height 19
click at [244, 132] on input "[STREET_ADDRESS]" at bounding box center [269, 132] width 170 height 19
click at [257, 131] on input "[STREET_ADDRESS]" at bounding box center [269, 132] width 170 height 19
click at [283, 218] on input "text" at bounding box center [314, 215] width 80 height 20
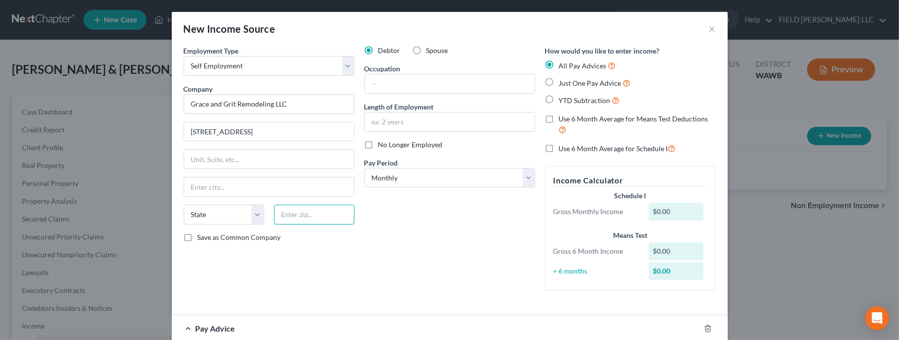
paste input "s: [STREET_ADDRESS]"
click at [198, 236] on label "Save as Common Company" at bounding box center [239, 238] width 83 height 10
click at [201, 236] on input "Save as Common Company" at bounding box center [204, 236] width 6 height 6
click at [396, 125] on input "text" at bounding box center [450, 122] width 170 height 19
click at [391, 84] on input "text" at bounding box center [450, 83] width 170 height 19
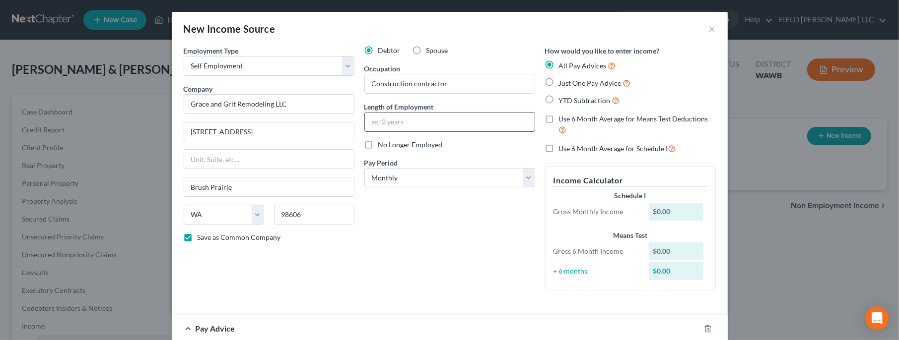
click at [384, 126] on input "text" at bounding box center [450, 122] width 170 height 19
click at [445, 83] on input "Construction contractor" at bounding box center [450, 83] width 170 height 19
click at [388, 86] on input "Construction contractor" at bounding box center [450, 83] width 170 height 19
click at [387, 86] on input "Construction contractor" at bounding box center [450, 83] width 170 height 19
click at [400, 123] on input "text" at bounding box center [450, 122] width 170 height 19
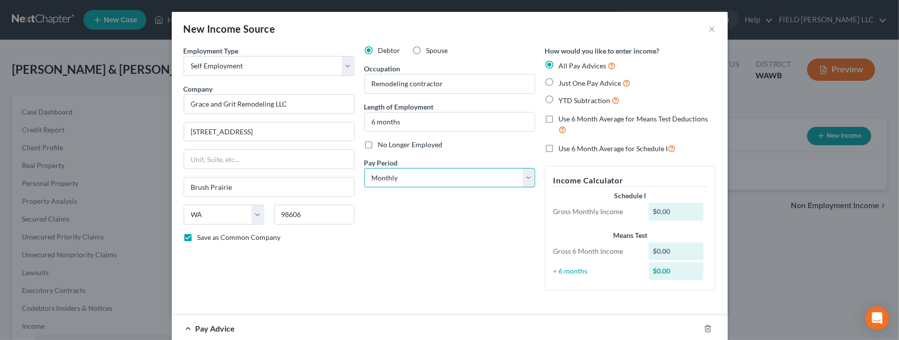
click at [364, 168] on select "Select Monthly Twice Monthly Every Other Week Weekly" at bounding box center [449, 178] width 171 height 20
click at [520, 151] on div "Debtor Spouse Occupation Remodeling [DEMOGRAPHIC_DATA] Length of Employment 6 m…" at bounding box center [449, 172] width 181 height 253
click at [559, 80] on label "Just One Pay Advice" at bounding box center [595, 82] width 72 height 11
click at [563, 80] on input "Just One Pay Advice" at bounding box center [566, 80] width 6 height 6
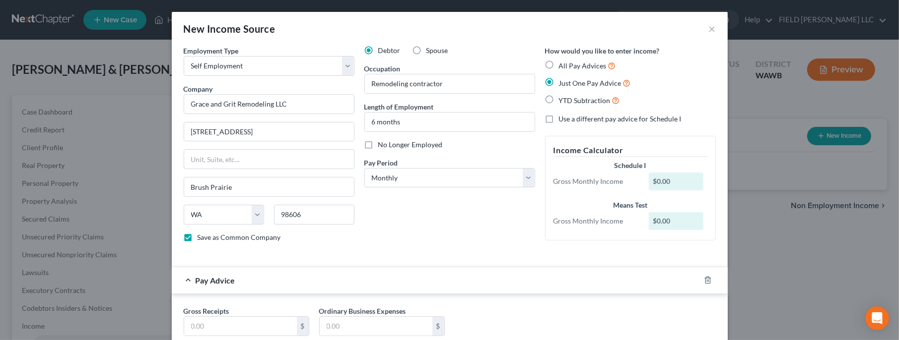
click at [670, 182] on div "$0.00" at bounding box center [676, 182] width 55 height 18
drag, startPoint x: 668, startPoint y: 182, endPoint x: 658, endPoint y: 182, distance: 10.4
click at [666, 182] on div "$0.00" at bounding box center [676, 182] width 55 height 18
click at [650, 182] on div "$0.00" at bounding box center [676, 182] width 55 height 18
click at [659, 181] on div "$0.00" at bounding box center [676, 182] width 55 height 18
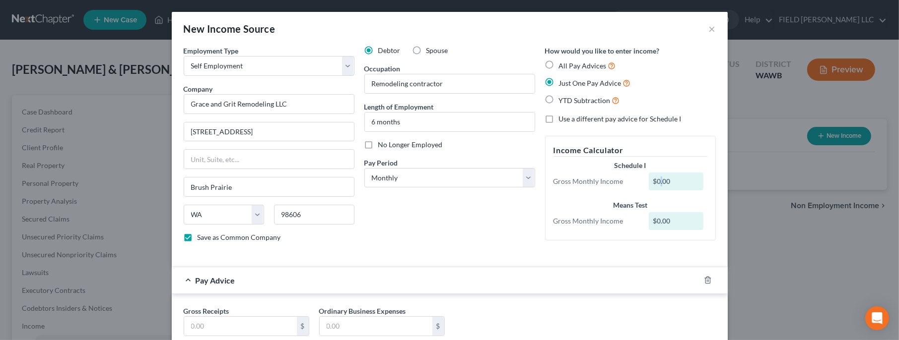
click at [659, 181] on div "$0.00" at bounding box center [676, 182] width 55 height 18
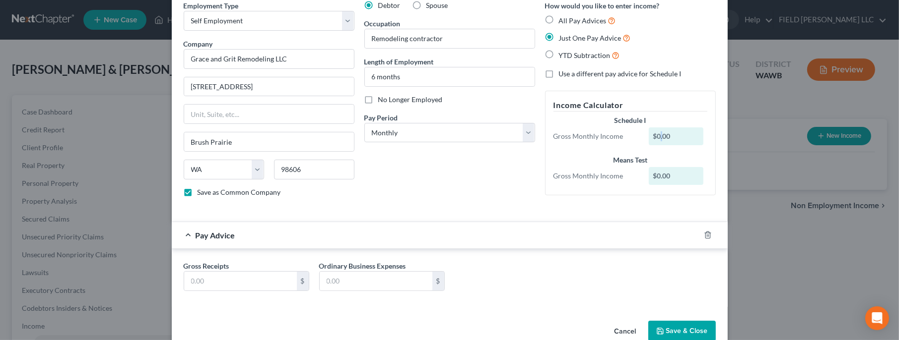
scroll to position [64, 0]
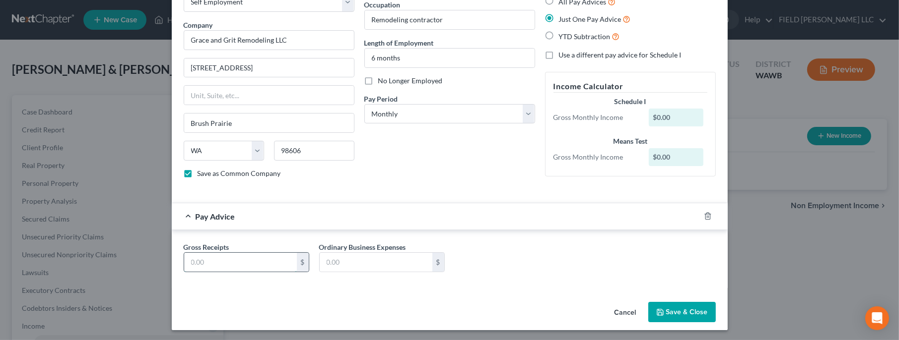
click at [212, 262] on input "text" at bounding box center [240, 262] width 113 height 19
click at [683, 306] on button "Save & Close" at bounding box center [681, 312] width 67 height 21
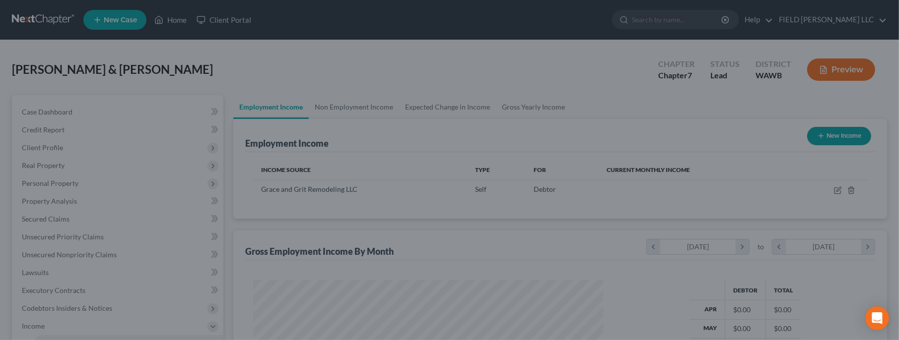
scroll to position [177, 369]
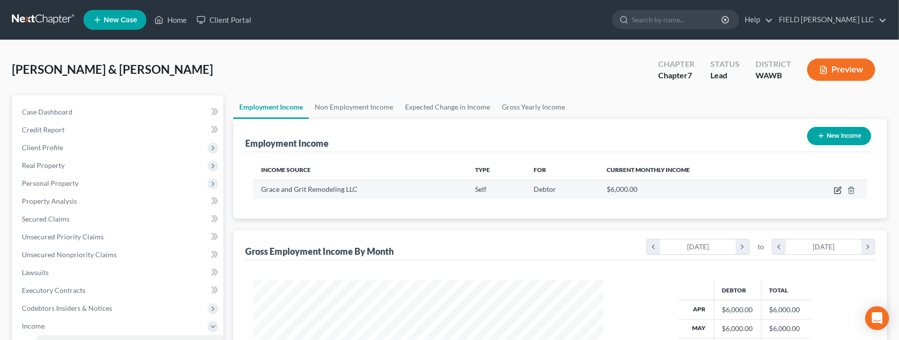
click at [839, 189] on icon "button" at bounding box center [838, 189] width 4 height 4
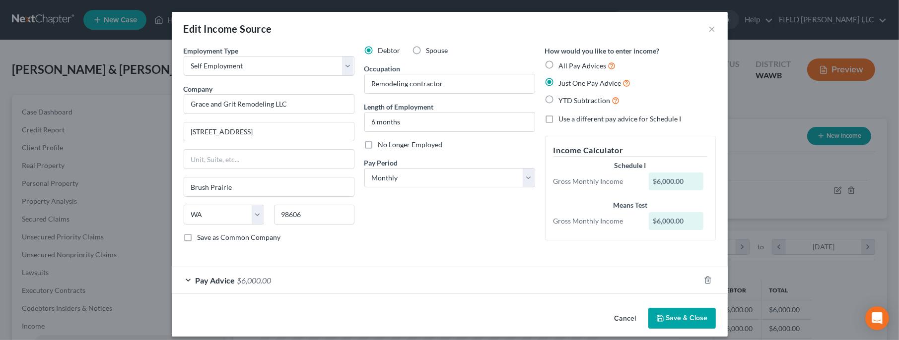
click at [426, 52] on label "Spouse" at bounding box center [437, 51] width 22 height 10
click at [430, 52] on input "Spouse" at bounding box center [433, 49] width 6 height 6
click at [678, 322] on button "Save & Close" at bounding box center [681, 318] width 67 height 21
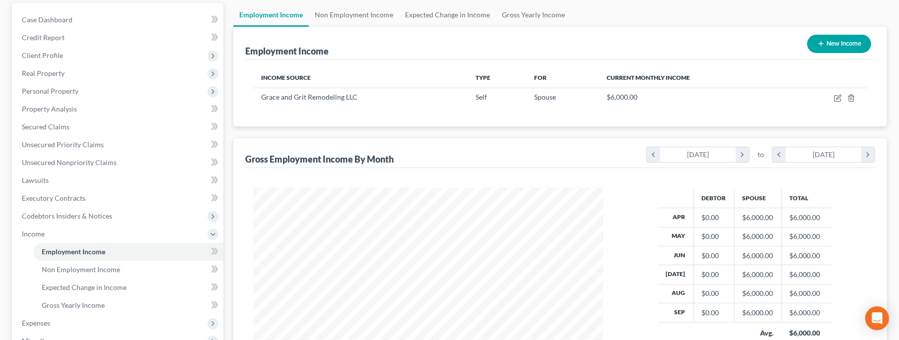
scroll to position [0, 0]
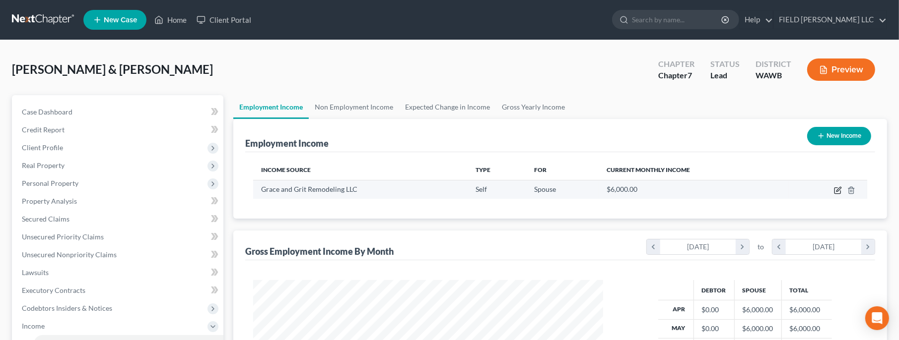
click at [840, 190] on icon "button" at bounding box center [837, 191] width 6 height 6
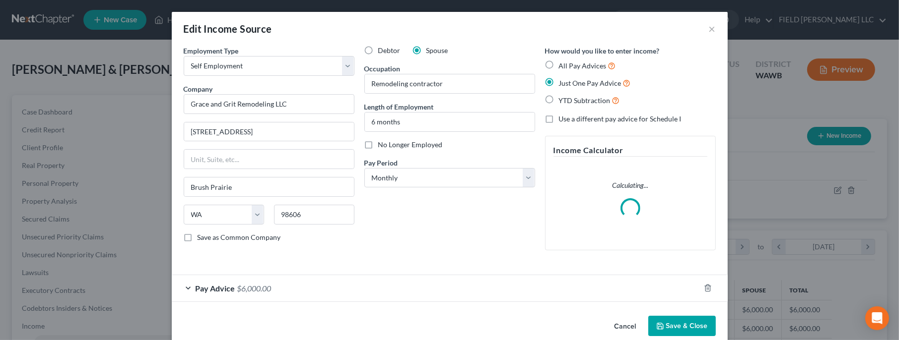
click at [380, 51] on span "Debtor" at bounding box center [389, 50] width 22 height 8
click at [382, 51] on input "Debtor" at bounding box center [385, 49] width 6 height 6
click at [680, 329] on button "Save & Close" at bounding box center [681, 326] width 67 height 21
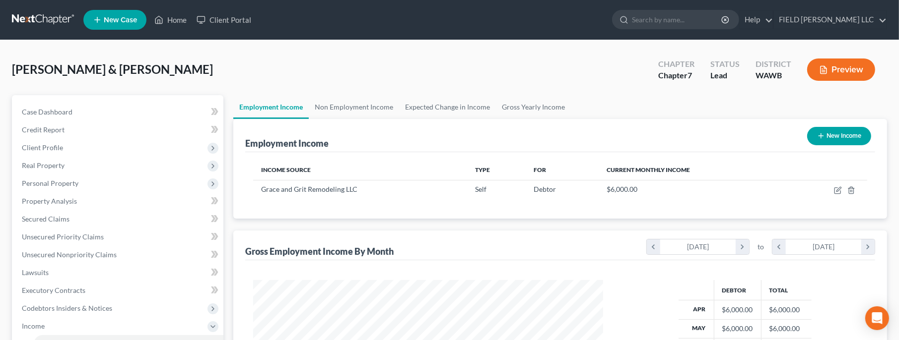
click at [827, 137] on button "New Income" at bounding box center [839, 136] width 64 height 18
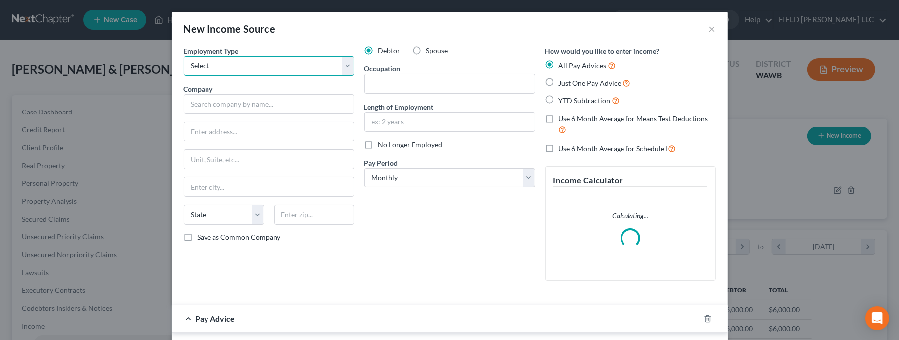
click at [184, 56] on select "Select Full or [DEMOGRAPHIC_DATA] Employment Self Employment" at bounding box center [269, 66] width 171 height 20
click option "Self Employment" at bounding box center [0, 0] width 0 height 0
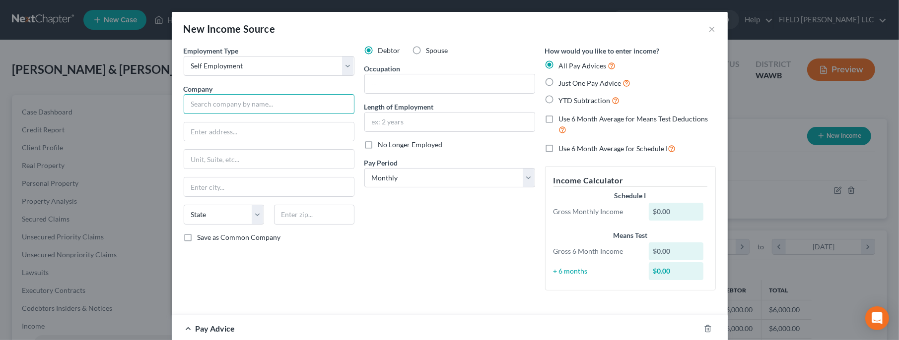
click at [230, 107] on input "text" at bounding box center [269, 104] width 171 height 20
click at [226, 120] on div "Grace and Grit Remodeling LLC" at bounding box center [243, 122] width 103 height 10
click at [381, 83] on input "text" at bounding box center [450, 83] width 170 height 19
click at [426, 49] on label "Spouse" at bounding box center [437, 51] width 22 height 10
click at [430, 49] on input "Spouse" at bounding box center [433, 49] width 6 height 6
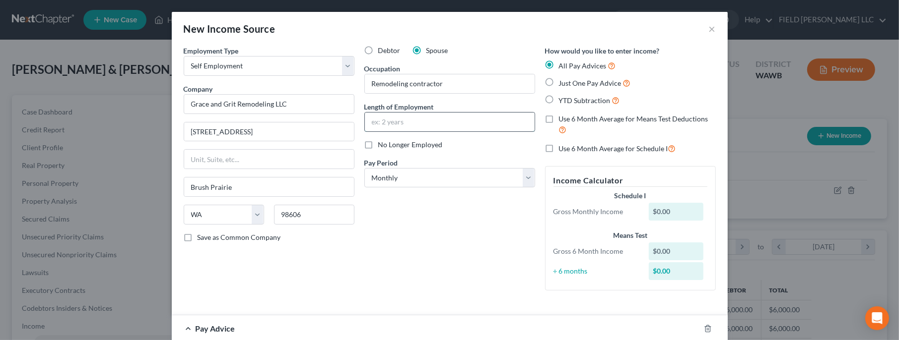
click at [403, 115] on input "text" at bounding box center [450, 122] width 170 height 19
click at [559, 82] on label "Just One Pay Advice" at bounding box center [595, 82] width 72 height 11
click at [563, 82] on input "Just One Pay Advice" at bounding box center [566, 80] width 6 height 6
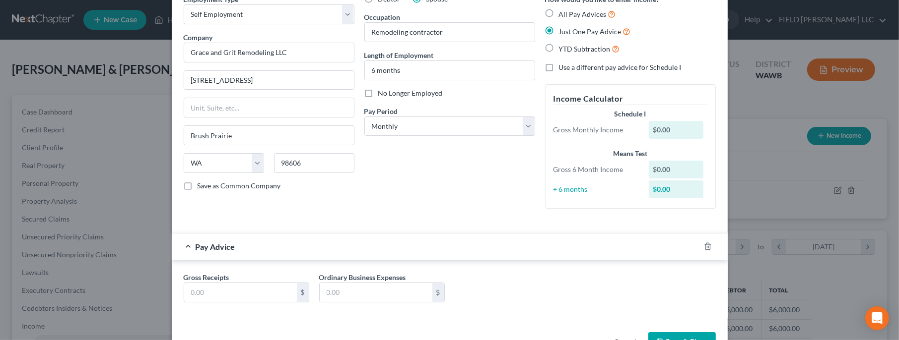
scroll to position [83, 0]
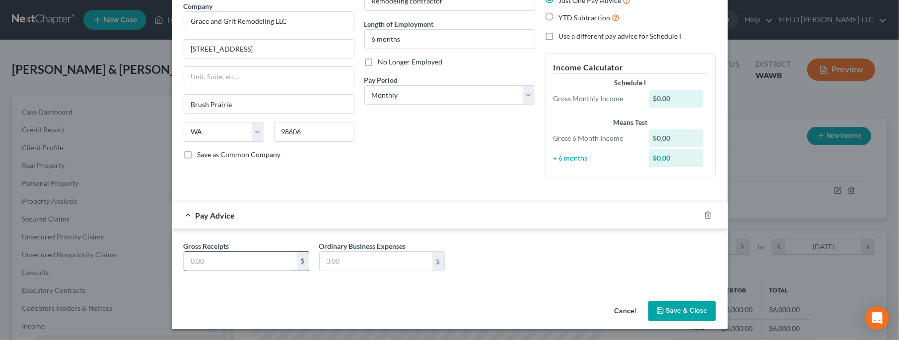
click at [251, 266] on input "text" at bounding box center [240, 261] width 113 height 19
click at [685, 312] on button "Save & Close" at bounding box center [681, 311] width 67 height 21
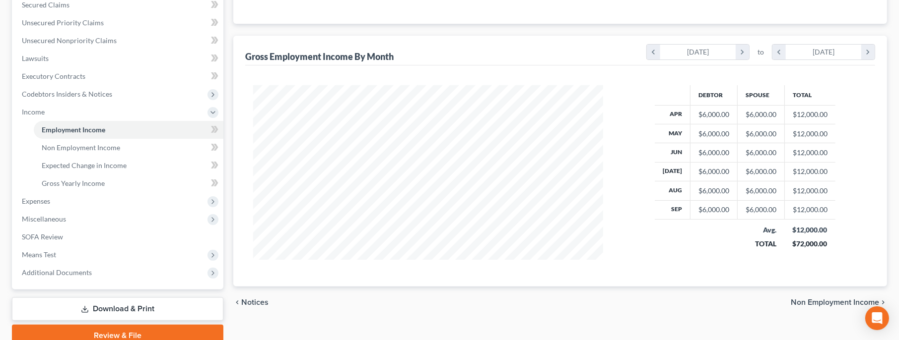
scroll to position [0, 0]
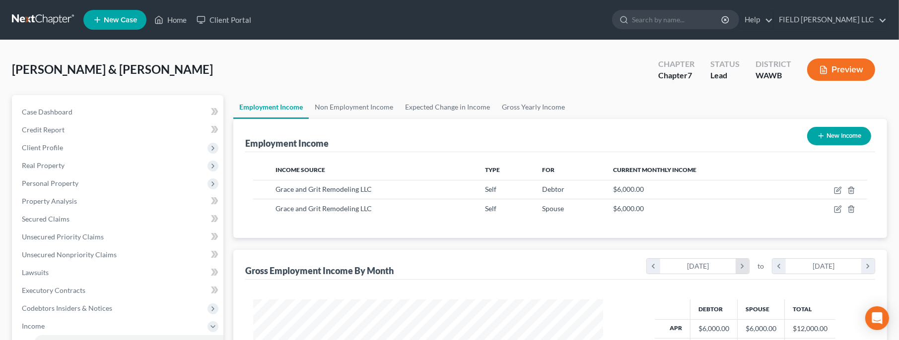
click at [744, 268] on icon "chevron_right" at bounding box center [742, 266] width 13 height 15
click at [869, 264] on icon "chevron_right" at bounding box center [867, 266] width 13 height 15
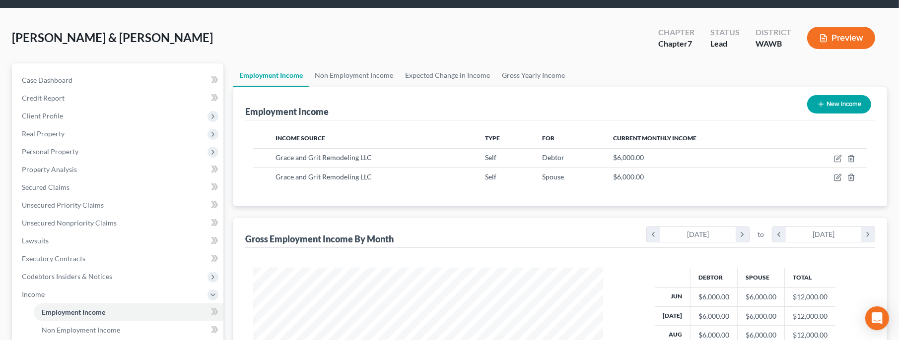
scroll to position [0, 0]
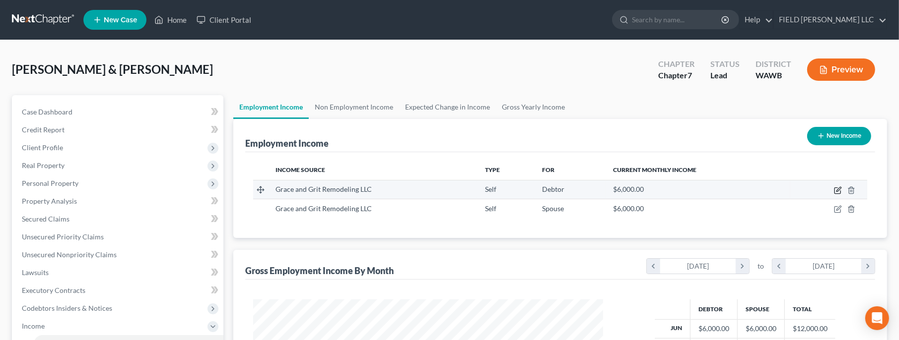
click at [838, 189] on icon "button" at bounding box center [838, 189] width 4 height 4
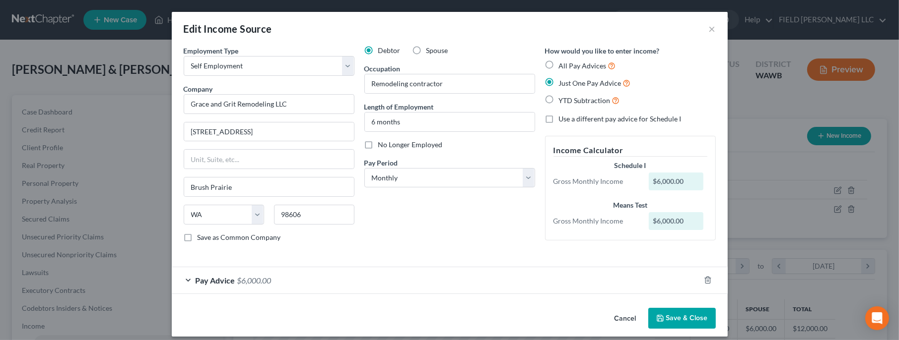
click at [678, 316] on button "Save & Close" at bounding box center [681, 318] width 67 height 21
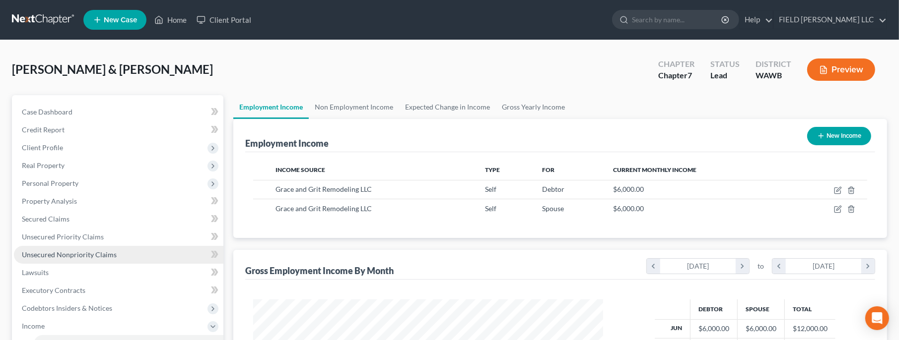
click at [63, 251] on span "Unsecured Nonpriority Claims" at bounding box center [69, 255] width 95 height 8
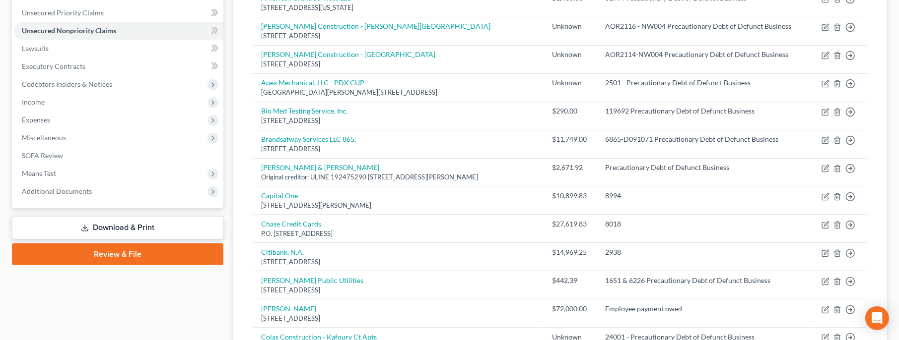
scroll to position [214, 0]
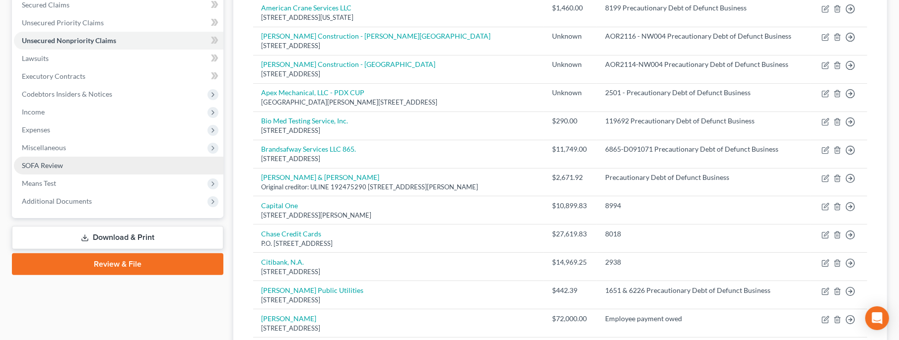
click at [71, 167] on link "SOFA Review" at bounding box center [118, 166] width 209 height 18
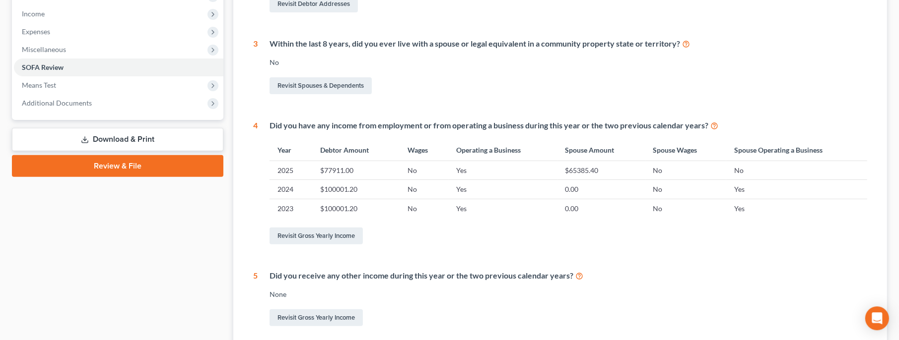
scroll to position [400, 0]
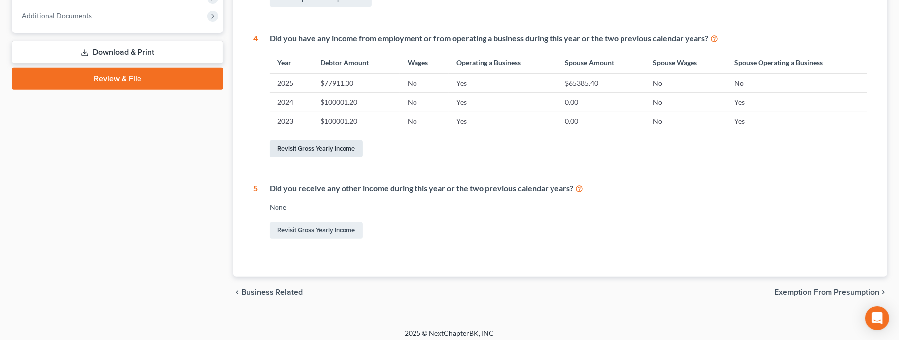
click at [330, 153] on link "Revisit Gross Yearly Income" at bounding box center [315, 148] width 93 height 17
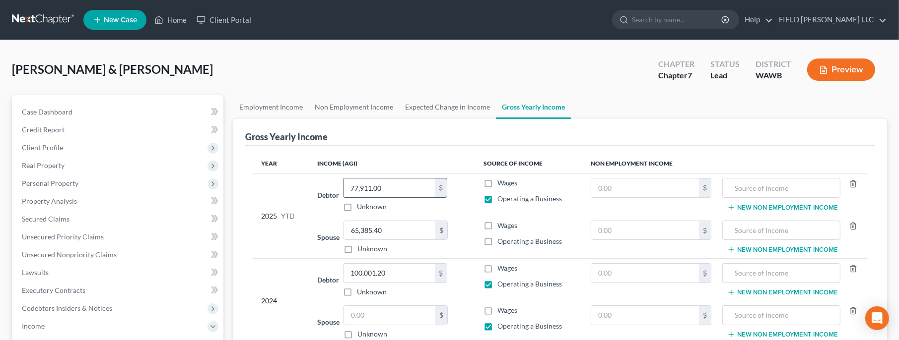
drag, startPoint x: 397, startPoint y: 189, endPoint x: 392, endPoint y: 189, distance: 5.0
click at [392, 189] on input "77,911.00" at bounding box center [388, 188] width 91 height 19
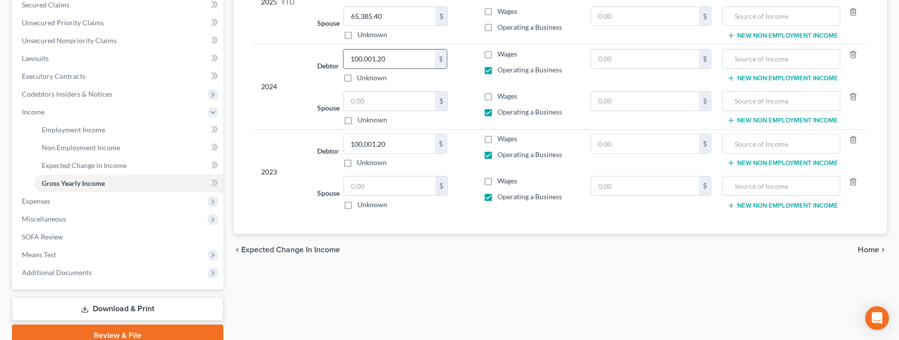
click at [394, 56] on input "100,001.20" at bounding box center [388, 59] width 91 height 19
click at [366, 100] on input "text" at bounding box center [389, 101] width 91 height 19
paste input "100,001.20"
drag, startPoint x: 389, startPoint y: 143, endPoint x: 440, endPoint y: 139, distance: 51.2
click at [435, 139] on input "100,001.20" at bounding box center [388, 143] width 91 height 19
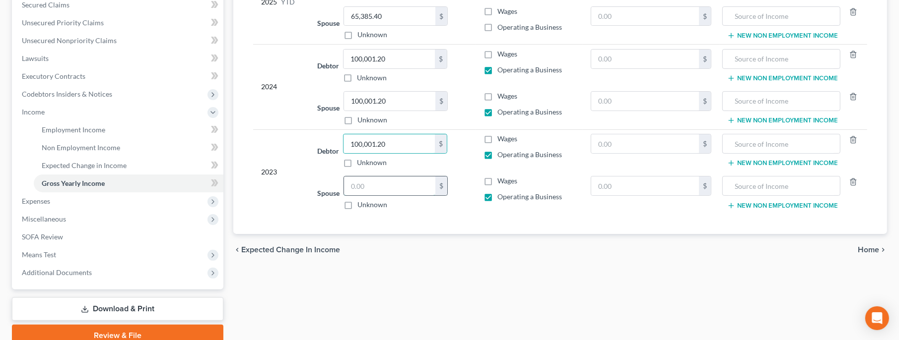
click at [374, 188] on input "text" at bounding box center [389, 186] width 91 height 19
paste input "100,001.20"
drag, startPoint x: 398, startPoint y: 139, endPoint x: 385, endPoint y: 140, distance: 12.5
click at [385, 140] on input "100,001.20" at bounding box center [388, 143] width 91 height 19
click at [396, 138] on input "119,158" at bounding box center [388, 143] width 91 height 19
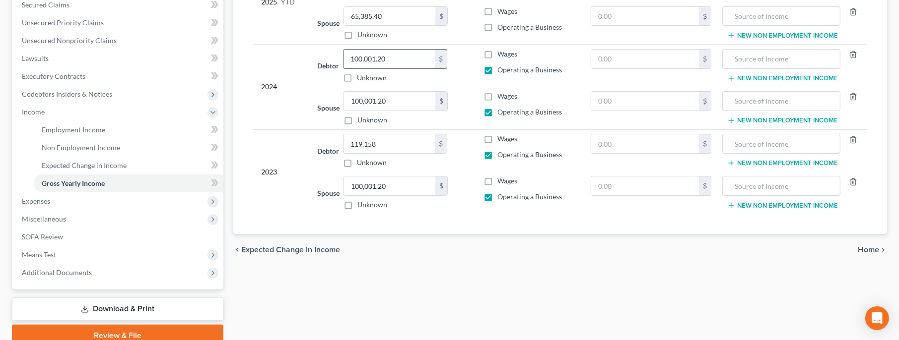
drag, startPoint x: 397, startPoint y: 61, endPoint x: 366, endPoint y: 60, distance: 30.8
click at [366, 60] on input "100,001.20" at bounding box center [388, 59] width 91 height 19
click at [394, 62] on input "01.20100,0" at bounding box center [388, 59] width 91 height 19
drag, startPoint x: 394, startPoint y: 60, endPoint x: 342, endPoint y: 59, distance: 51.6
click at [343, 59] on input "01.20100,0" at bounding box center [388, 59] width 91 height 19
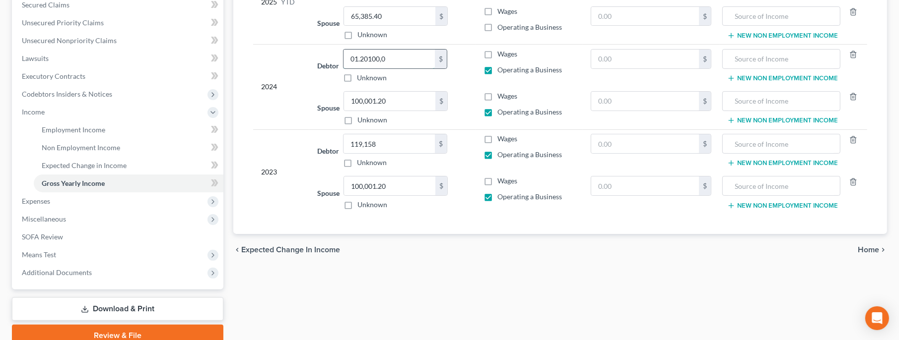
paste input "119,158"
click at [484, 274] on div "Employment Income Non Employment Income Expected Change in Income Gross Yearly …" at bounding box center [560, 114] width 664 height 466
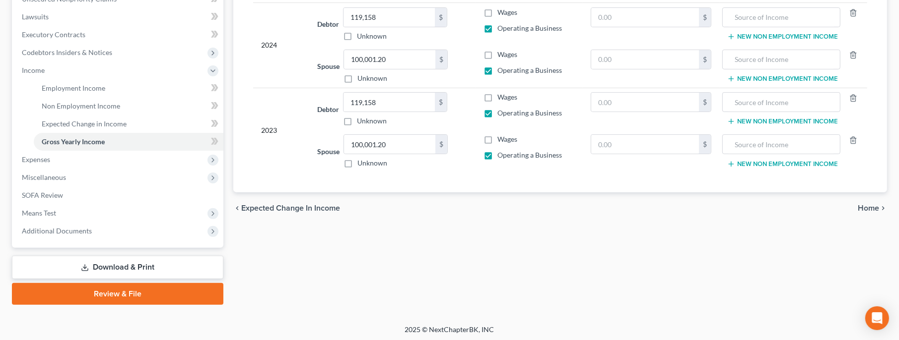
scroll to position [257, 0]
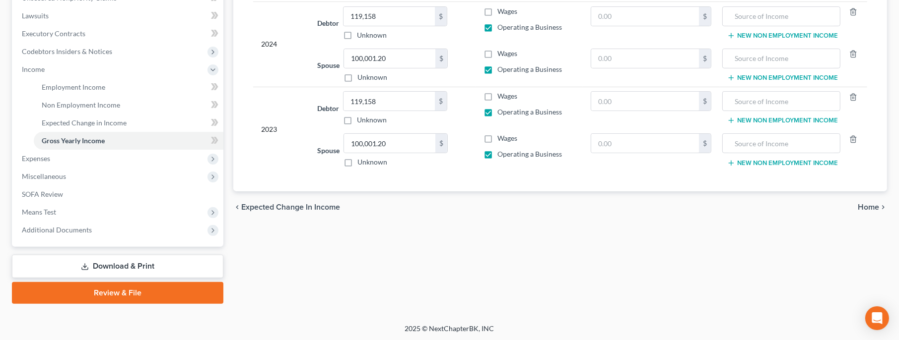
click at [878, 205] on span "Home" at bounding box center [868, 207] width 21 height 8
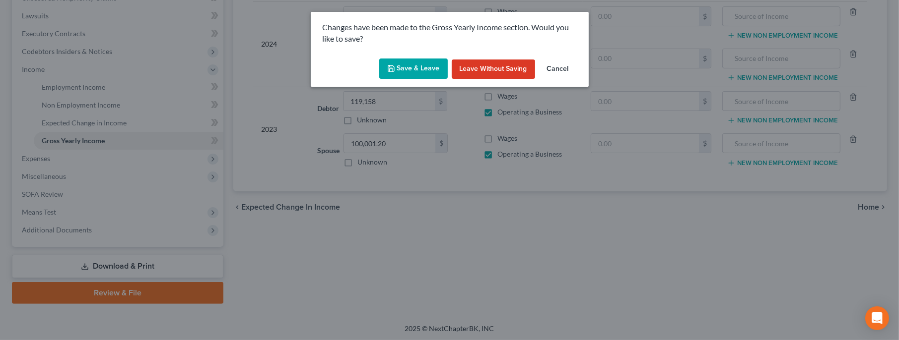
click at [442, 70] on button "Save & Leave" at bounding box center [413, 69] width 68 height 21
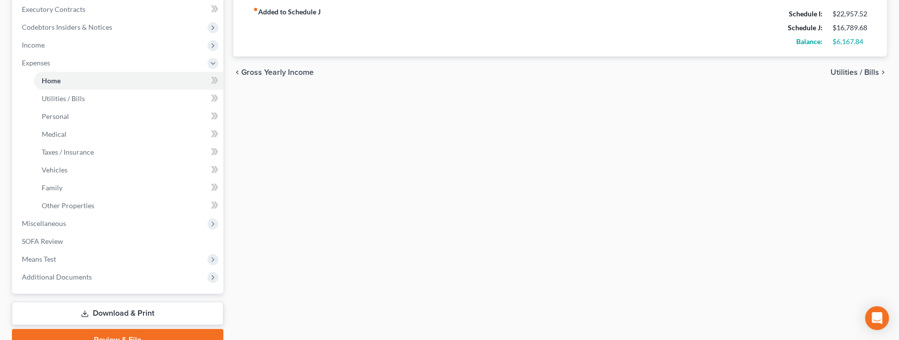
scroll to position [329, 0]
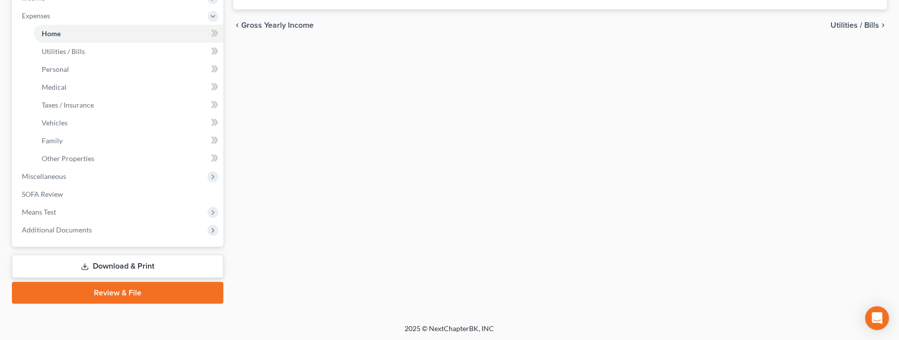
click at [278, 25] on span "Gross Yearly Income" at bounding box center [277, 25] width 72 height 8
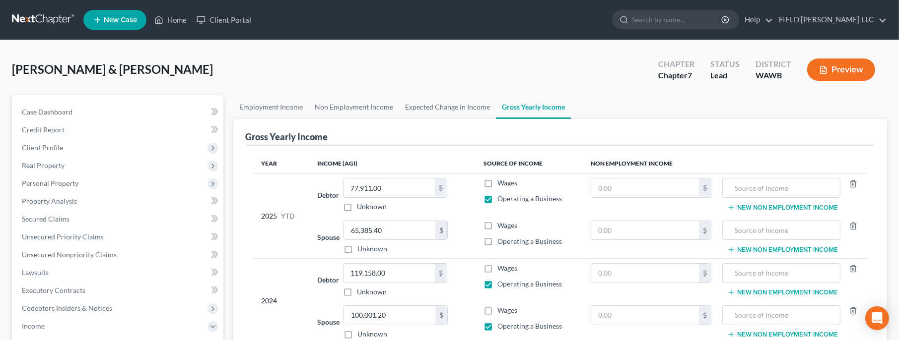
click at [498, 243] on label "Operating a Business" at bounding box center [530, 242] width 65 height 10
click at [502, 243] on input "Operating a Business" at bounding box center [505, 240] width 6 height 6
click at [284, 108] on link "Employment Income" at bounding box center [270, 107] width 75 height 24
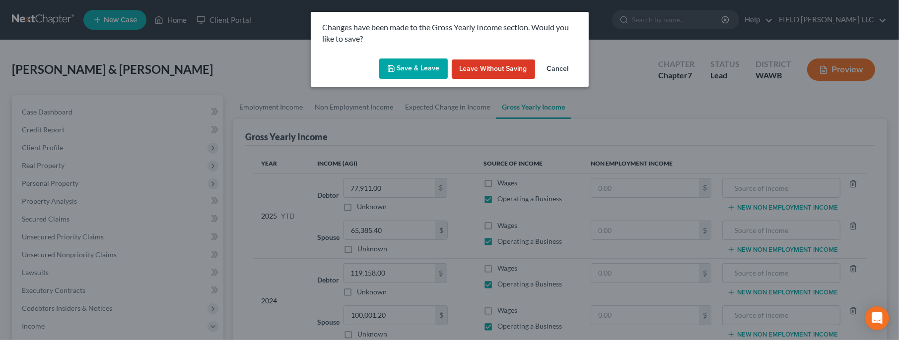
click at [428, 70] on button "Save & Leave" at bounding box center [413, 69] width 68 height 21
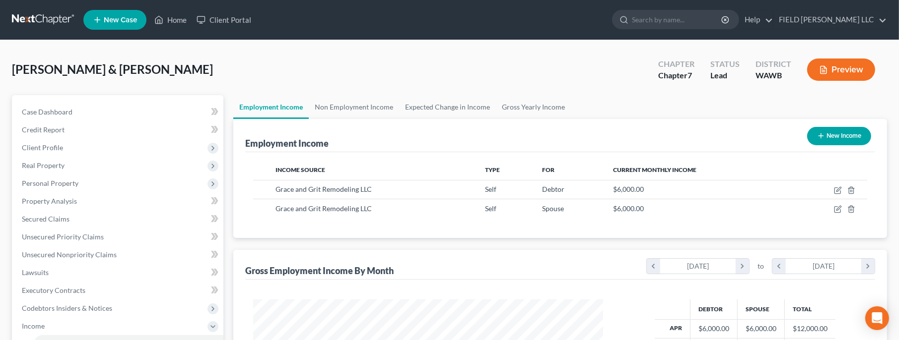
scroll to position [177, 369]
click at [828, 131] on button "New Income" at bounding box center [839, 136] width 64 height 18
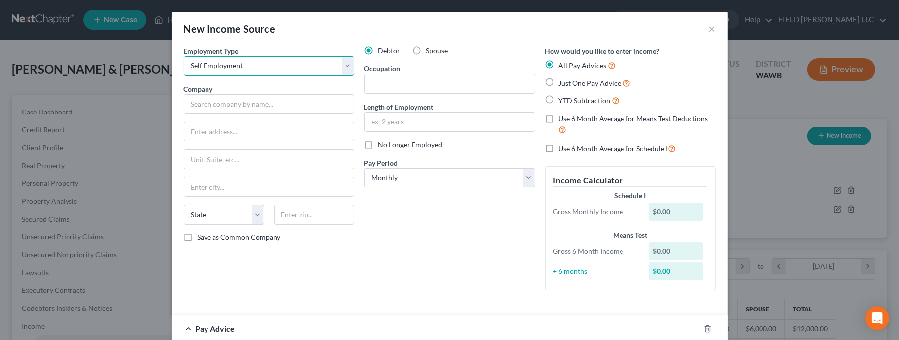
click option "Self Employment" at bounding box center [0, 0] width 0 height 0
click at [387, 82] on input "text" at bounding box center [450, 83] width 170 height 19
click at [407, 121] on input "text" at bounding box center [450, 122] width 170 height 19
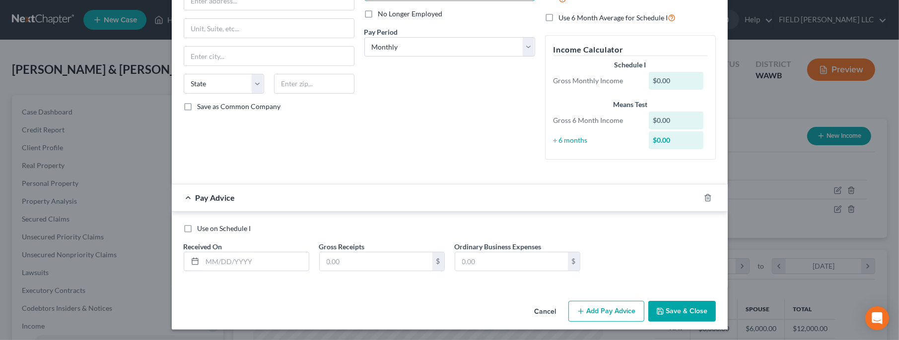
scroll to position [0, 0]
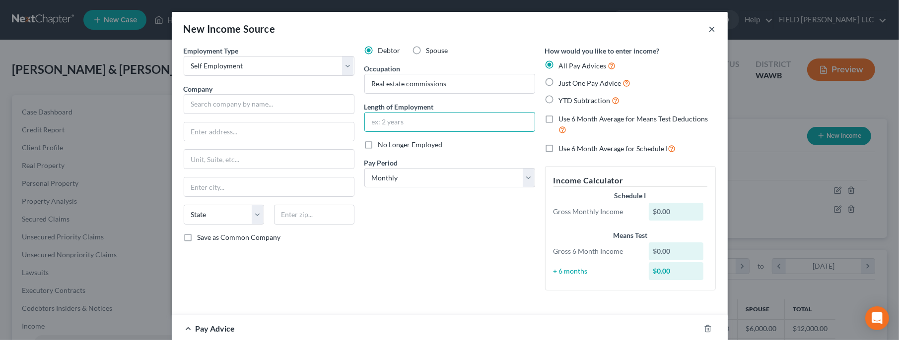
click at [713, 31] on button "×" at bounding box center [712, 29] width 7 height 12
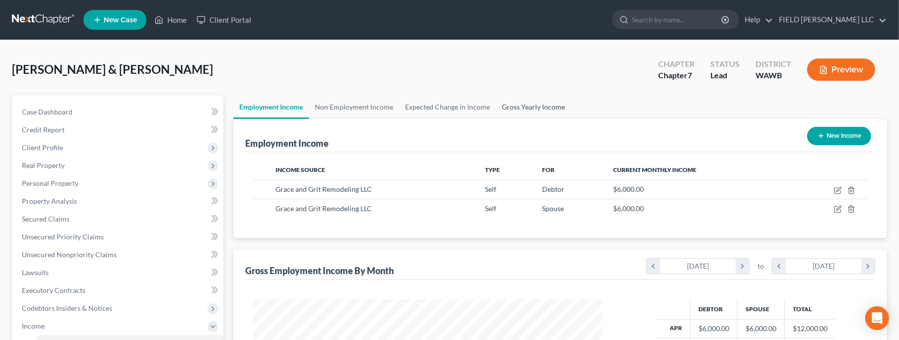
click at [546, 104] on link "Gross Yearly Income" at bounding box center [533, 107] width 75 height 24
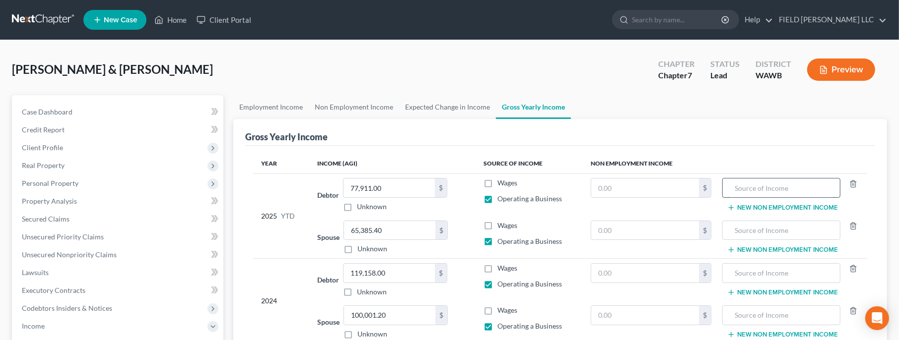
click at [746, 189] on input "text" at bounding box center [781, 188] width 107 height 19
click at [614, 187] on input "text" at bounding box center [645, 188] width 108 height 19
click at [626, 190] on input "63,609" at bounding box center [645, 188] width 108 height 19
drag, startPoint x: 825, startPoint y: 188, endPoint x: 728, endPoint y: 186, distance: 97.3
click at [728, 186] on input "Gross real estate commissions" at bounding box center [781, 188] width 107 height 19
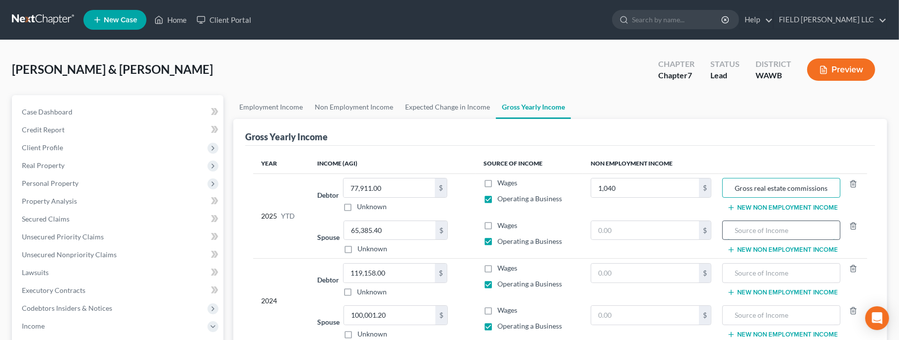
click at [735, 228] on input "text" at bounding box center [781, 230] width 107 height 19
click at [731, 270] on input "text" at bounding box center [781, 273] width 107 height 19
paste input "Gross real estate commissions"
click at [635, 271] on input "text" at bounding box center [645, 273] width 108 height 19
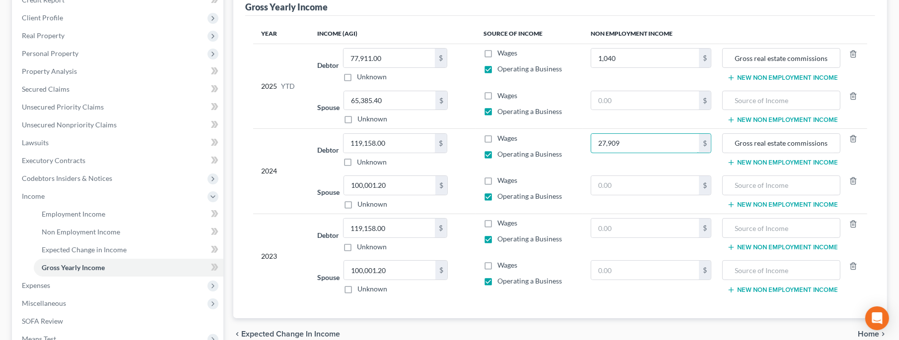
scroll to position [214, 0]
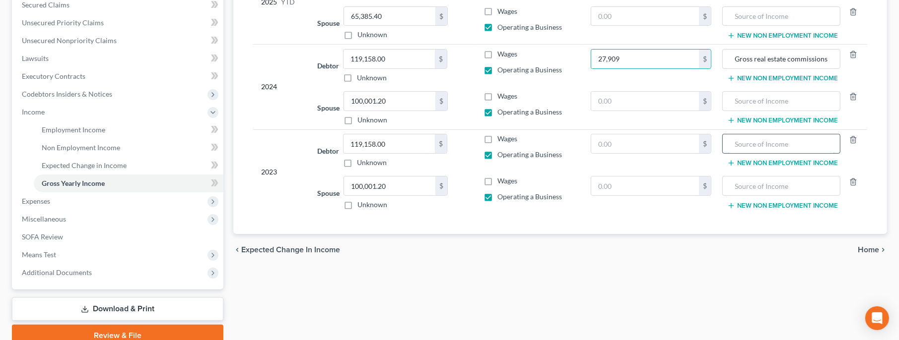
click at [738, 146] on input "text" at bounding box center [781, 143] width 107 height 19
paste input "Gross real estate commissions"
click at [637, 141] on input "text" at bounding box center [645, 143] width 108 height 19
click at [869, 250] on span "Home" at bounding box center [868, 250] width 21 height 8
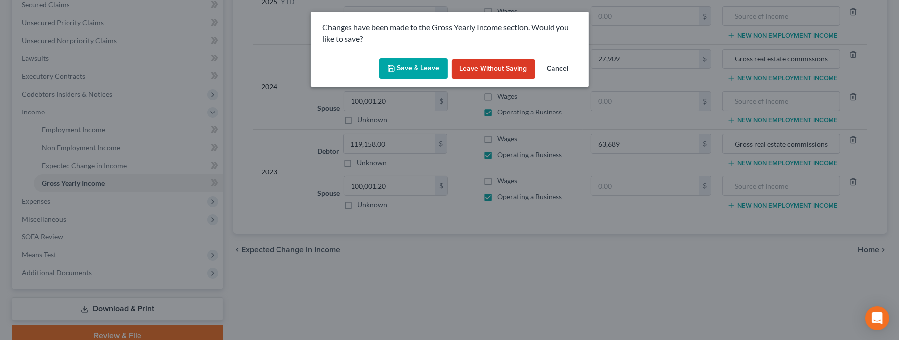
click at [430, 71] on button "Save & Leave" at bounding box center [413, 69] width 68 height 21
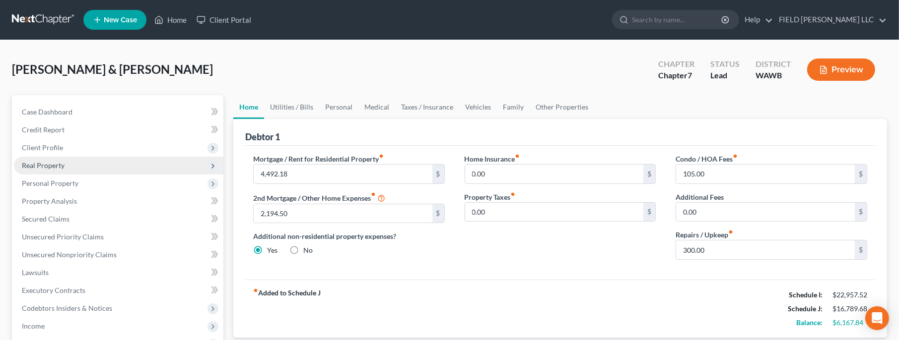
click at [44, 160] on span "Real Property" at bounding box center [118, 166] width 209 height 18
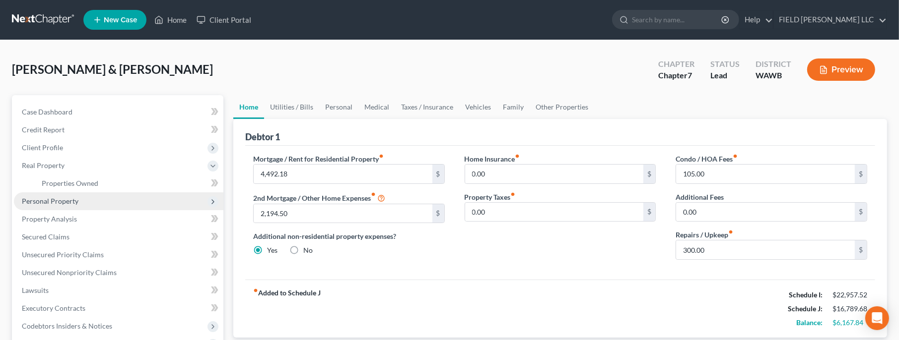
click at [52, 196] on span "Personal Property" at bounding box center [118, 202] width 209 height 18
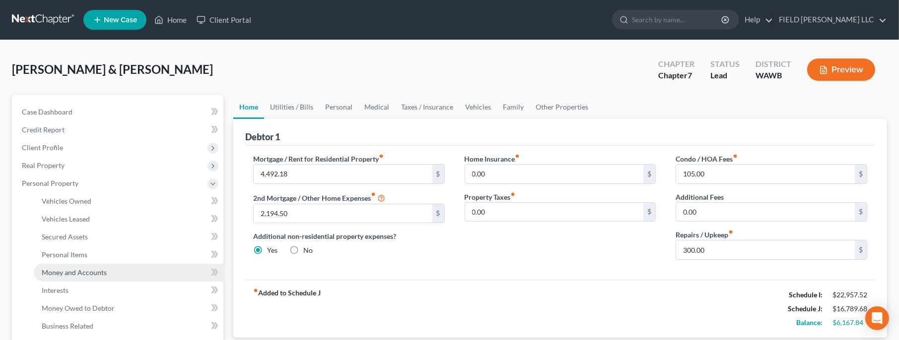
click at [74, 267] on link "Money and Accounts" at bounding box center [129, 273] width 190 height 18
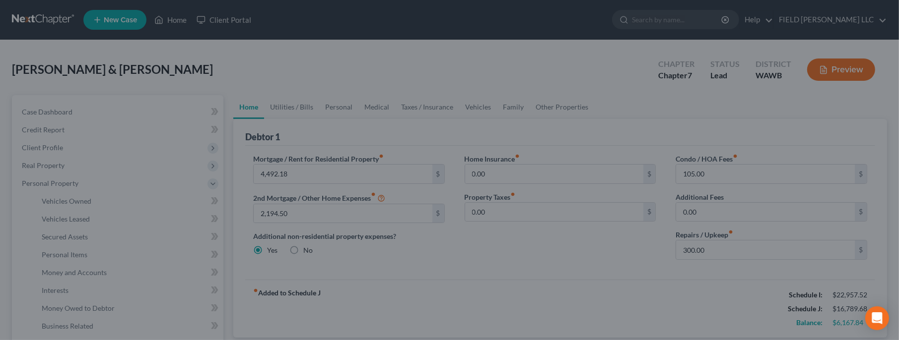
click at [77, 275] on div at bounding box center [449, 170] width 899 height 340
click at [602, 72] on div at bounding box center [449, 170] width 899 height 340
click at [47, 20] on div at bounding box center [449, 170] width 899 height 340
click at [80, 313] on div at bounding box center [449, 170] width 899 height 340
click at [78, 311] on div at bounding box center [449, 170] width 899 height 340
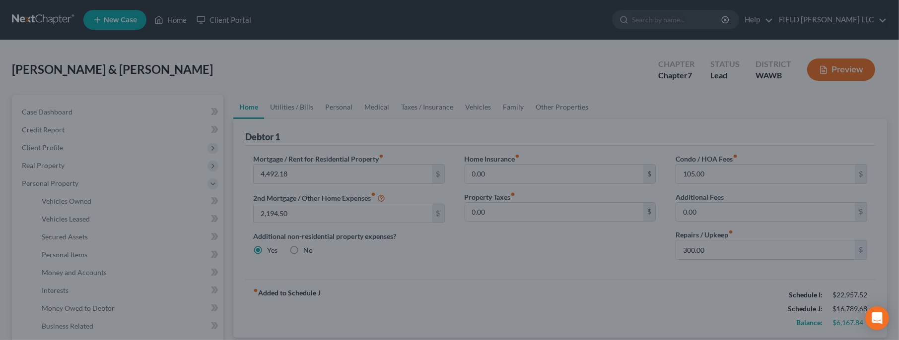
click at [78, 311] on div at bounding box center [449, 170] width 899 height 340
click at [875, 313] on div "Open Intercom Messenger" at bounding box center [877, 319] width 26 height 26
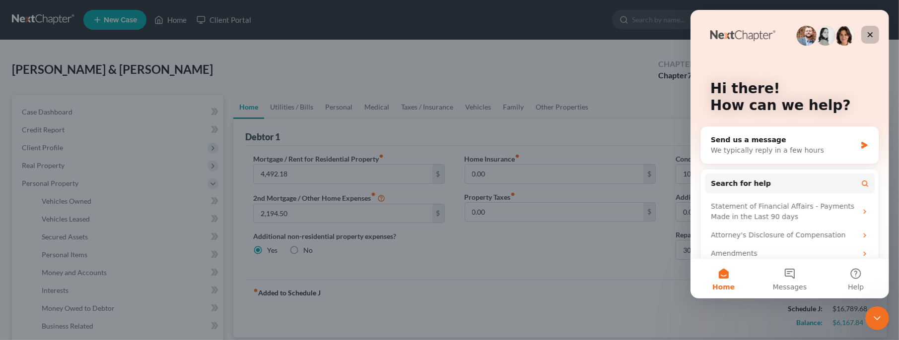
click at [869, 33] on icon "Close" at bounding box center [870, 35] width 8 height 8
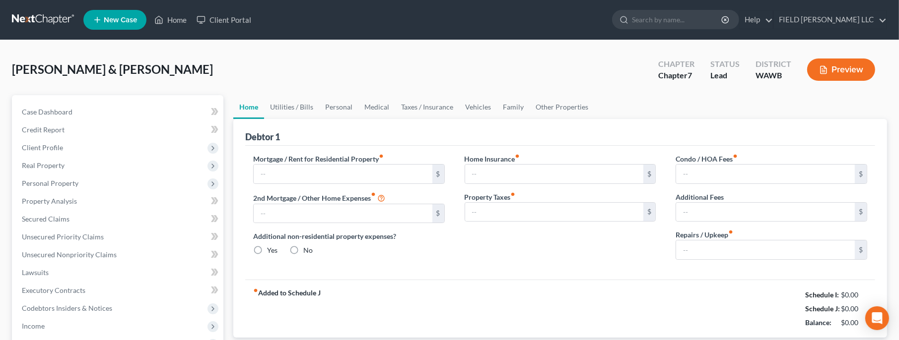
type input "4,492.18"
type input "2,194.50"
radio input "true"
type input "0.00"
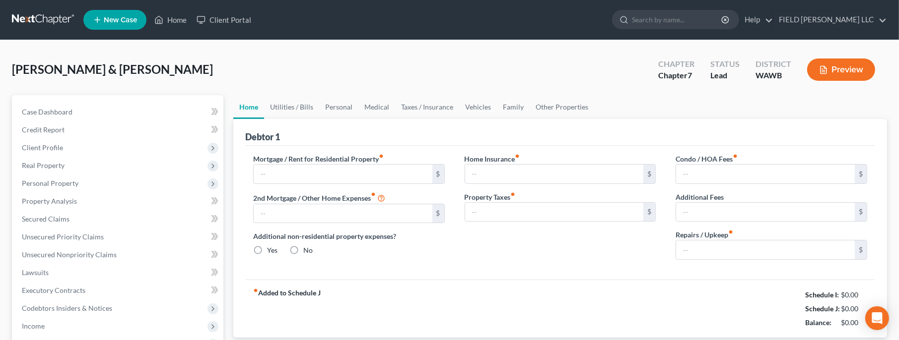
type input "105.00"
type input "0.00"
type input "300.00"
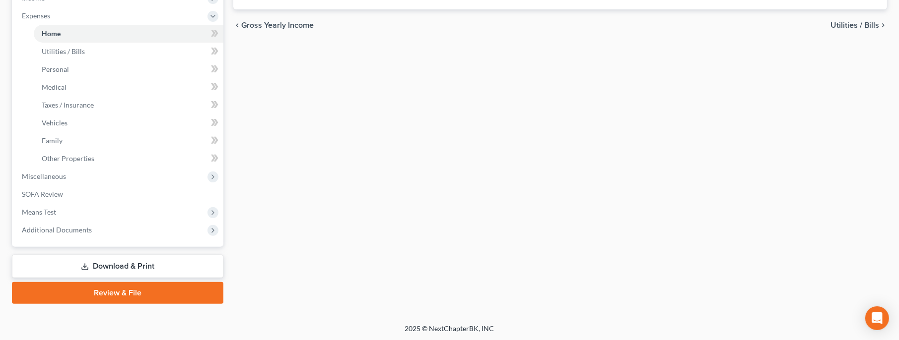
scroll to position [114, 0]
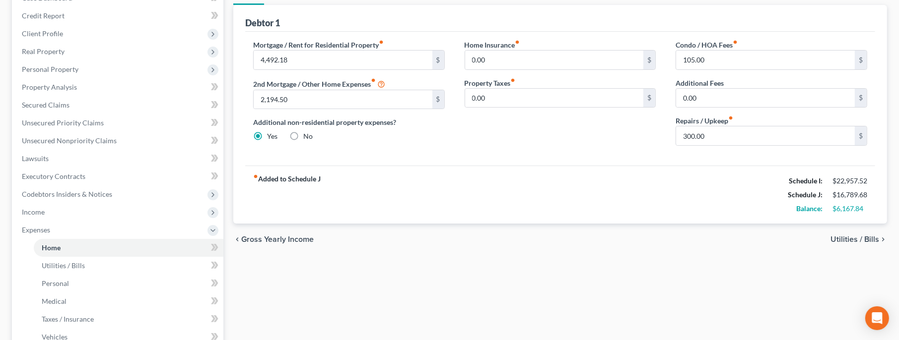
click at [300, 240] on span "Gross Yearly Income" at bounding box center [277, 240] width 72 height 8
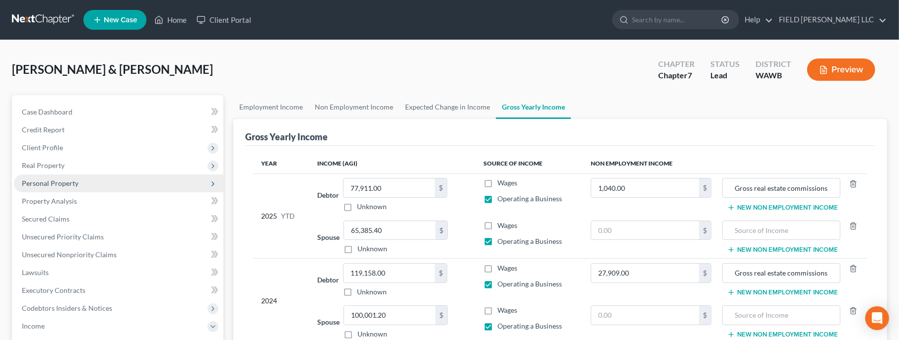
click at [59, 180] on span "Personal Property" at bounding box center [50, 183] width 57 height 8
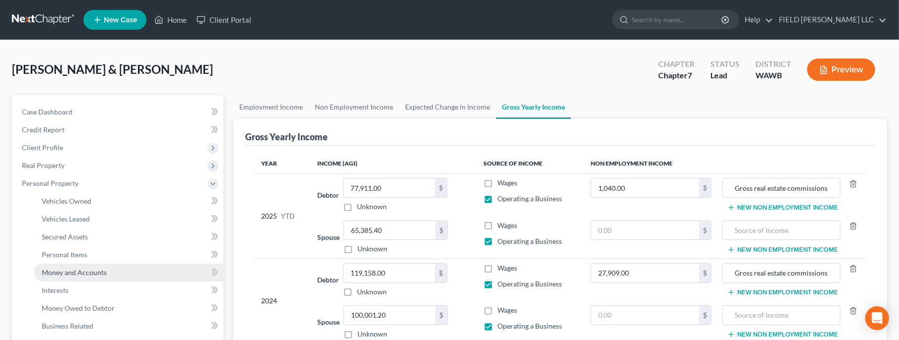
click at [77, 269] on span "Money and Accounts" at bounding box center [74, 272] width 65 height 8
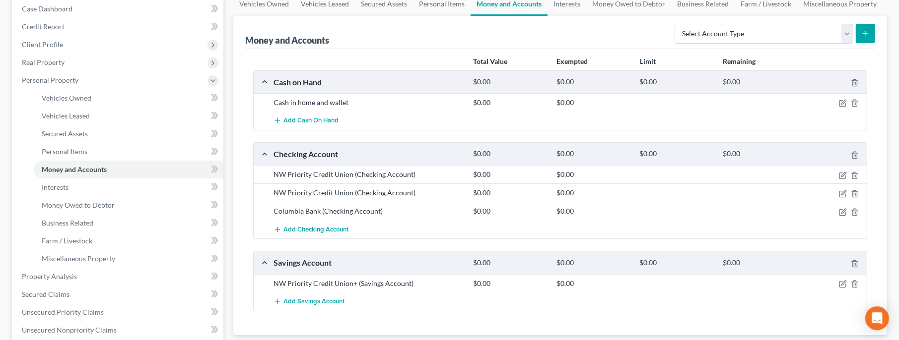
scroll to position [214, 0]
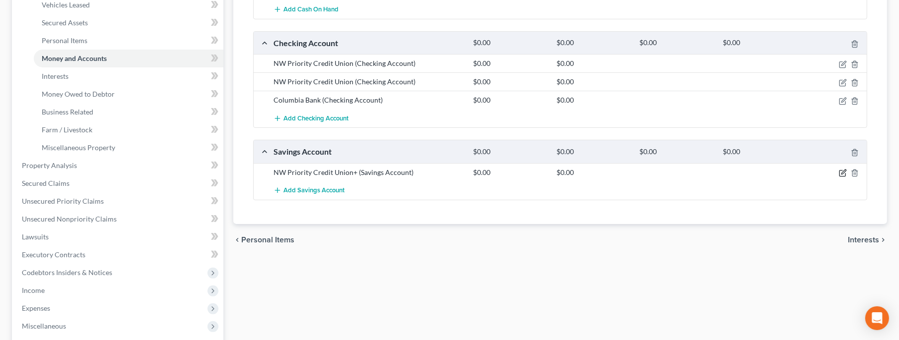
click at [842, 172] on icon "button" at bounding box center [843, 172] width 4 height 4
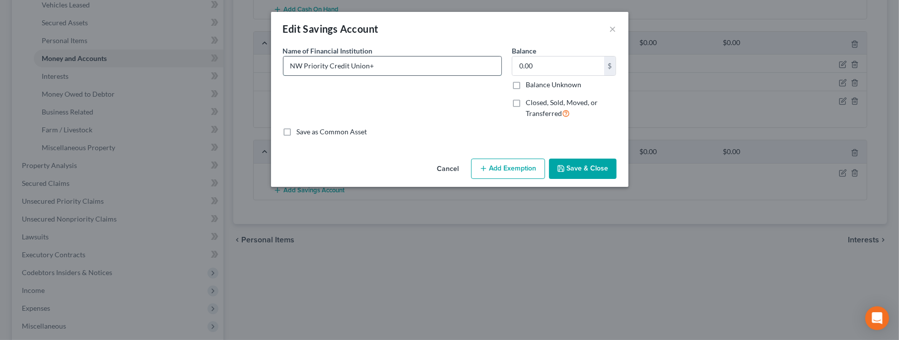
click at [397, 68] on input "NW Priority Credit Union+" at bounding box center [392, 66] width 218 height 19
type input "NW Priority Credit Union"
click at [573, 169] on button "Save & Close" at bounding box center [582, 169] width 67 height 21
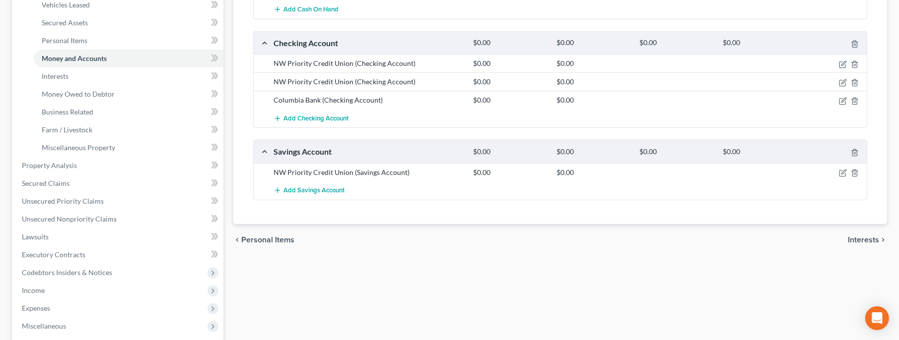
scroll to position [0, 0]
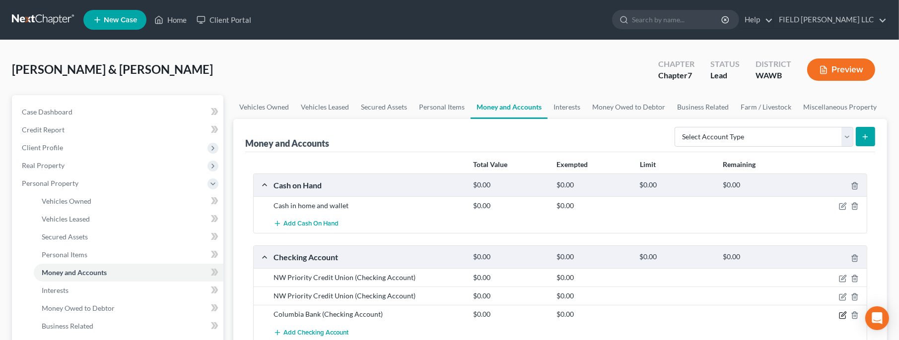
click at [841, 314] on icon "button" at bounding box center [843, 316] width 8 height 8
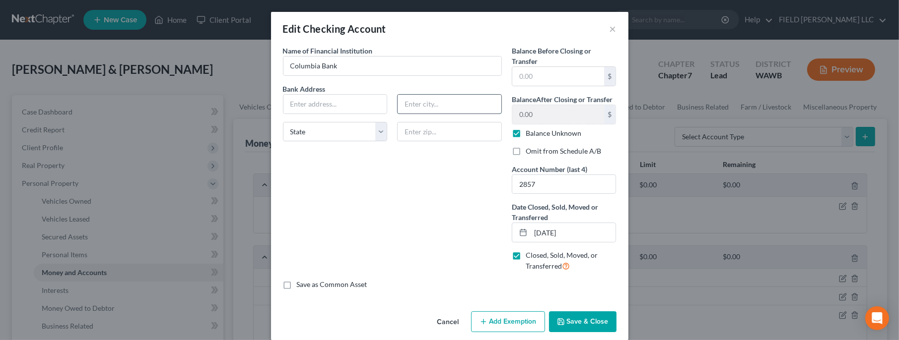
click at [439, 105] on input "text" at bounding box center [450, 104] width 104 height 19
type input "[GEOGRAPHIC_DATA]"
click at [346, 108] on input "text" at bounding box center [335, 104] width 104 height 19
type input "108 Grand Blvd."
click at [416, 135] on input "text" at bounding box center [449, 132] width 105 height 20
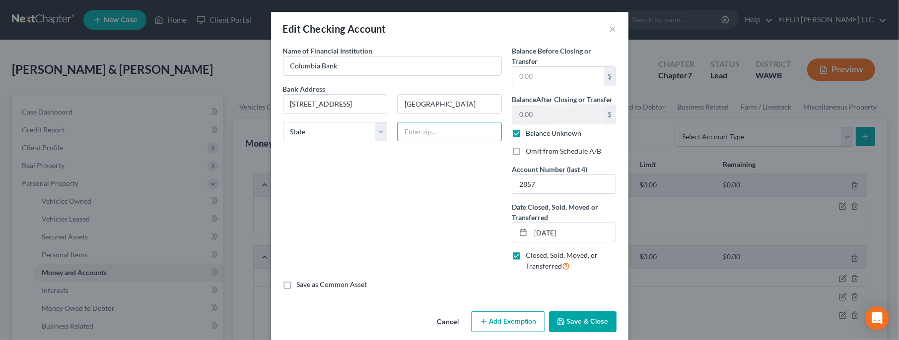
paste input "98661"
type input "98661"
select select "50"
click at [584, 320] on button "Save & Close" at bounding box center [582, 322] width 67 height 21
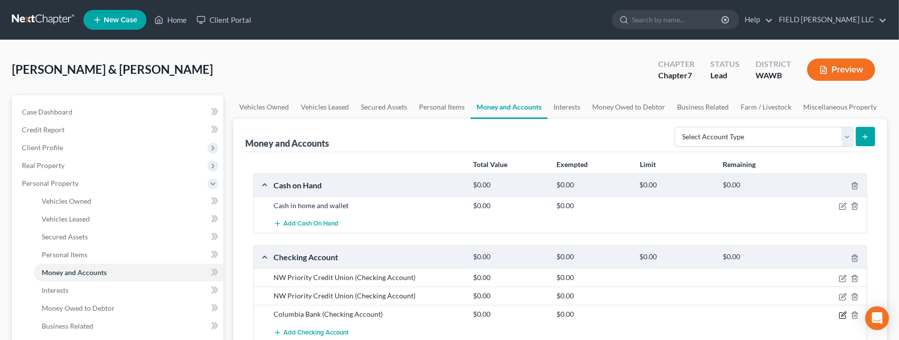
click at [845, 314] on icon "button" at bounding box center [842, 316] width 6 height 6
select select "50"
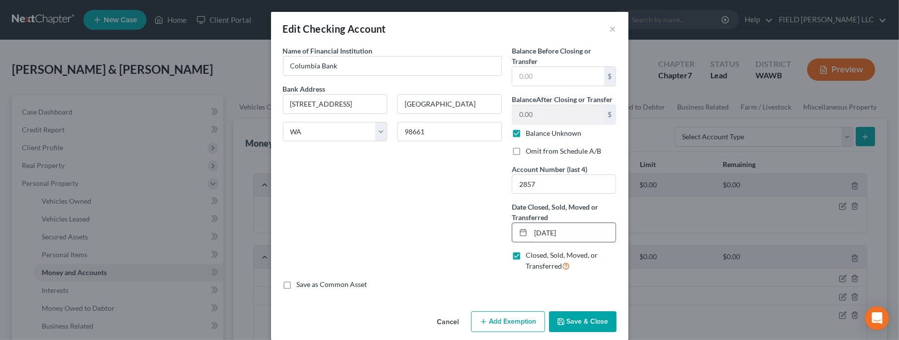
click at [541, 235] on input "[DATE]" at bounding box center [573, 232] width 85 height 19
type input "09/30/2025"
click at [583, 326] on button "Save & Close" at bounding box center [582, 322] width 67 height 21
